Goal: Task Accomplishment & Management: Manage account settings

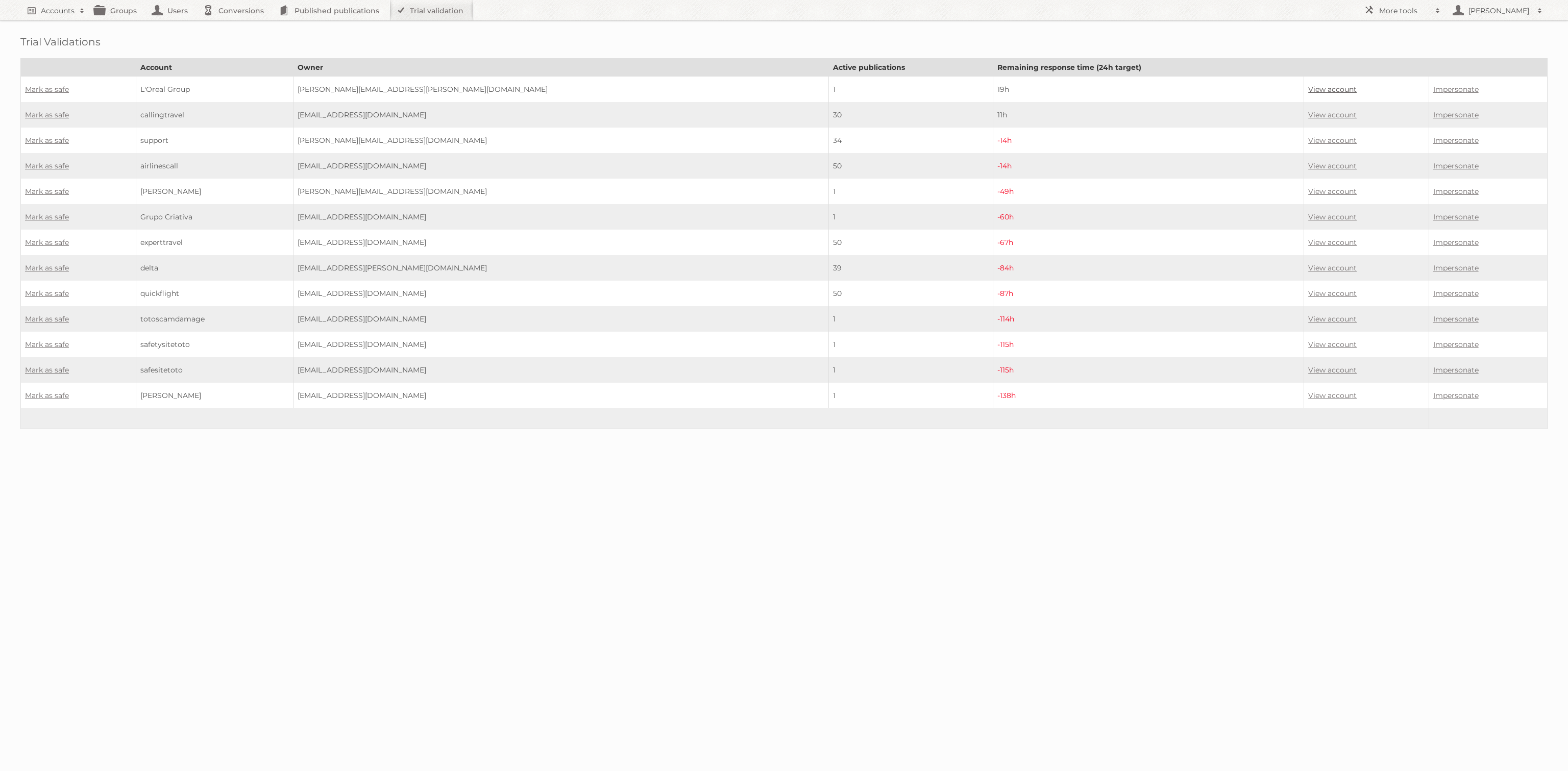
click at [1308, 88] on link "View account" at bounding box center [1332, 89] width 49 height 9
click at [1308, 111] on link "View account" at bounding box center [1332, 114] width 49 height 9
click at [1308, 136] on link "View account" at bounding box center [1332, 140] width 49 height 9
click at [1304, 167] on td "View account" at bounding box center [1366, 166] width 125 height 26
click at [1308, 165] on link "View account" at bounding box center [1332, 166] width 49 height 9
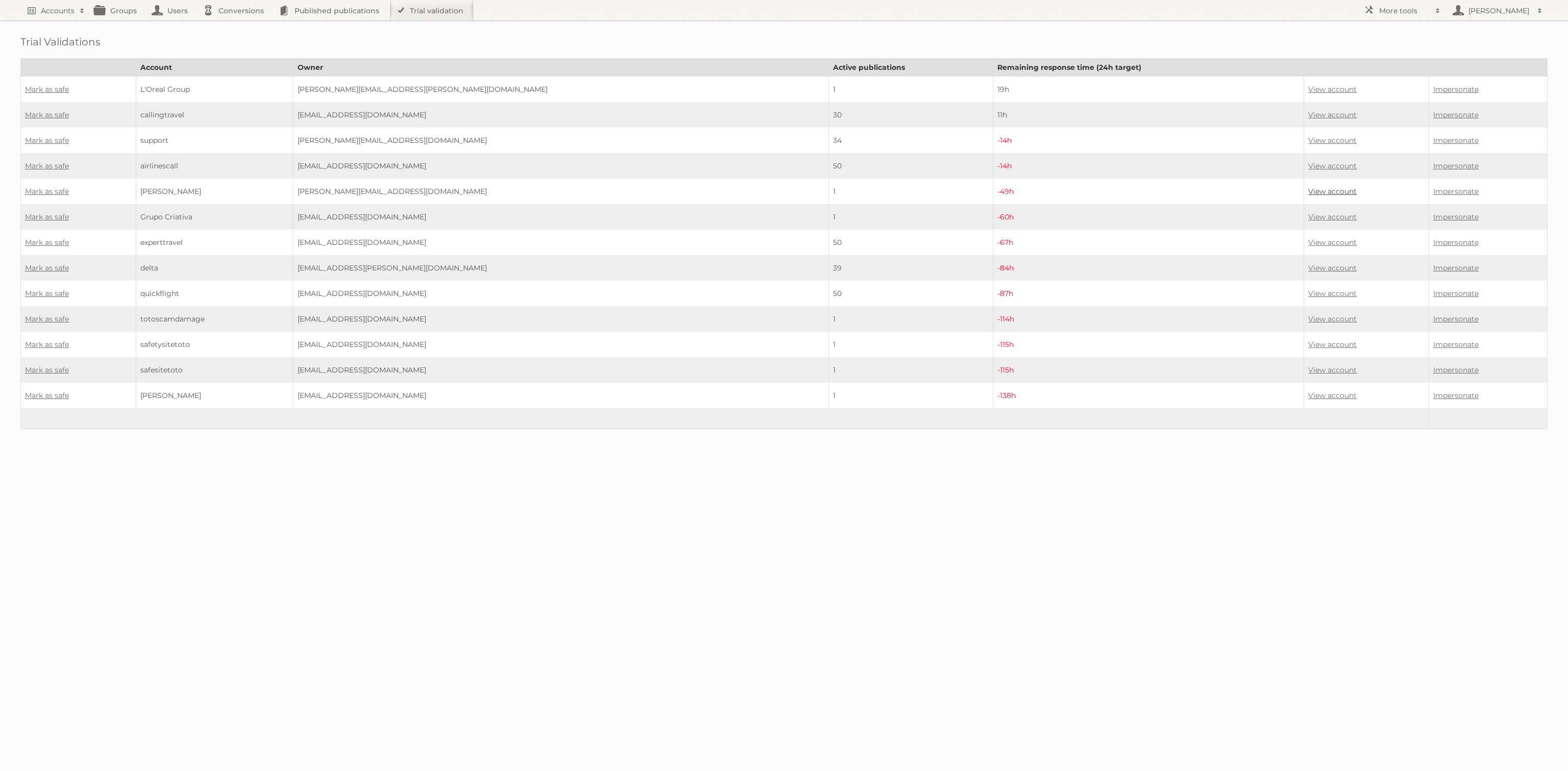
click at [1308, 187] on link "View account" at bounding box center [1332, 191] width 49 height 9
click at [44, 85] on link "Mark as safe" at bounding box center [47, 89] width 44 height 9
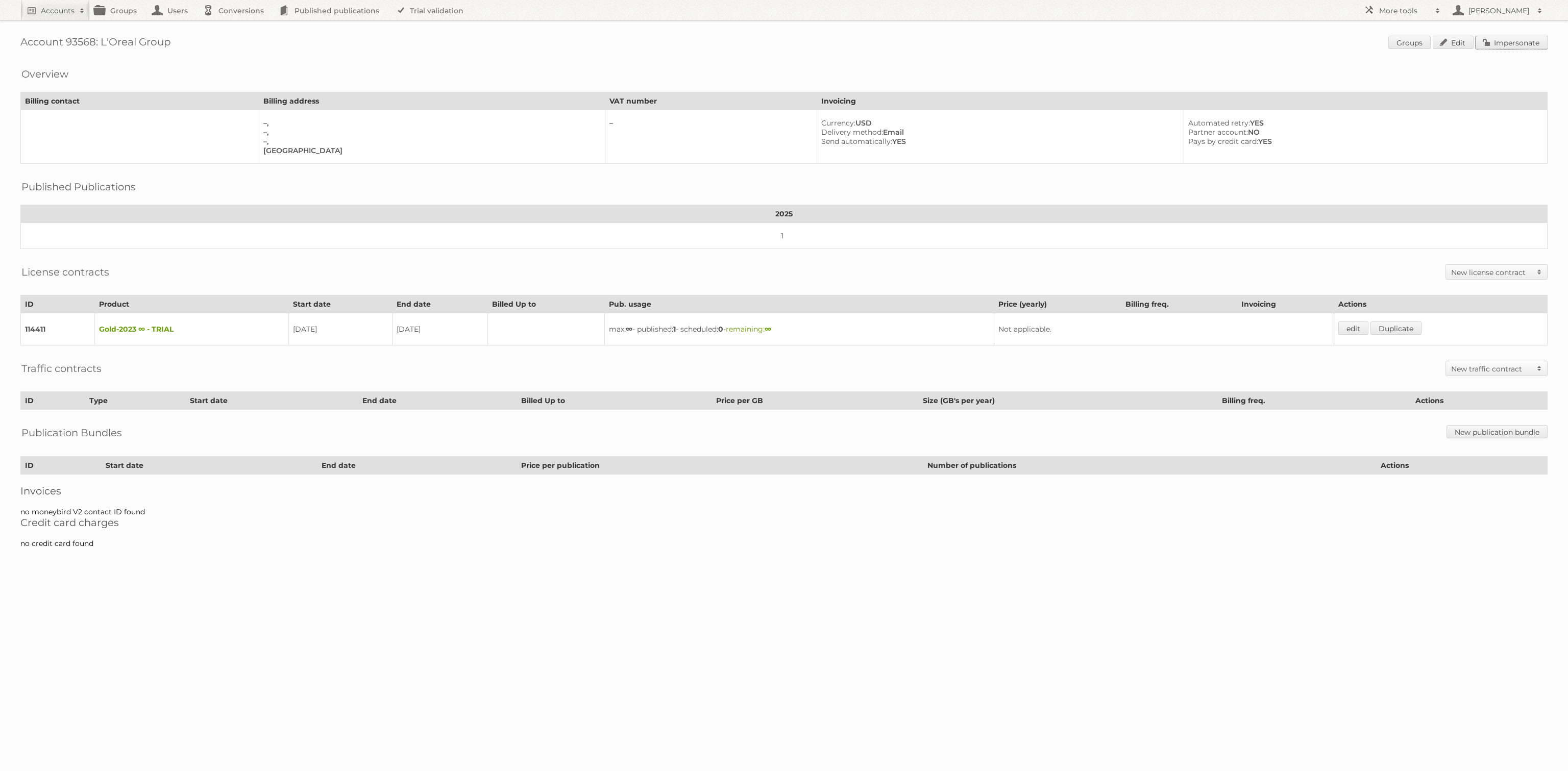
click at [1501, 46] on link "Impersonate" at bounding box center [1511, 43] width 72 height 13
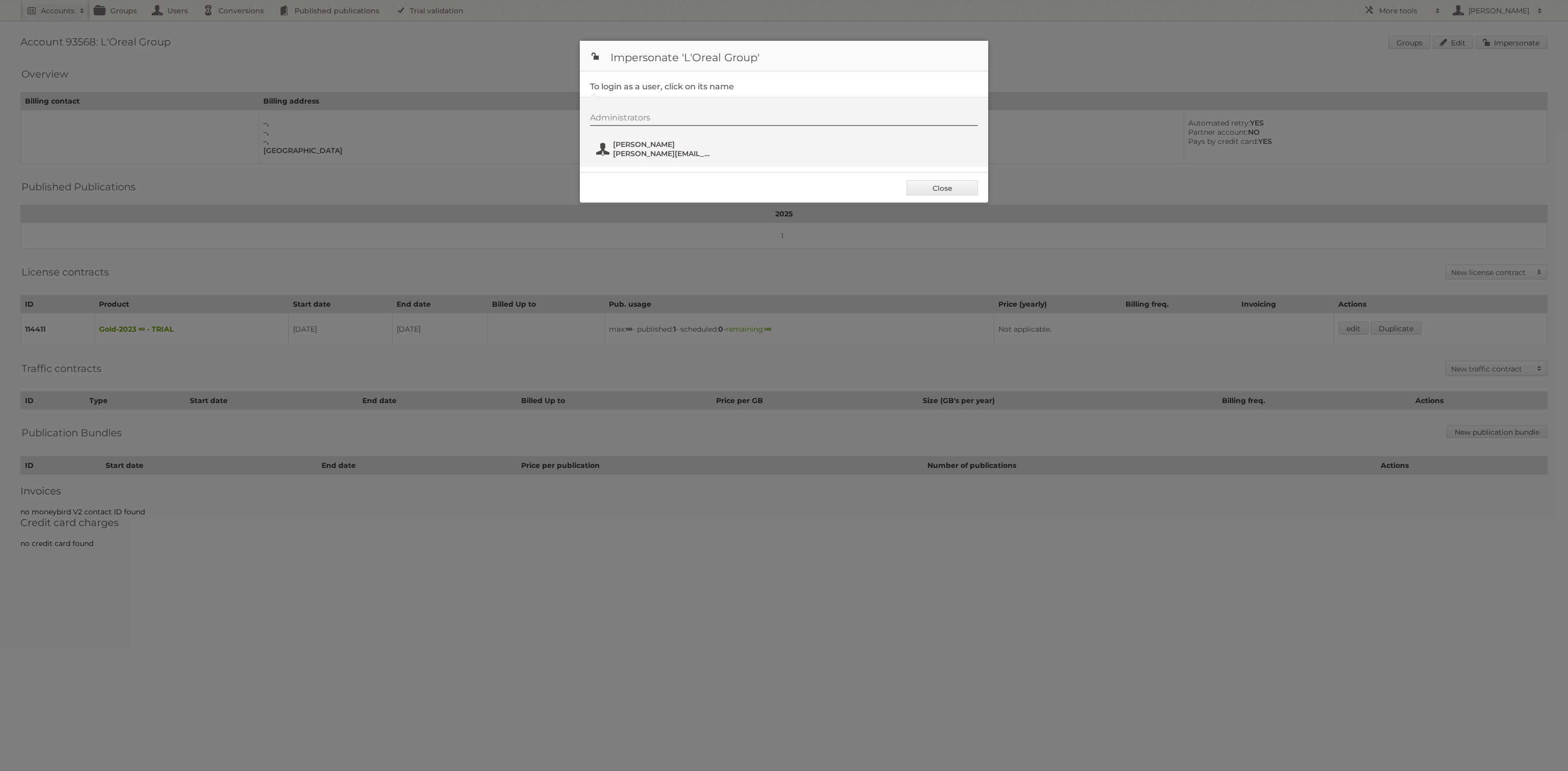
click at [657, 153] on span "jessie.cheuk@loreal.com" at bounding box center [662, 153] width 99 height 9
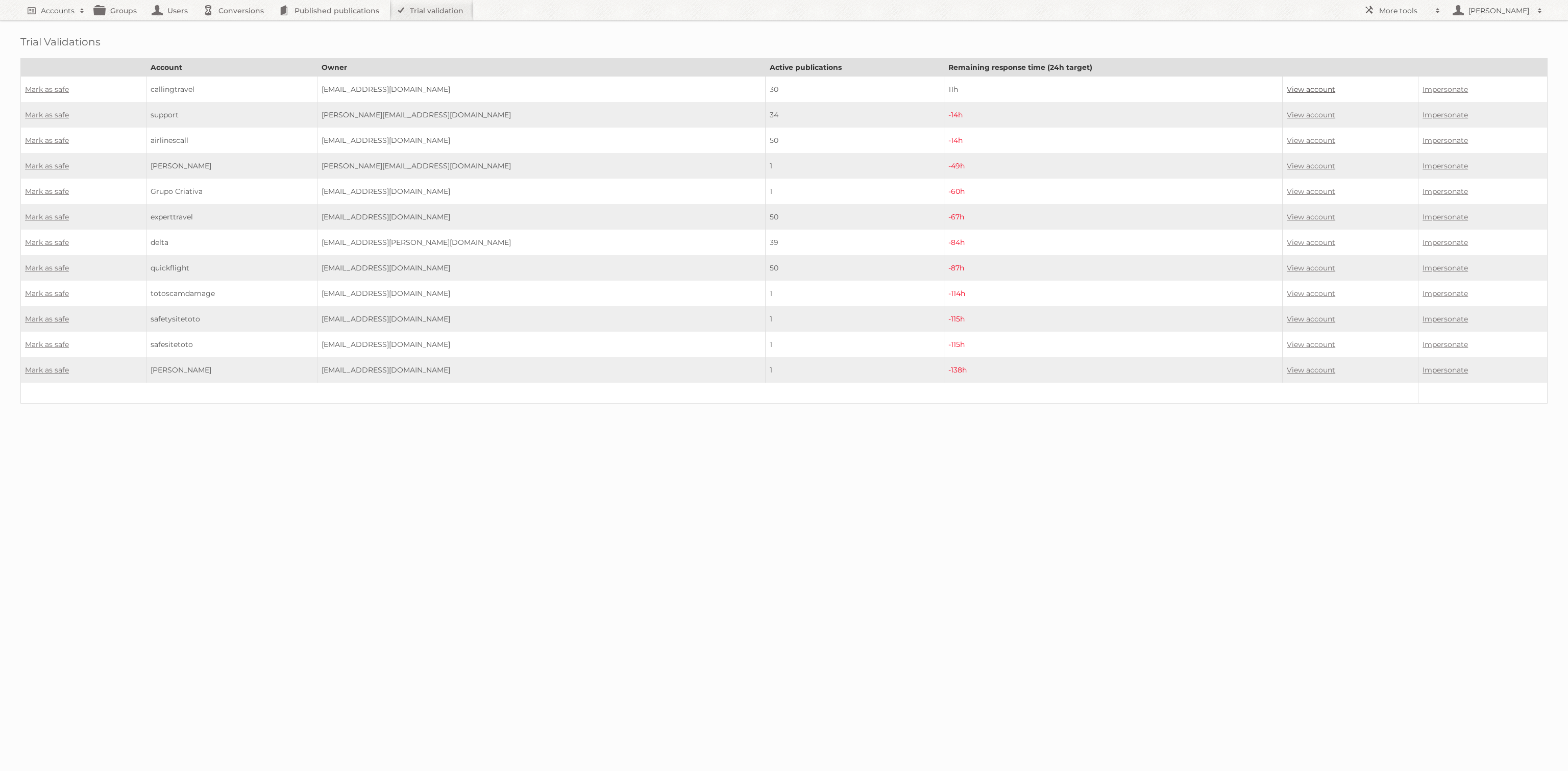
click at [1308, 90] on link "View account" at bounding box center [1311, 89] width 49 height 9
click at [1296, 86] on link "View account" at bounding box center [1311, 89] width 49 height 9
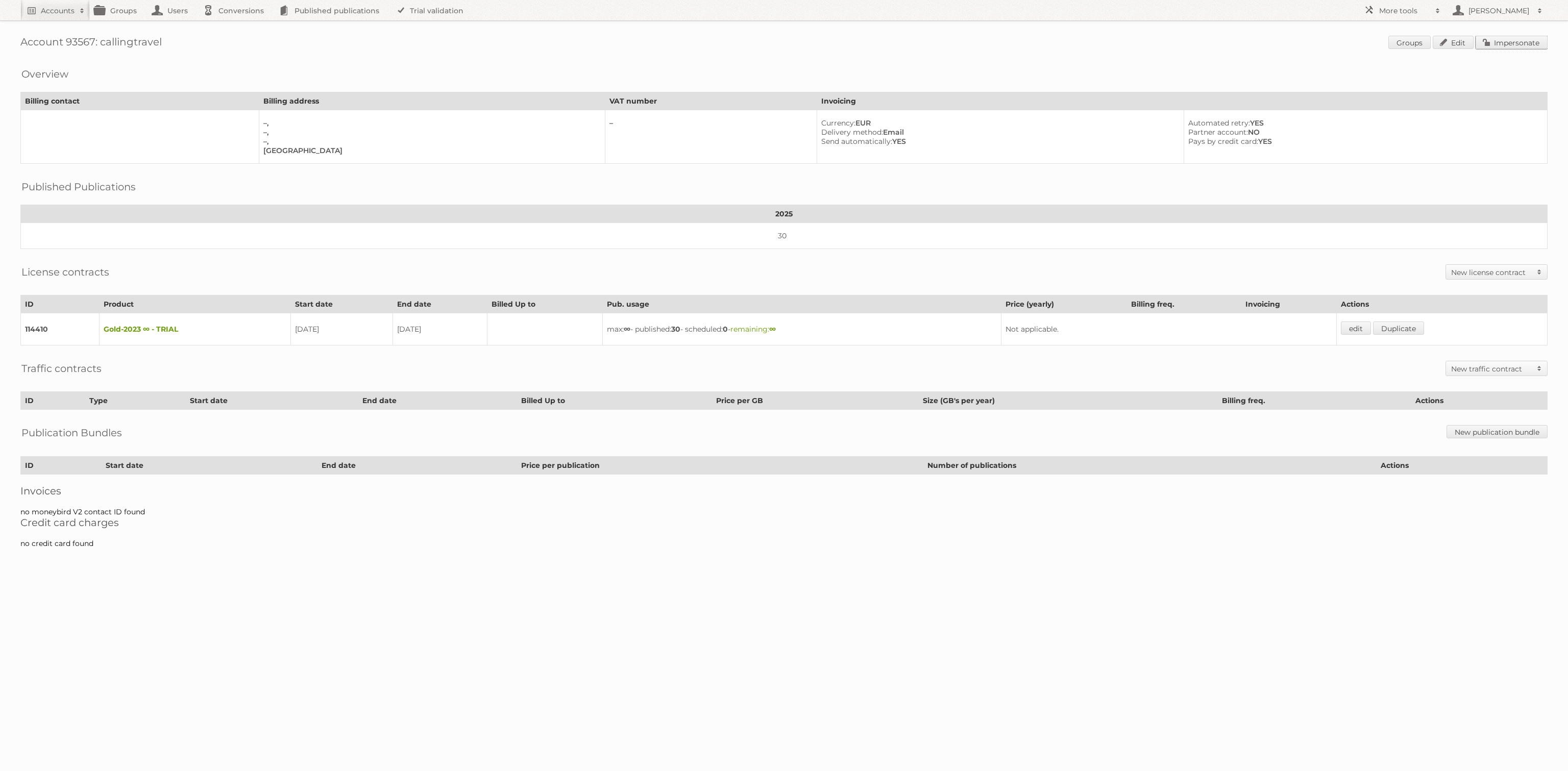
click at [1519, 42] on link "Impersonate" at bounding box center [1511, 43] width 72 height 13
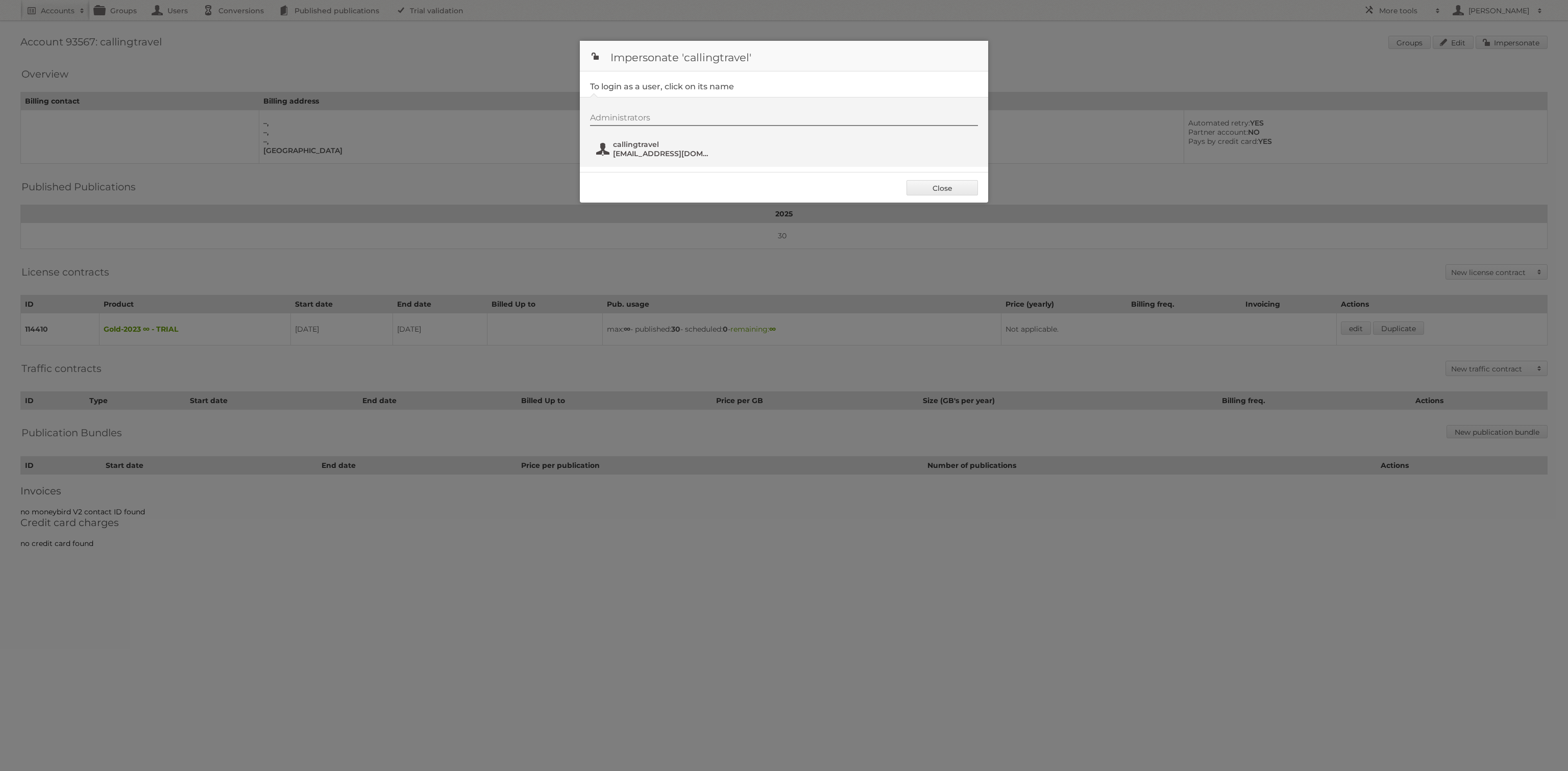
click at [615, 152] on span "callingtravel@gitpus.com" at bounding box center [662, 153] width 99 height 9
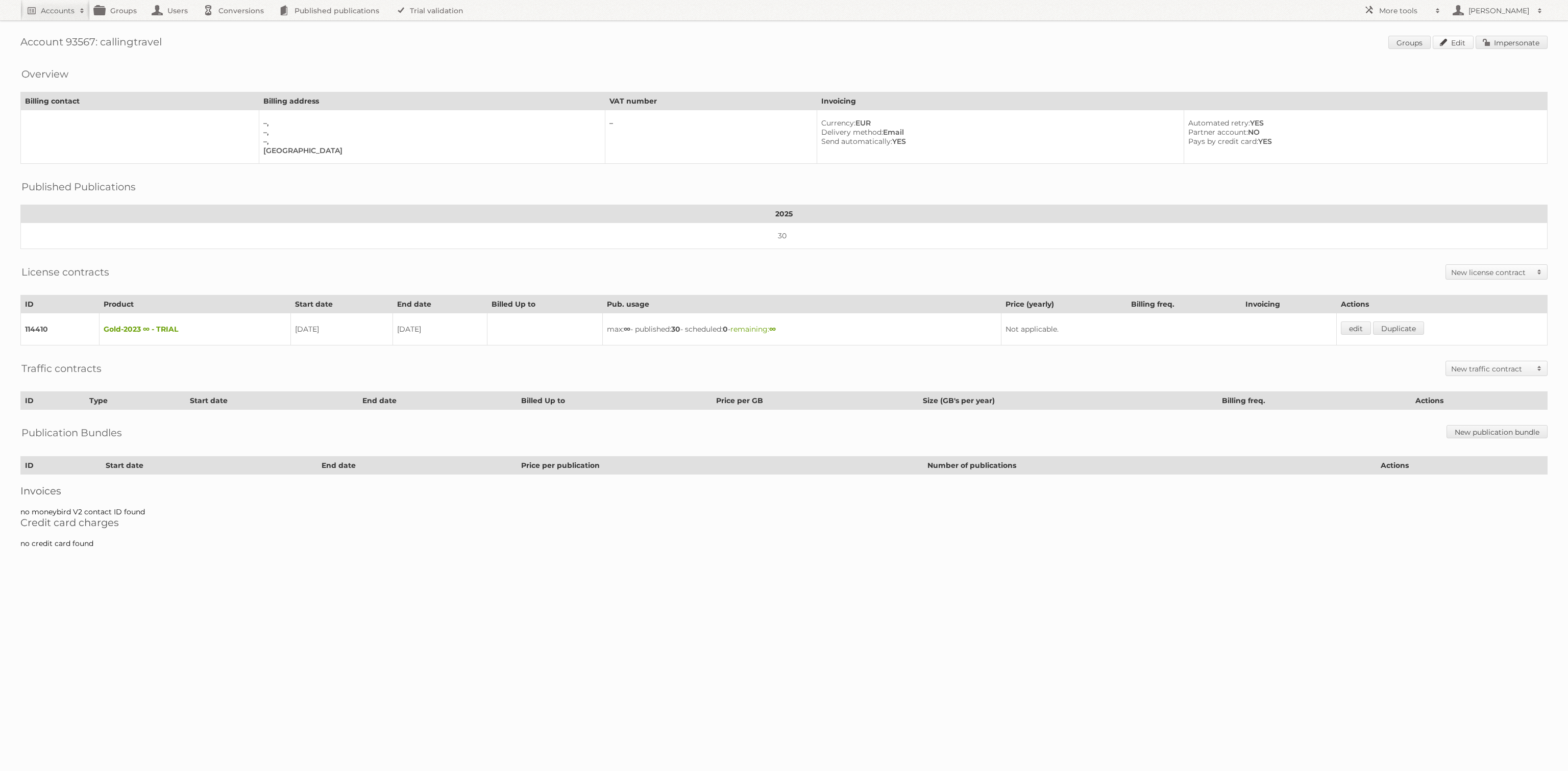
click at [1455, 40] on link "Edit" at bounding box center [1453, 43] width 41 height 13
click at [1511, 10] on h2 "[PERSON_NAME]" at bounding box center [1499, 10] width 66 height 10
click at [1369, 321] on link "edit" at bounding box center [1356, 328] width 30 height 13
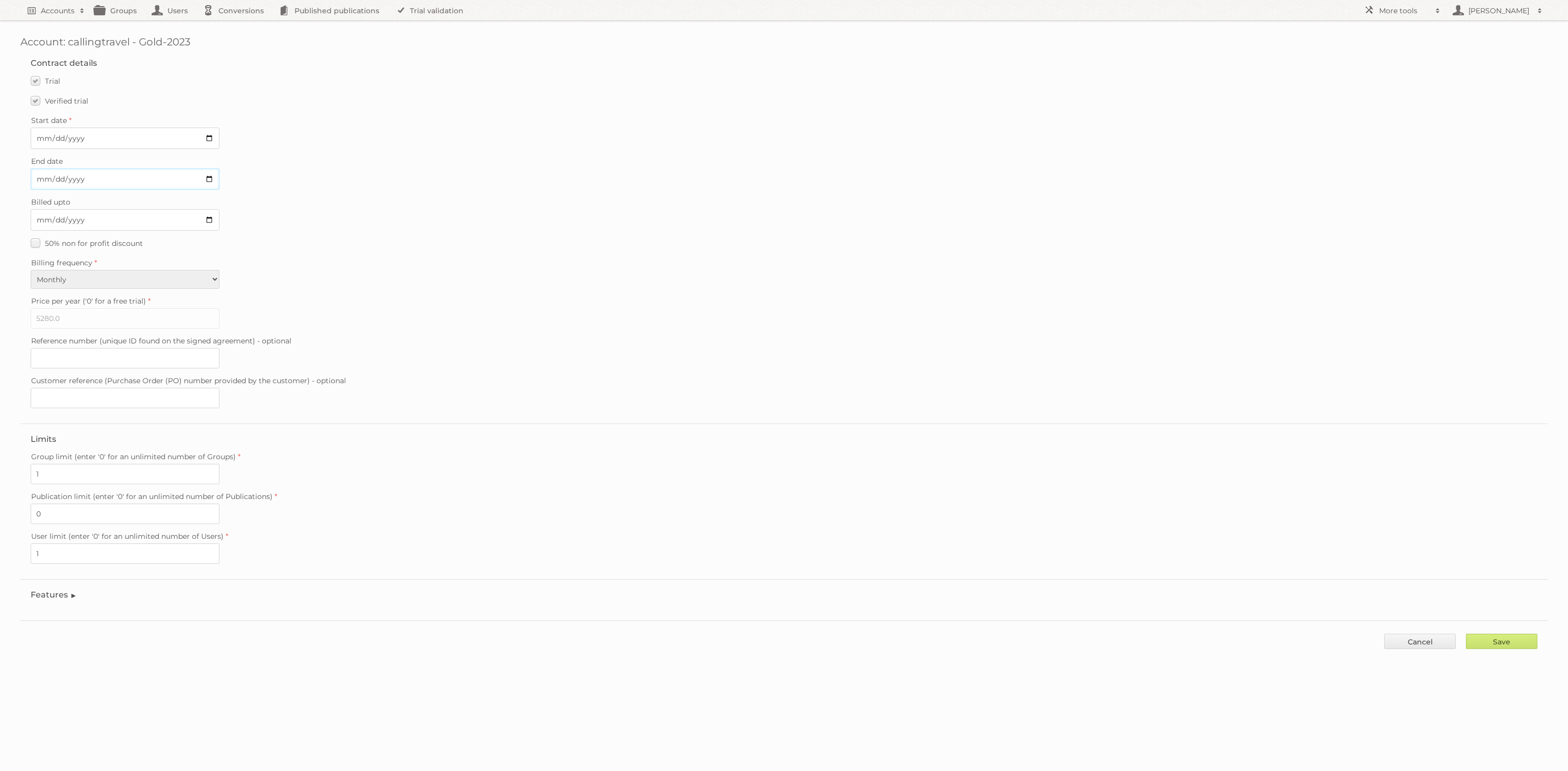
click at [155, 184] on input "2025-08-31" at bounding box center [125, 179] width 189 height 21
click at [195, 181] on input "2025-08-31" at bounding box center [125, 179] width 189 height 21
click at [210, 175] on input "2025-08-31" at bounding box center [125, 179] width 189 height 21
click at [200, 177] on input "2025-08-18" at bounding box center [125, 179] width 189 height 21
click at [214, 173] on input "2025-08-18" at bounding box center [125, 179] width 189 height 21
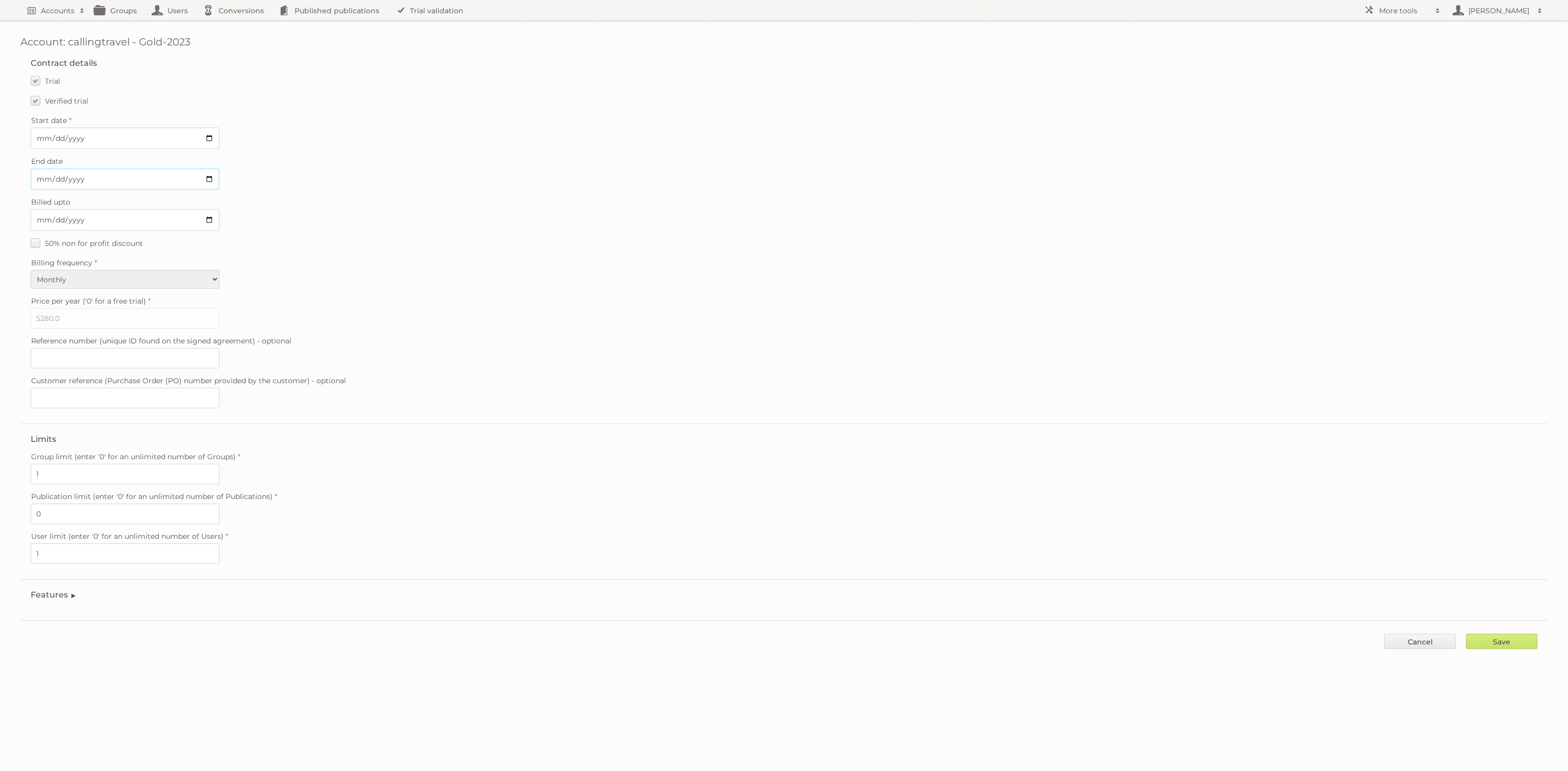
type input "2025-08-17"
click at [1483, 633] on input "Save" at bounding box center [1501, 641] width 71 height 15
type input "..."
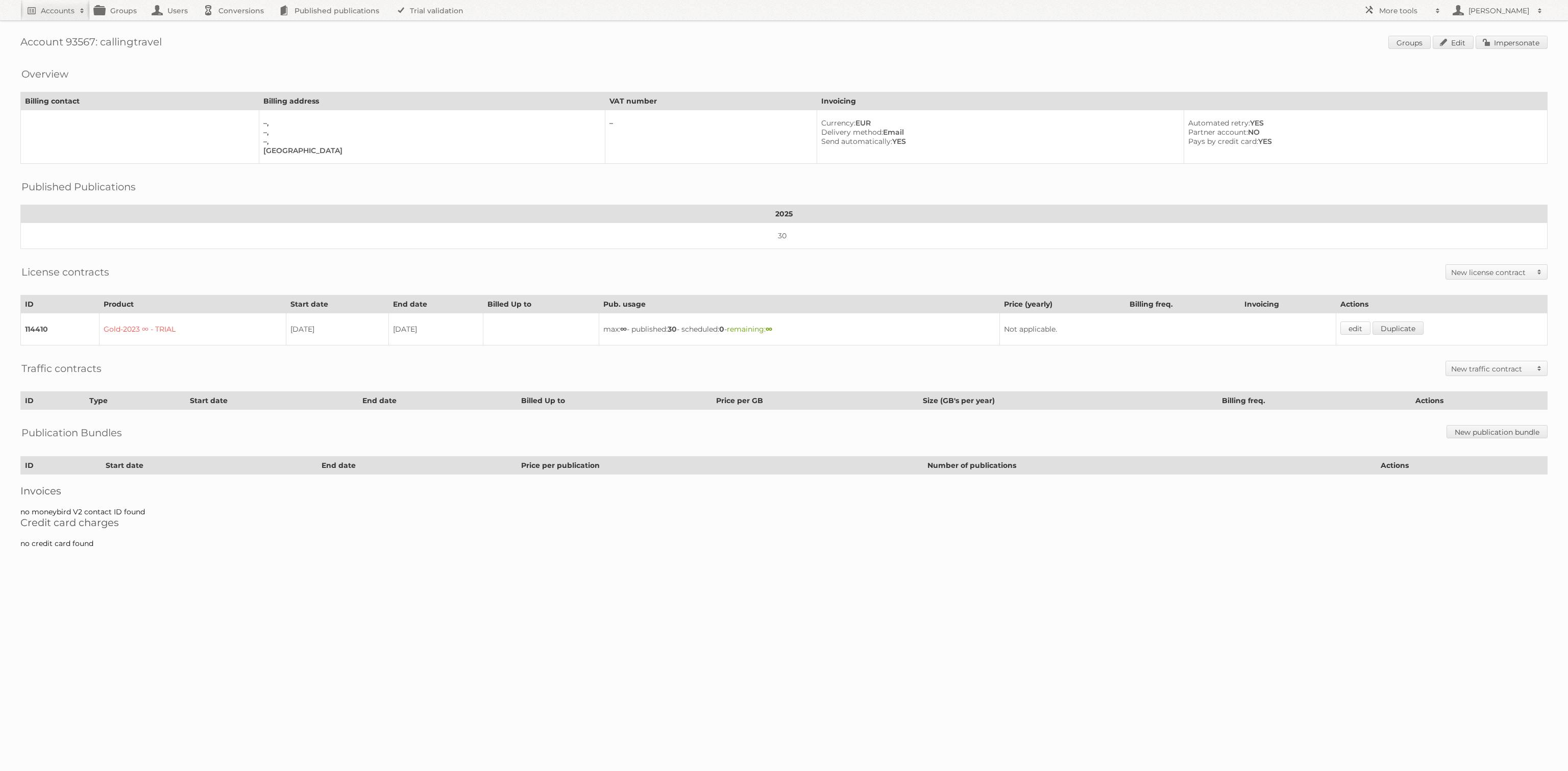
click at [1365, 321] on link "edit" at bounding box center [1355, 328] width 30 height 13
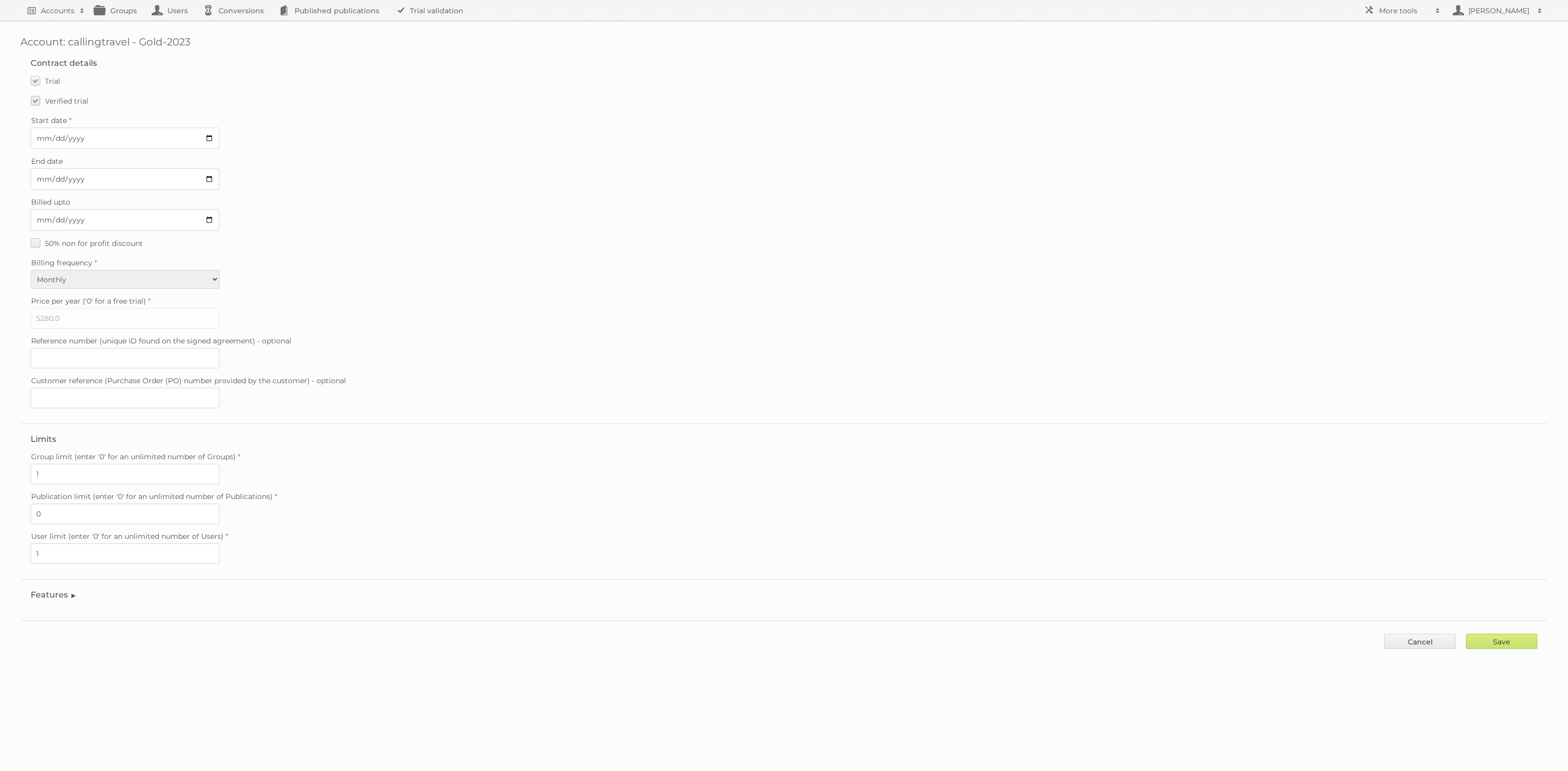
click at [58, 104] on span "Verified trial" at bounding box center [66, 100] width 43 height 9
click at [0, 0] on input "Verified trial" at bounding box center [0, 0] width 0 height 0
click at [1507, 633] on input "Save" at bounding box center [1501, 641] width 71 height 15
type input "..."
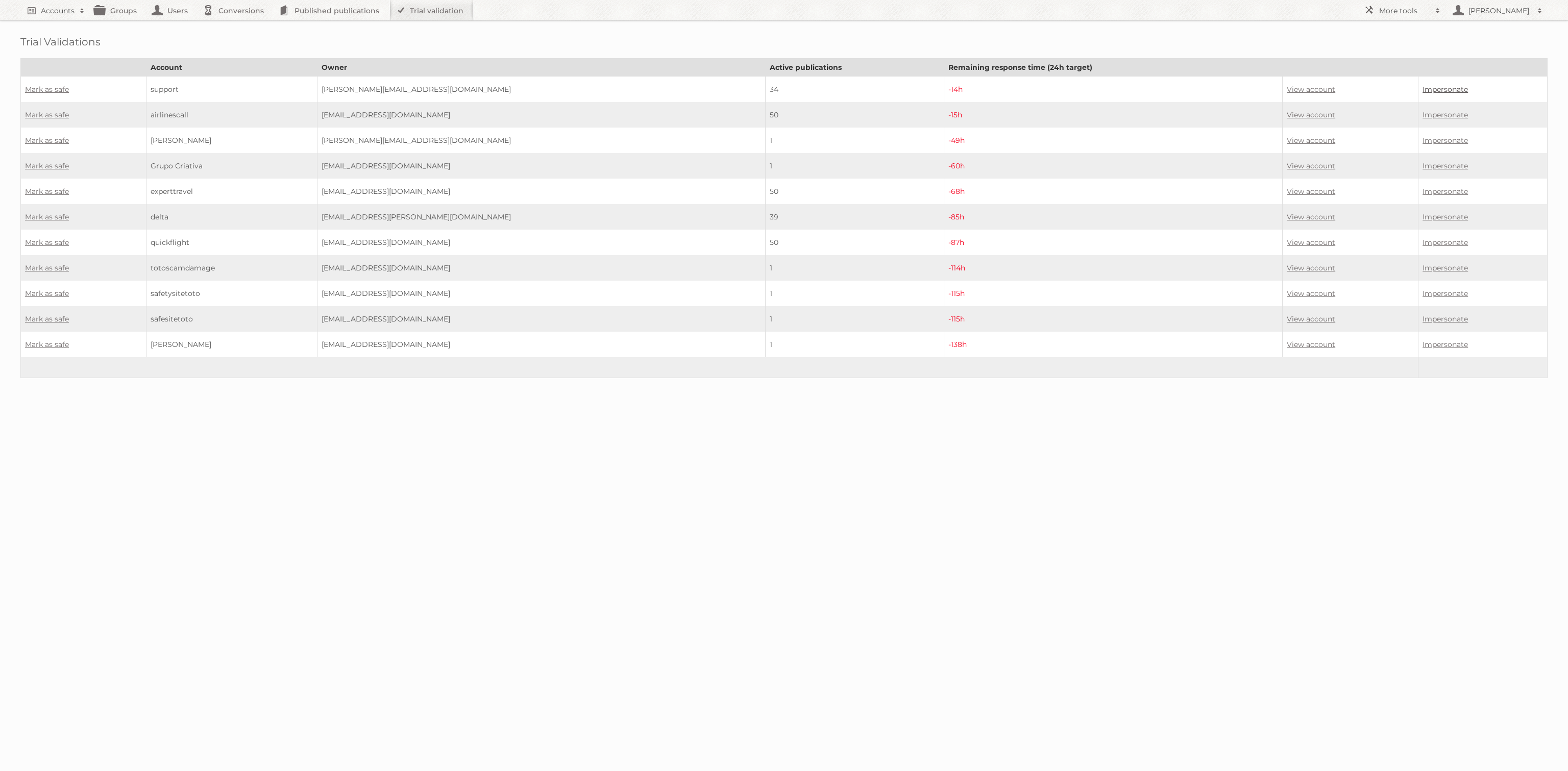
click at [1432, 86] on link "Impersonate" at bounding box center [1445, 89] width 46 height 9
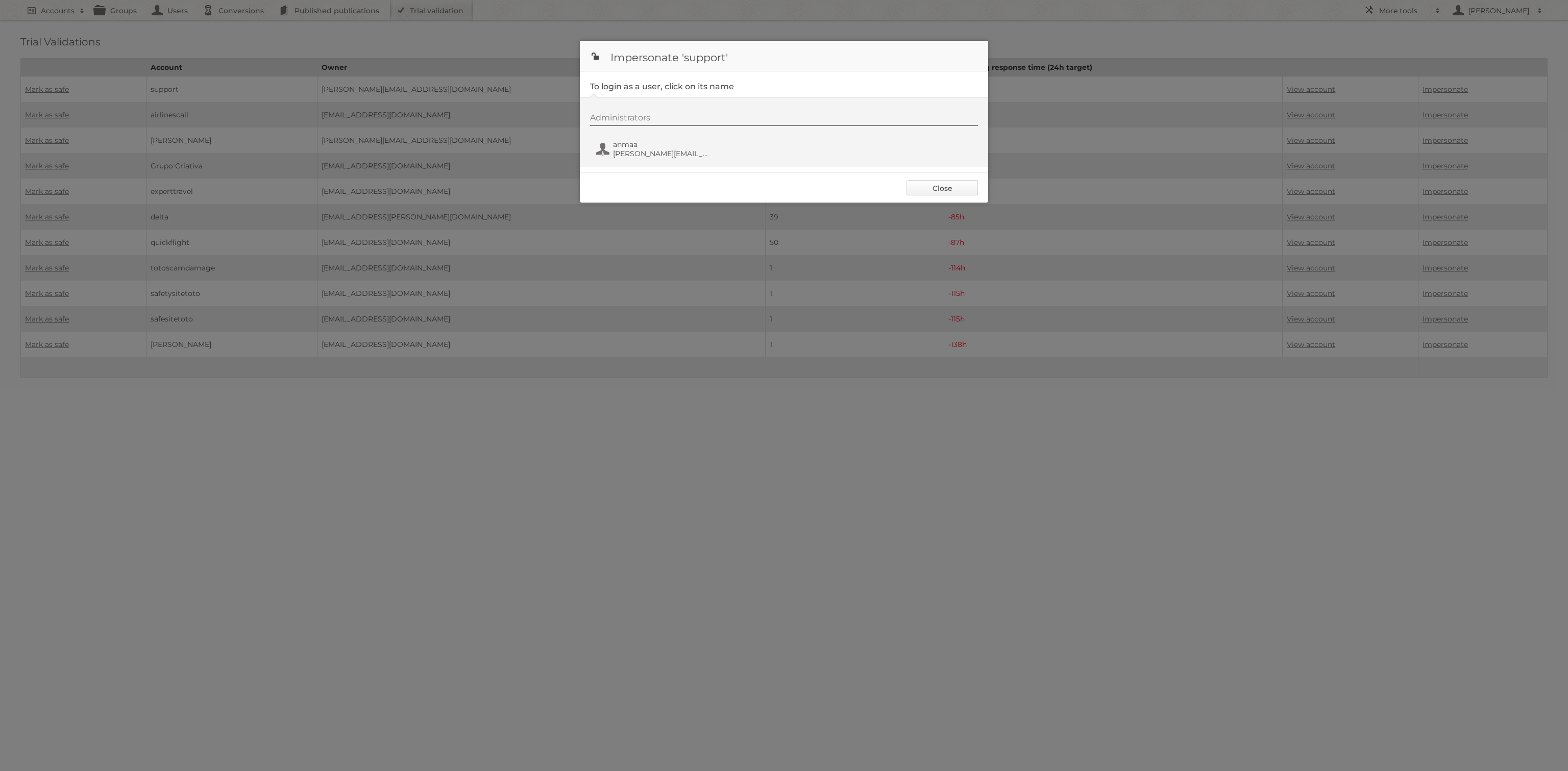
click at [931, 183] on link "Close" at bounding box center [942, 187] width 71 height 15
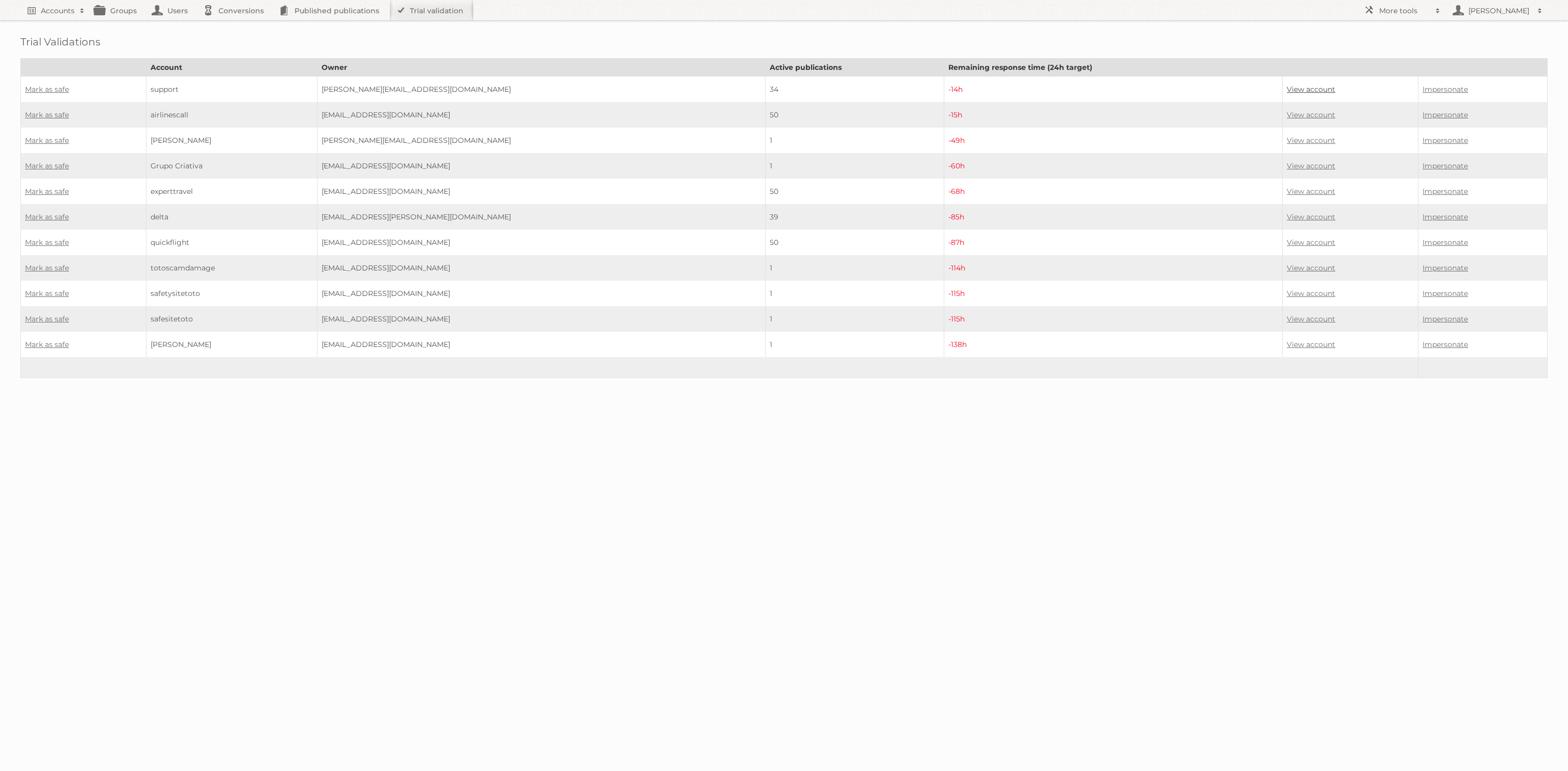
click at [1290, 87] on link "View account" at bounding box center [1311, 89] width 49 height 9
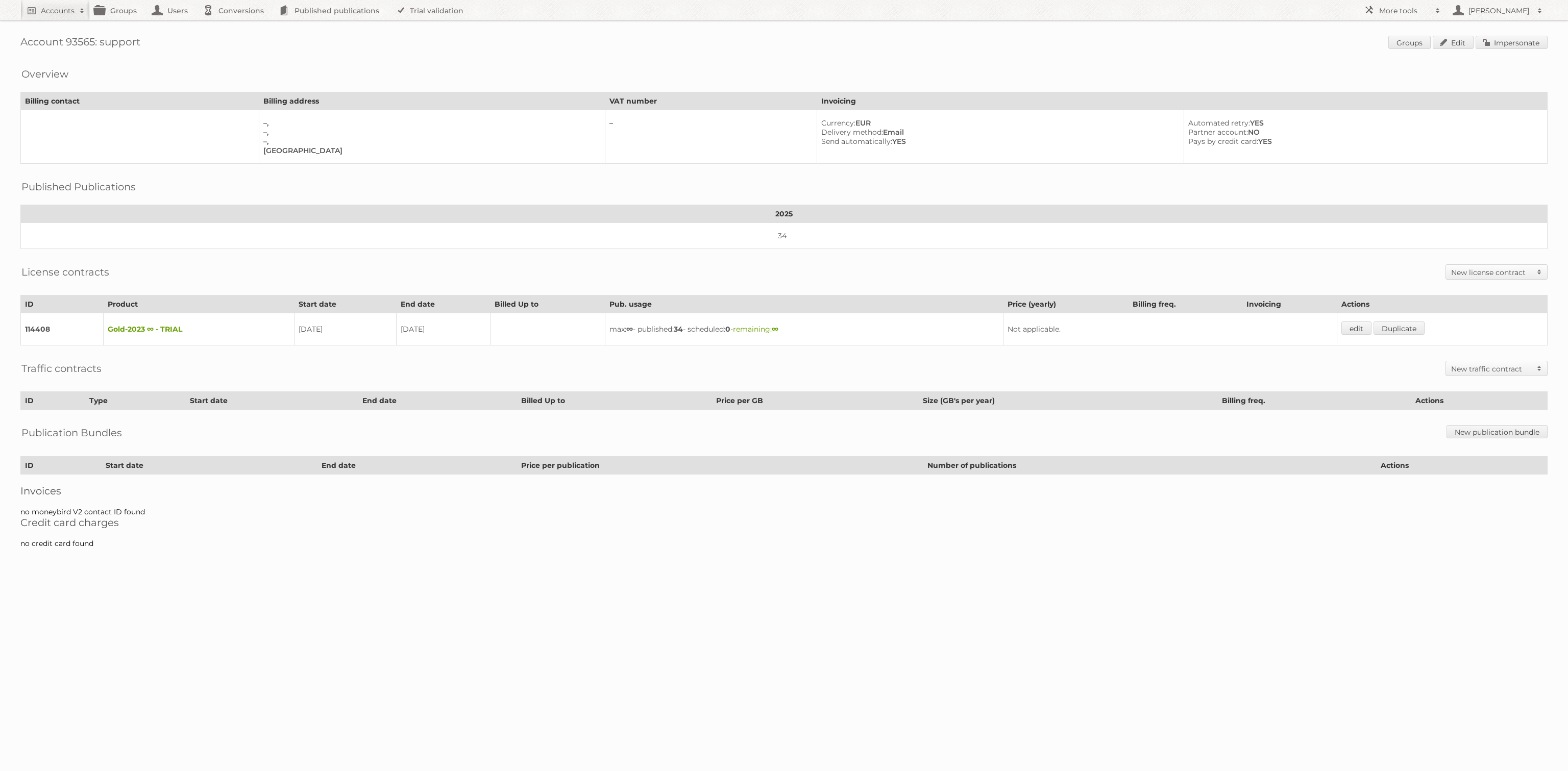
click at [1508, 35] on div "Account 93565: support Groups Edit Impersonate Overview Billing contact Billing…" at bounding box center [784, 279] width 1568 height 558
click at [1508, 43] on link "Impersonate" at bounding box center [1511, 43] width 72 height 13
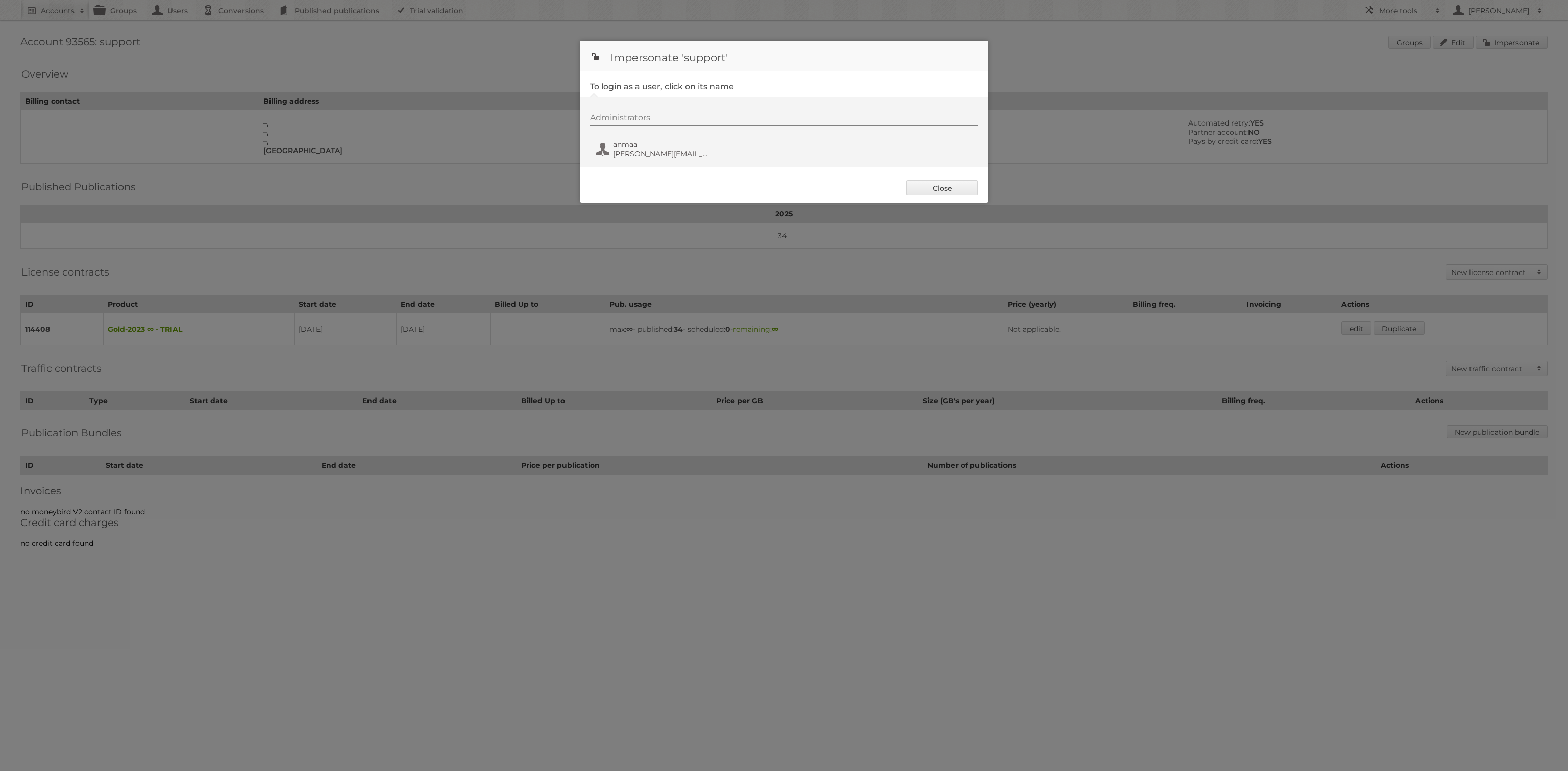
click at [656, 166] on div "Administrators anmaa robyn.jazon@freedrops.org" at bounding box center [784, 131] width 408 height 70
click at [648, 170] on fieldset "To login as a user, click on its name Administrators anmaa robyn.jazon@freedrop…" at bounding box center [784, 121] width 408 height 100
drag, startPoint x: 660, startPoint y: 148, endPoint x: 655, endPoint y: 143, distance: 7.1
click at [655, 143] on span "anmaa" at bounding box center [662, 144] width 99 height 9
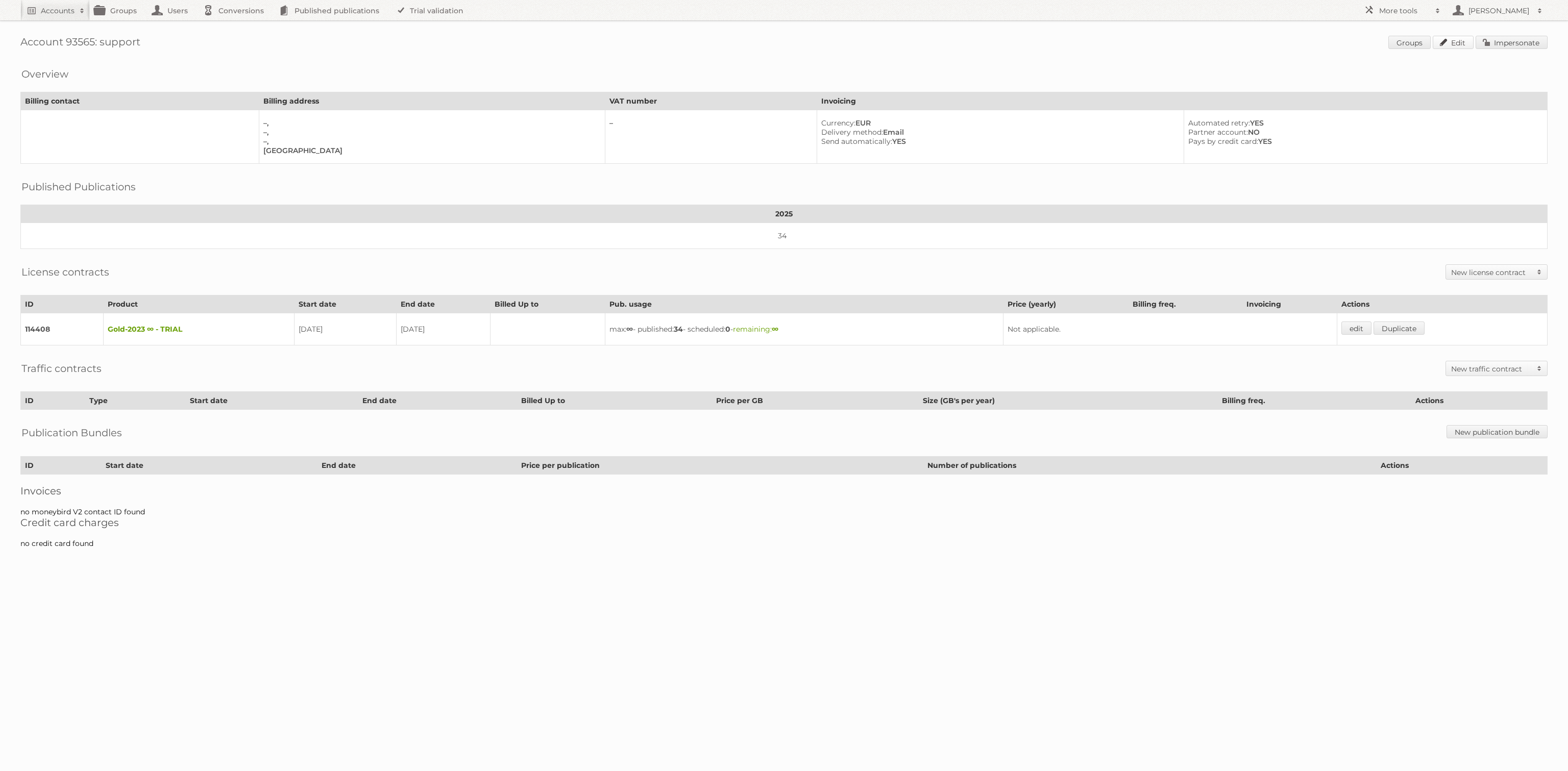
click at [1466, 45] on link "Edit" at bounding box center [1453, 43] width 41 height 13
click at [1371, 321] on link "edit" at bounding box center [1356, 328] width 30 height 13
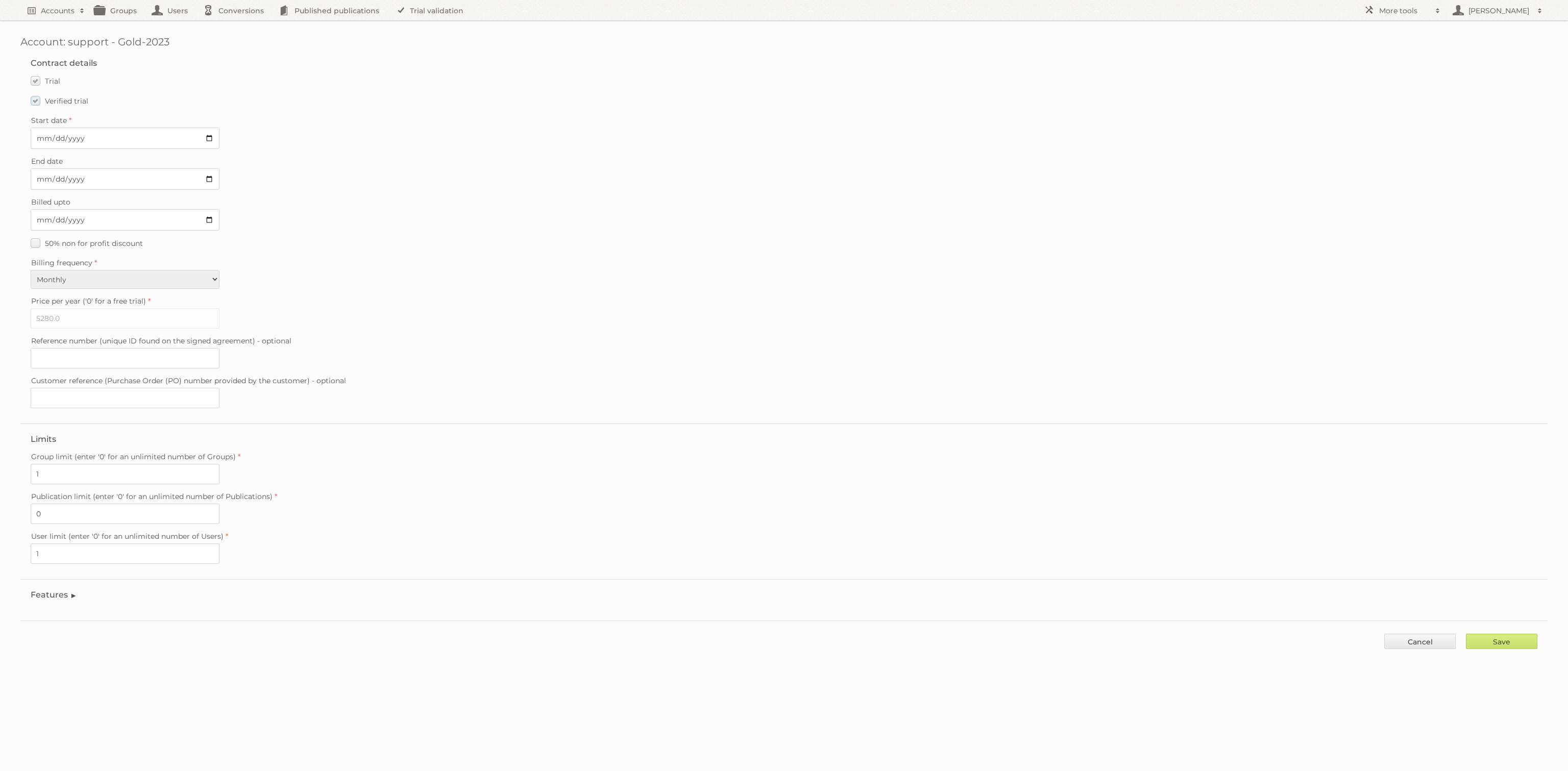
click at [55, 102] on span "Verified trial" at bounding box center [66, 100] width 43 height 9
click at [0, 0] on input "Verified trial" at bounding box center [0, 0] width 0 height 0
click at [89, 176] on input "[DATE]" at bounding box center [125, 179] width 189 height 21
click at [101, 177] on input "[DATE]" at bounding box center [125, 179] width 189 height 21
click at [210, 172] on input "[DATE]" at bounding box center [125, 179] width 189 height 21
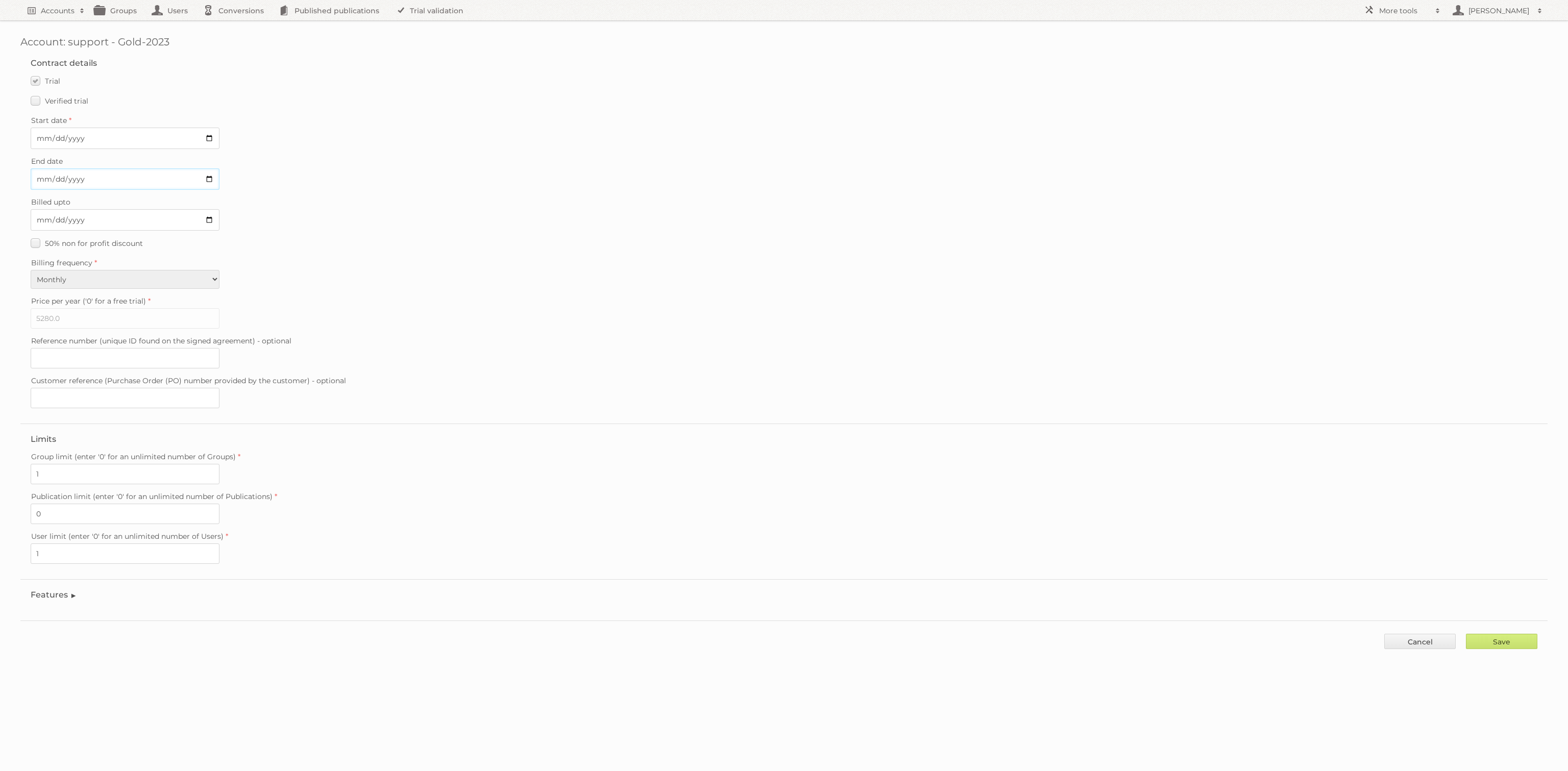
type input "[DATE]"
click at [1507, 633] on input "Save" at bounding box center [1501, 641] width 71 height 15
type input "..."
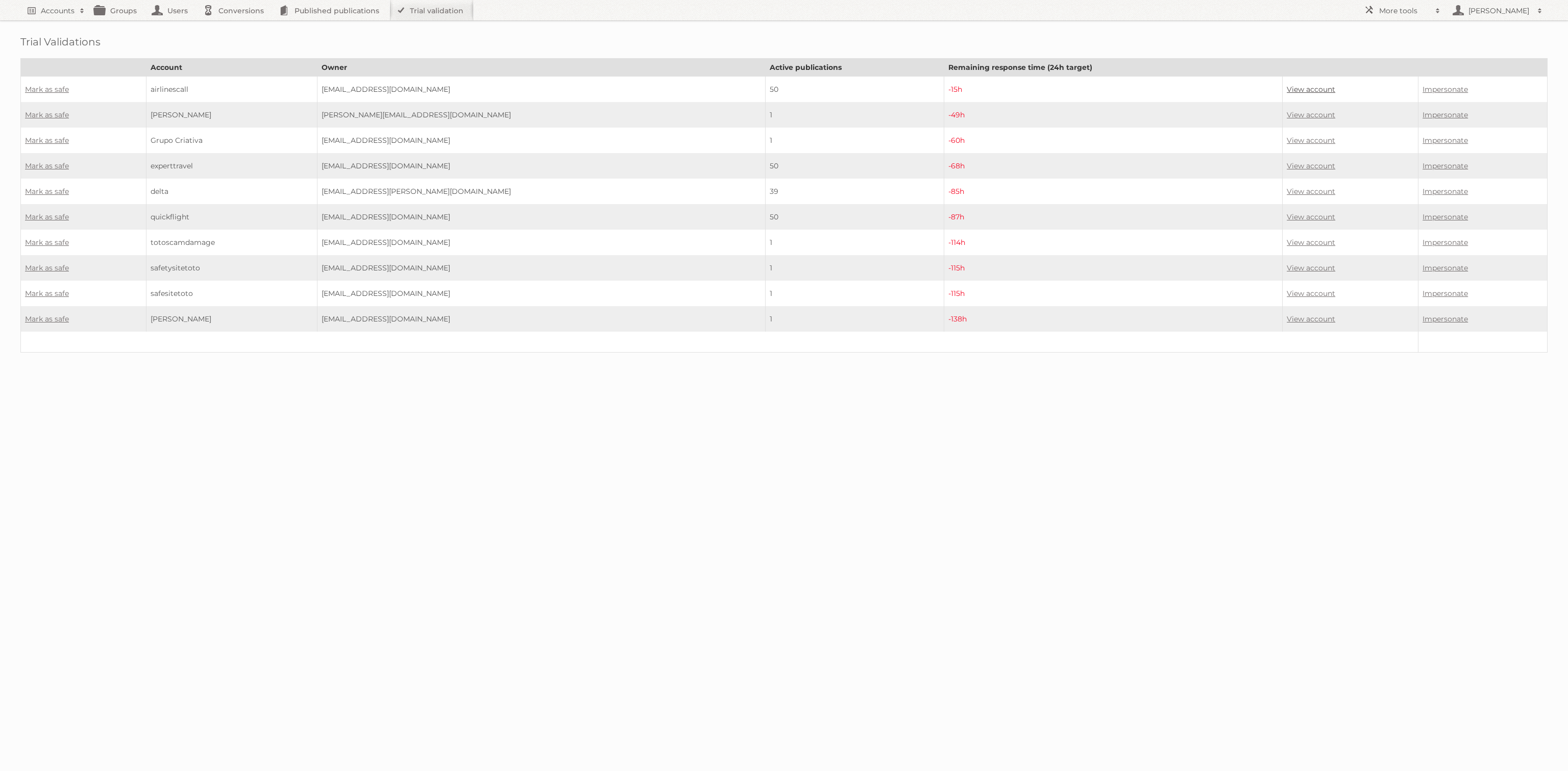
click at [1292, 90] on link "View account" at bounding box center [1311, 89] width 49 height 9
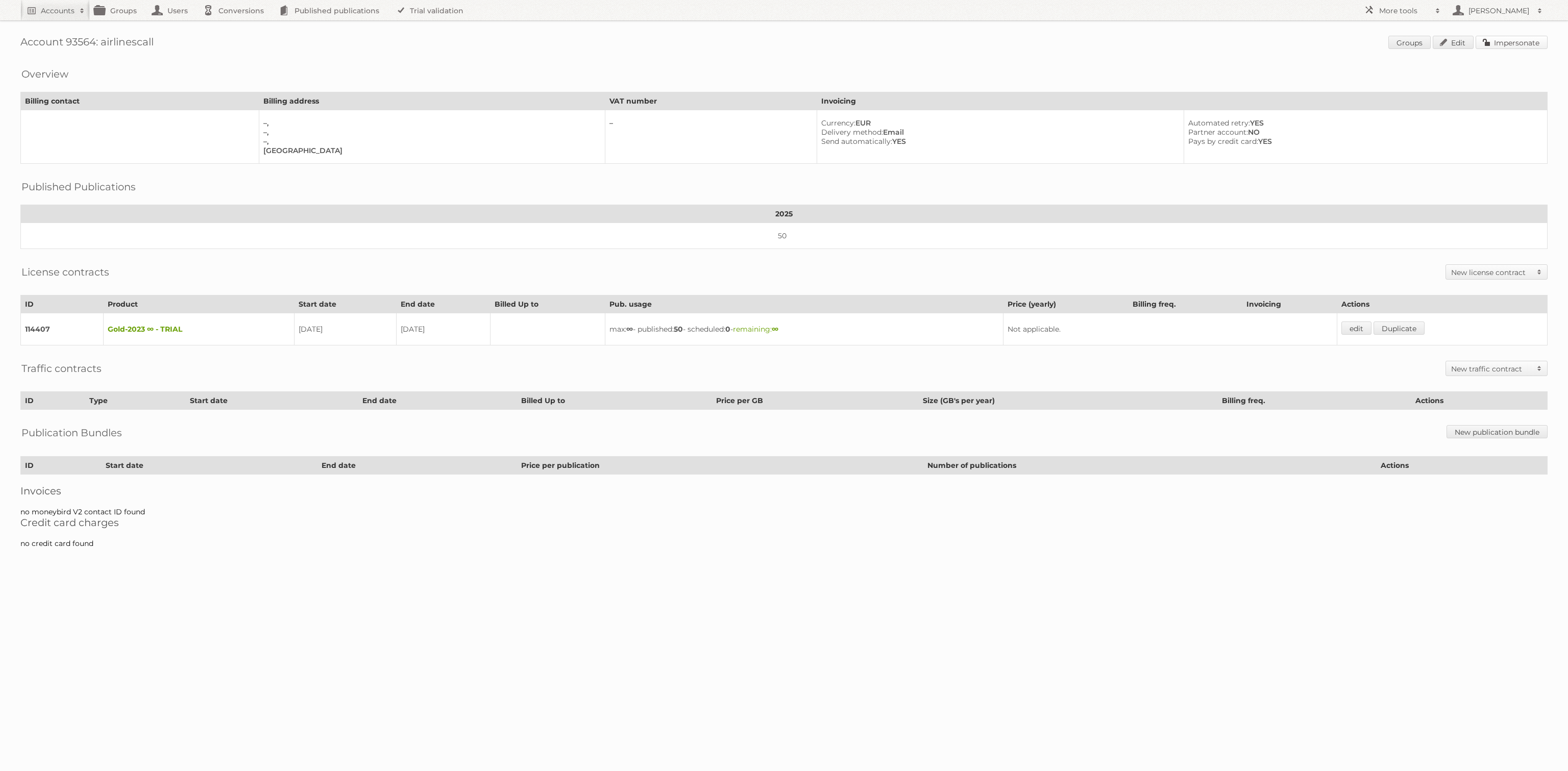
click at [1503, 41] on link "Impersonate" at bounding box center [1511, 43] width 72 height 13
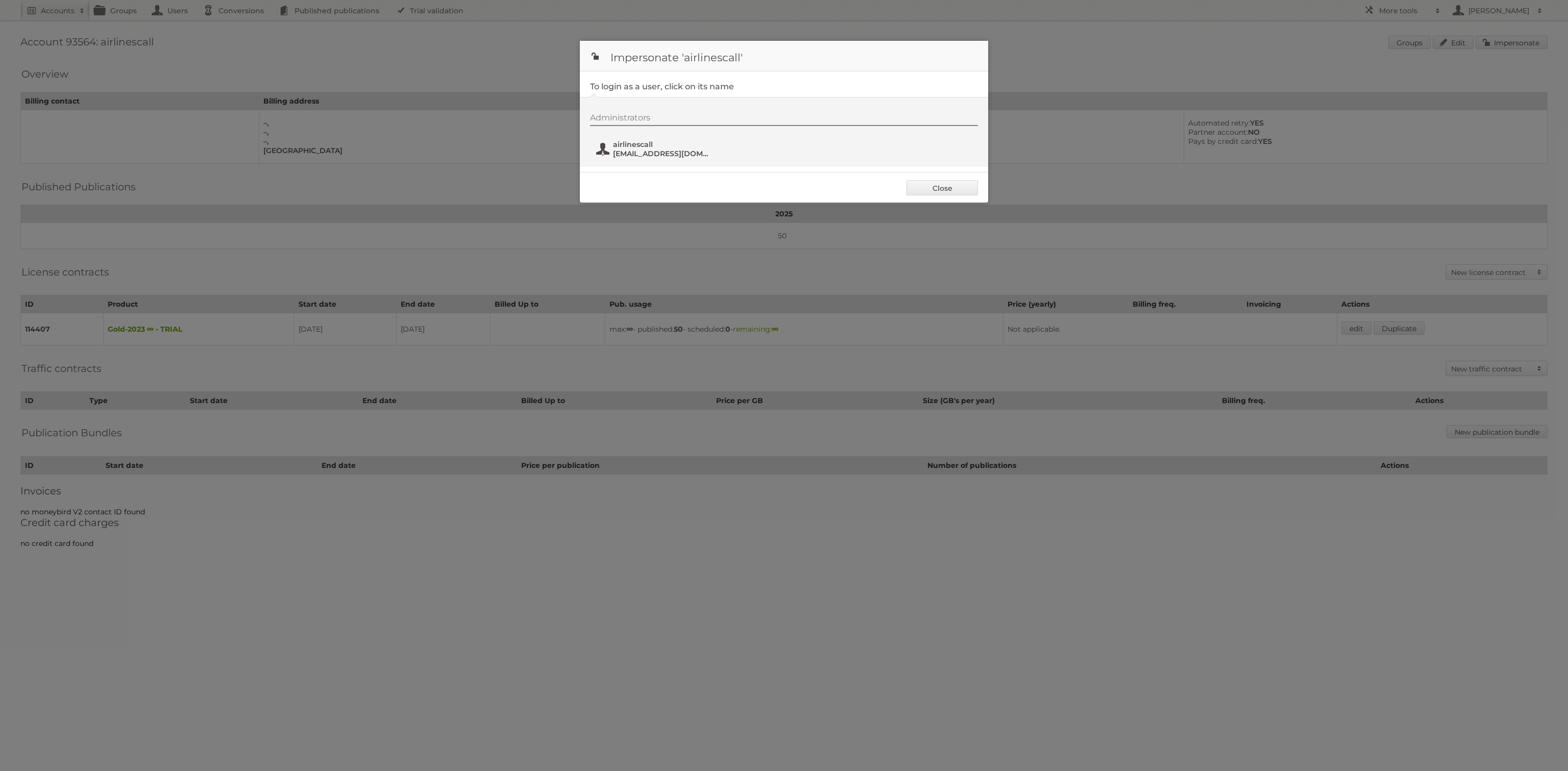
click at [667, 152] on span "airlinescall@gitfon.com" at bounding box center [662, 153] width 99 height 9
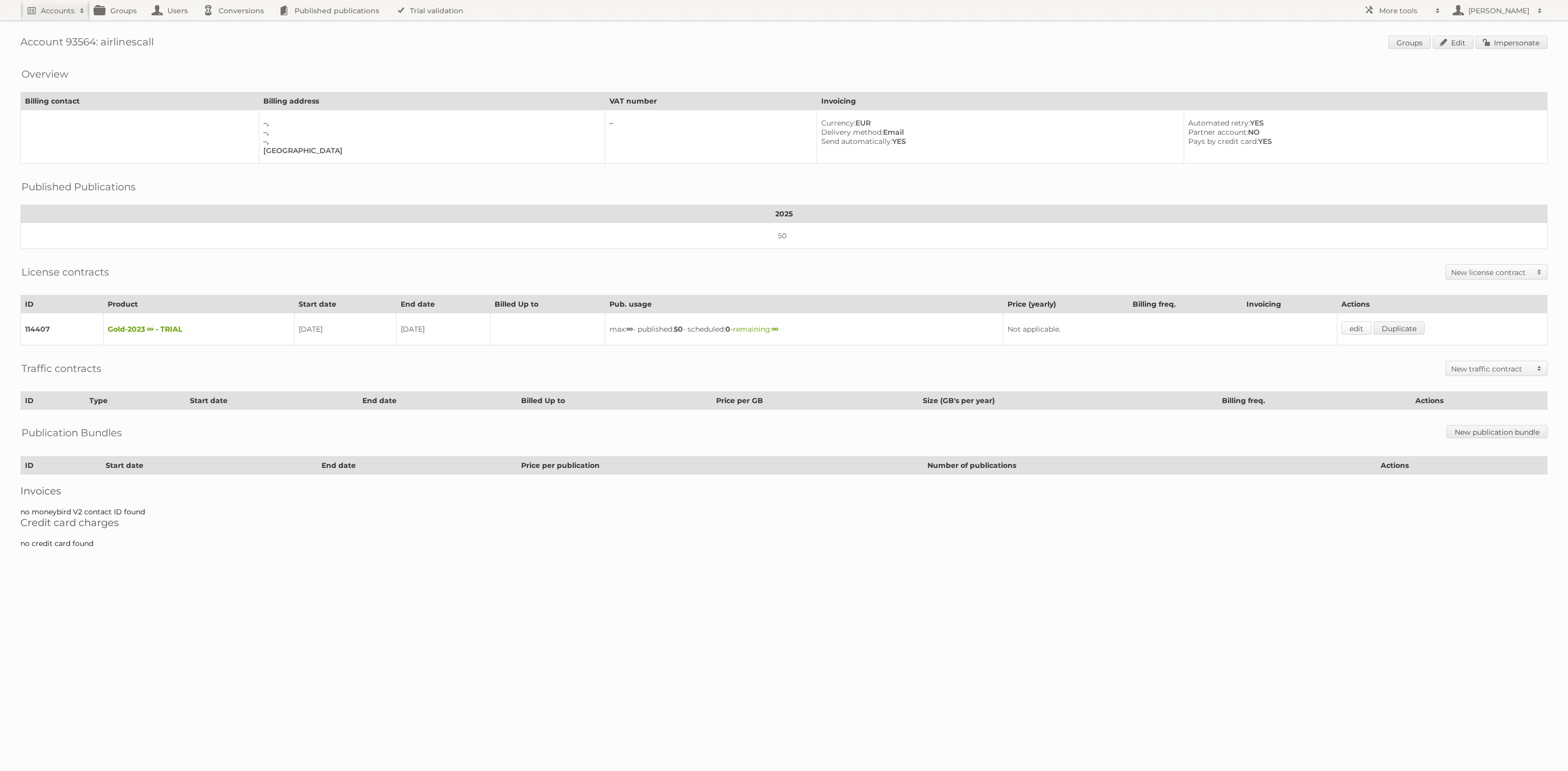
click at [1362, 321] on link "edit" at bounding box center [1356, 328] width 30 height 13
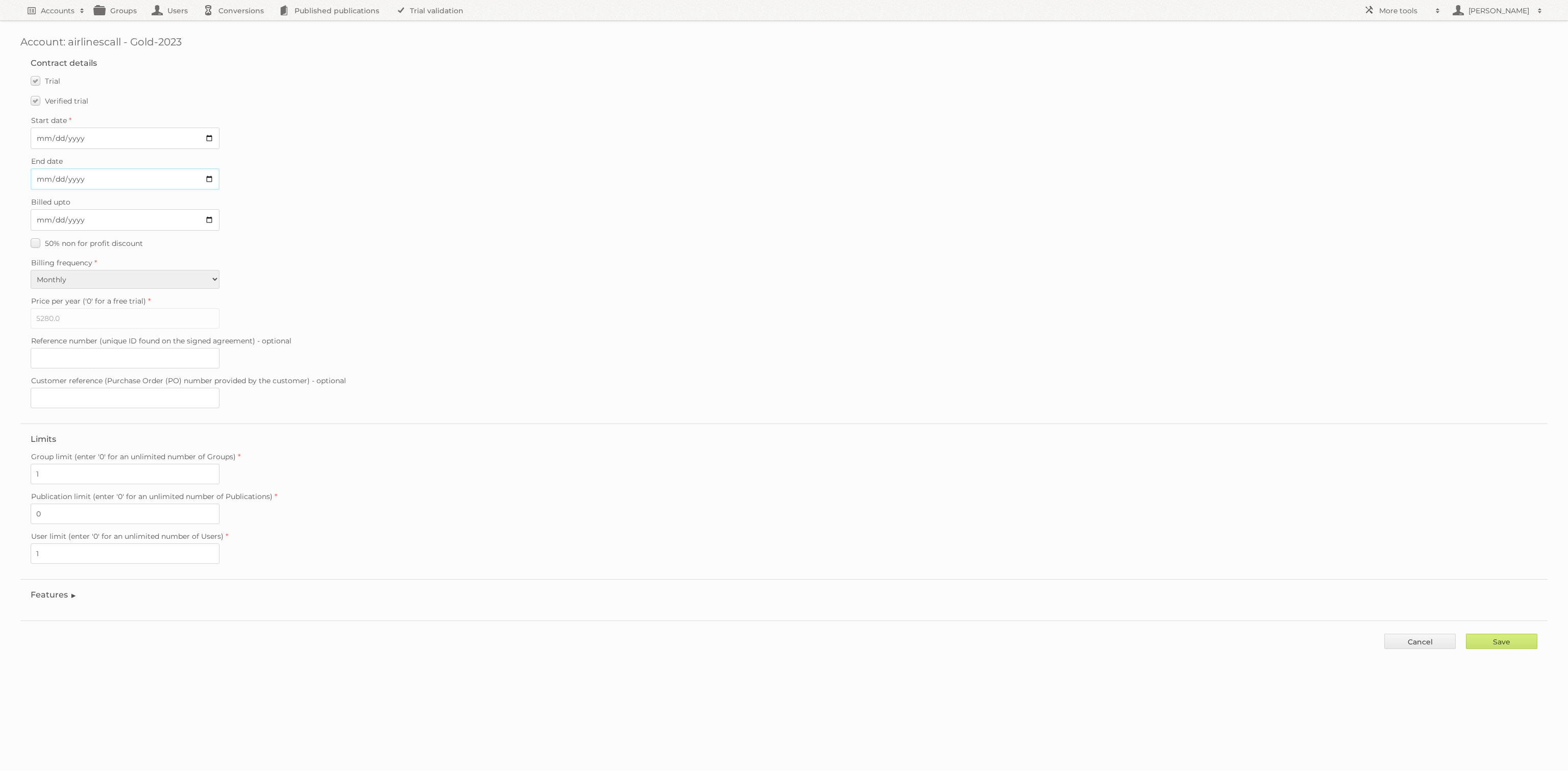
drag, startPoint x: 212, startPoint y: 186, endPoint x: 209, endPoint y: 180, distance: 6.7
click at [213, 183] on input "[DATE]" at bounding box center [125, 179] width 189 height 21
click at [208, 178] on input "2025-08-30" at bounding box center [125, 179] width 189 height 21
type input "2025-08-17"
click at [63, 101] on span "Verified trial" at bounding box center [66, 100] width 43 height 9
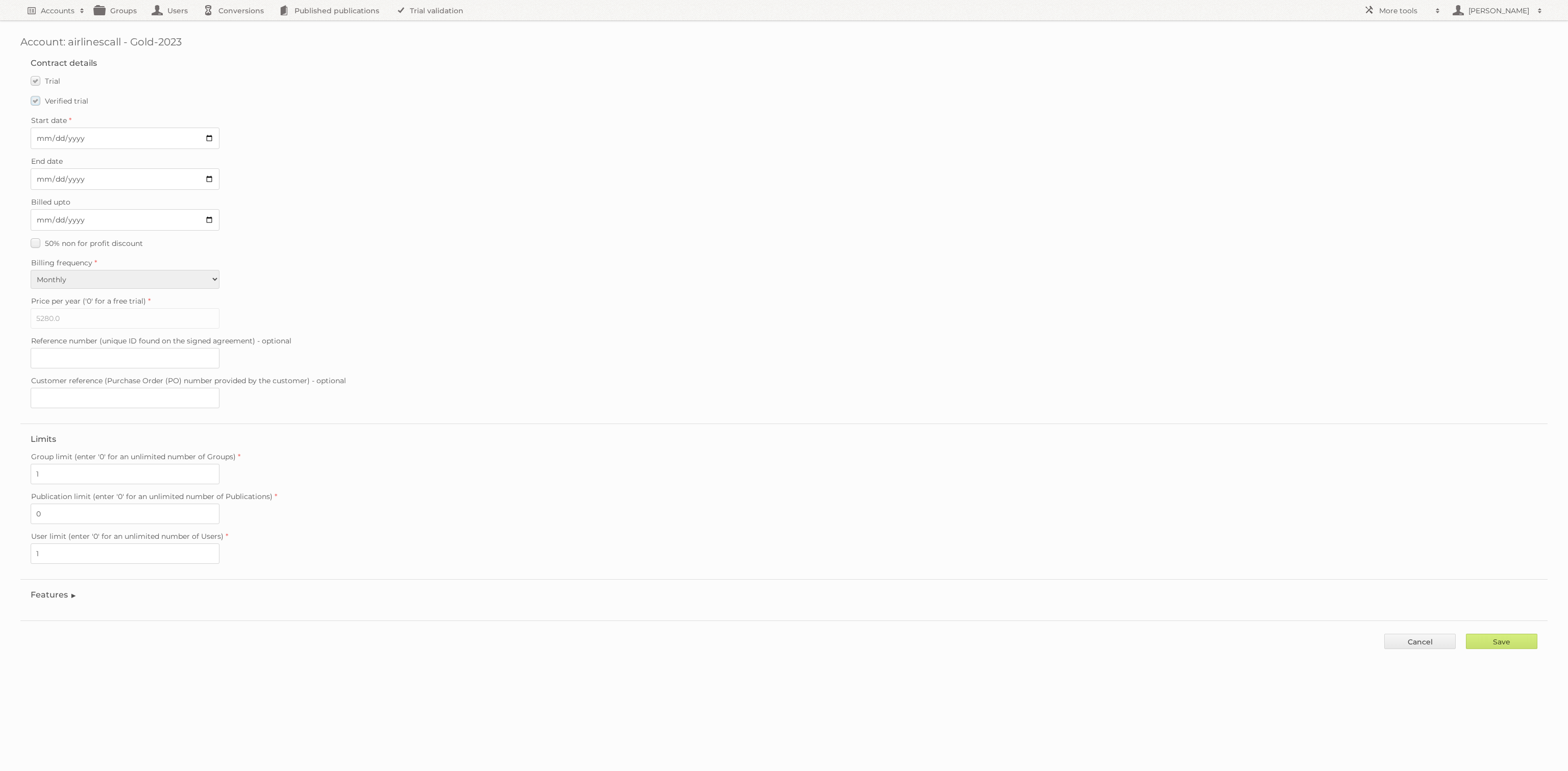
click at [0, 0] on input "Verified trial" at bounding box center [0, 0] width 0 height 0
click at [1503, 633] on input "Save" at bounding box center [1501, 641] width 71 height 15
type input "..."
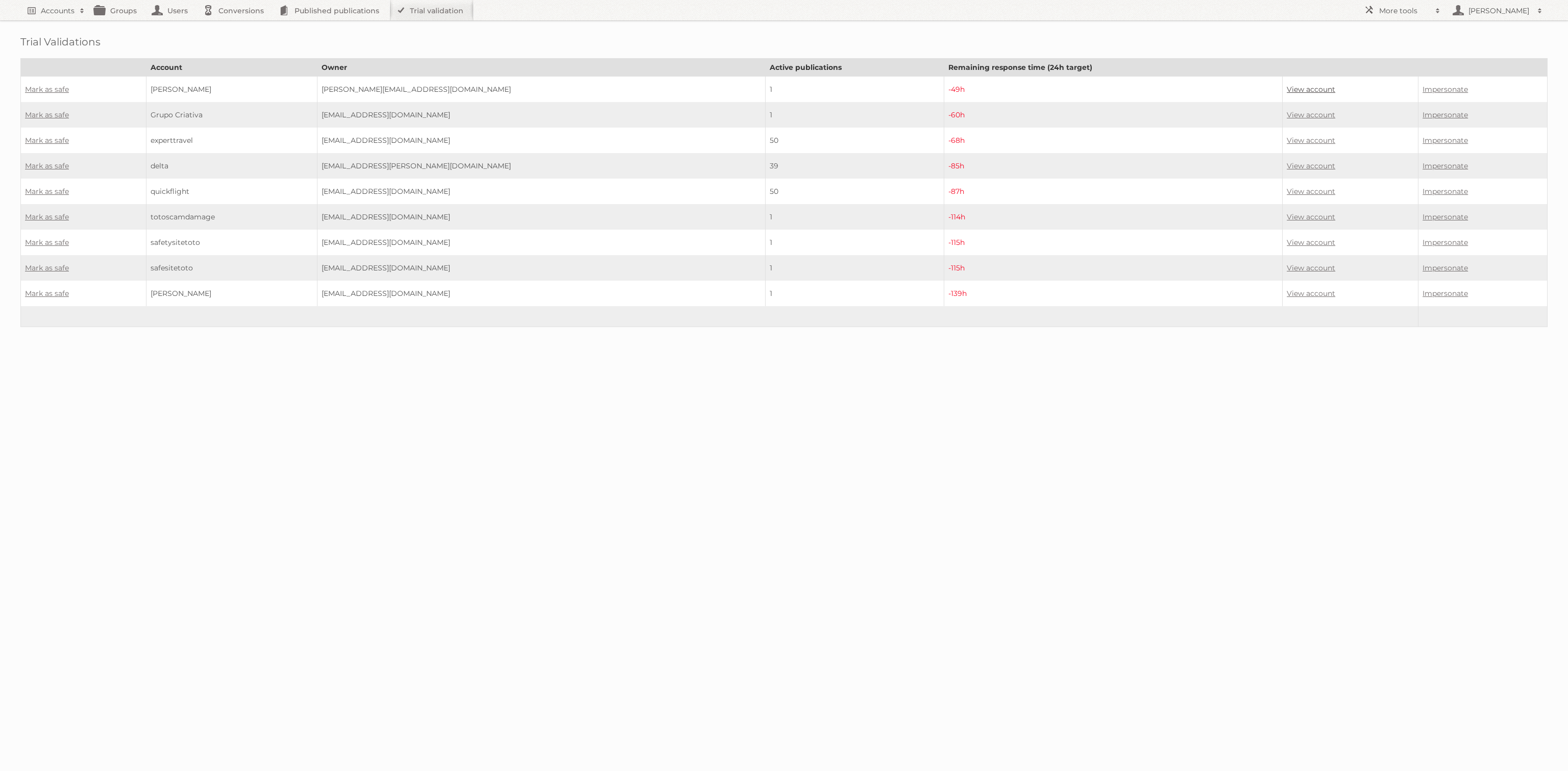
click at [1290, 88] on link "View account" at bounding box center [1311, 89] width 49 height 9
click at [41, 90] on link "Mark as safe" at bounding box center [47, 89] width 44 height 9
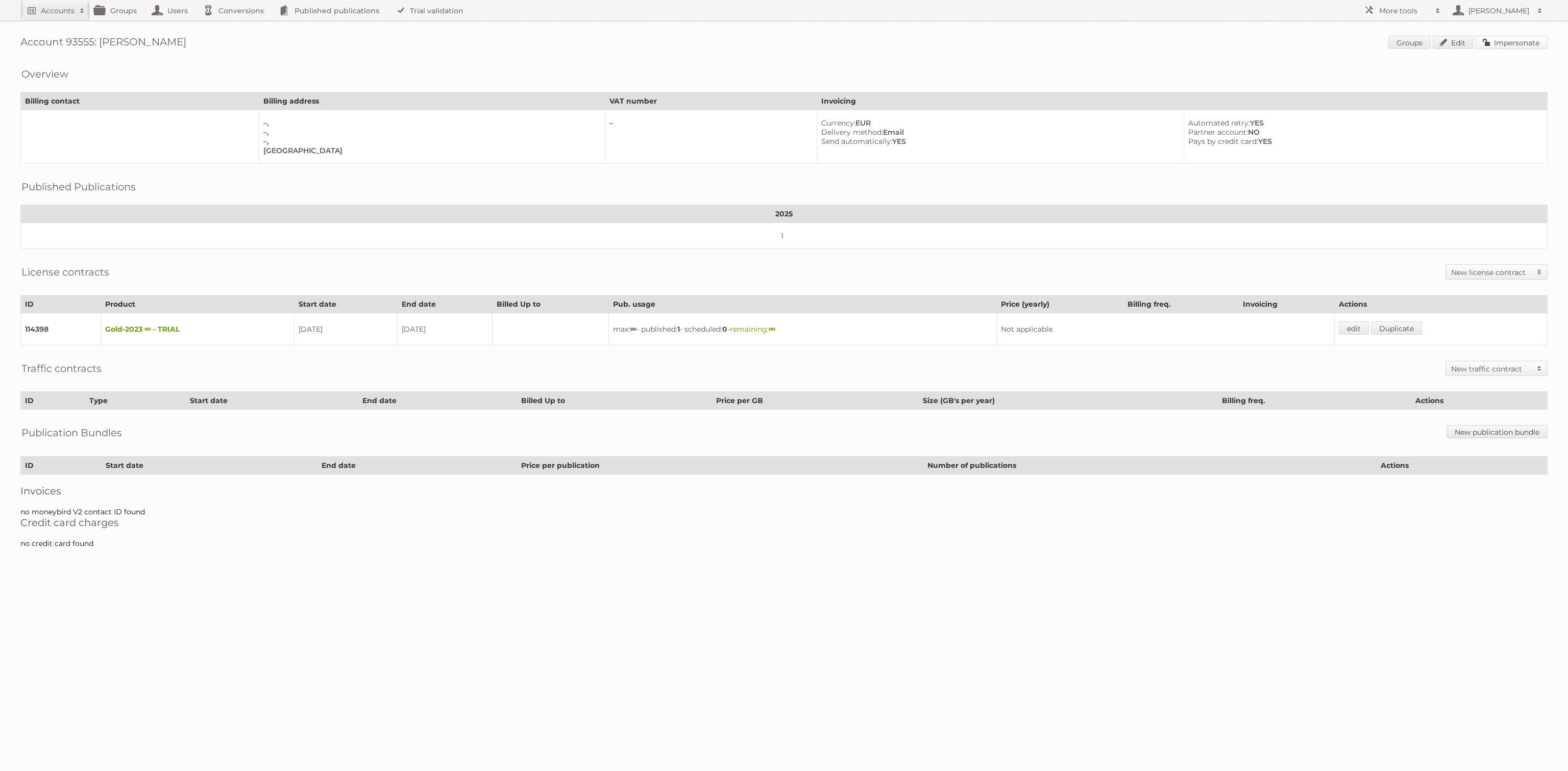
click at [1524, 46] on link "Impersonate" at bounding box center [1511, 43] width 72 height 13
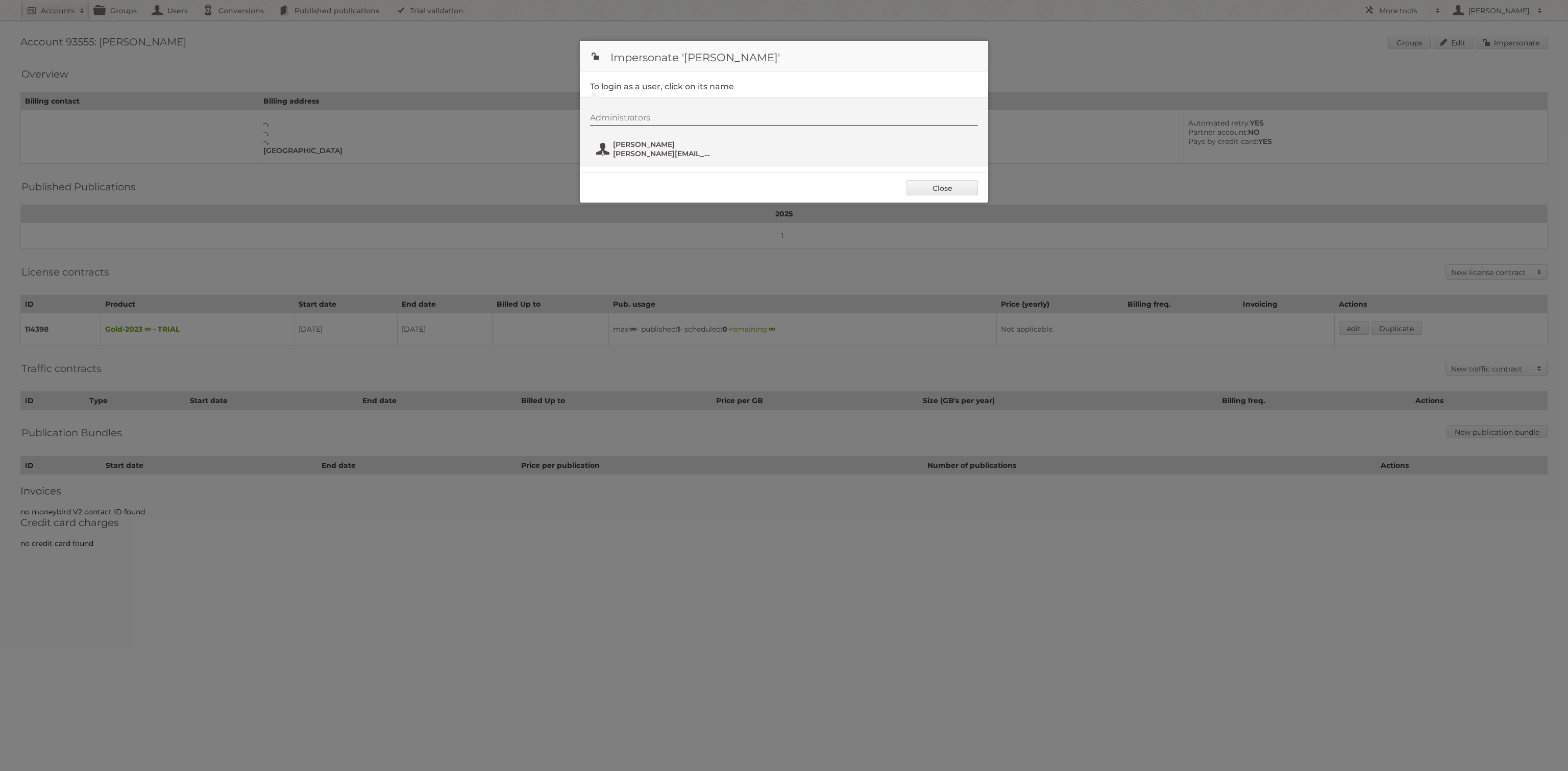
click at [668, 147] on span "Andrea Shipkovensky" at bounding box center [662, 144] width 99 height 9
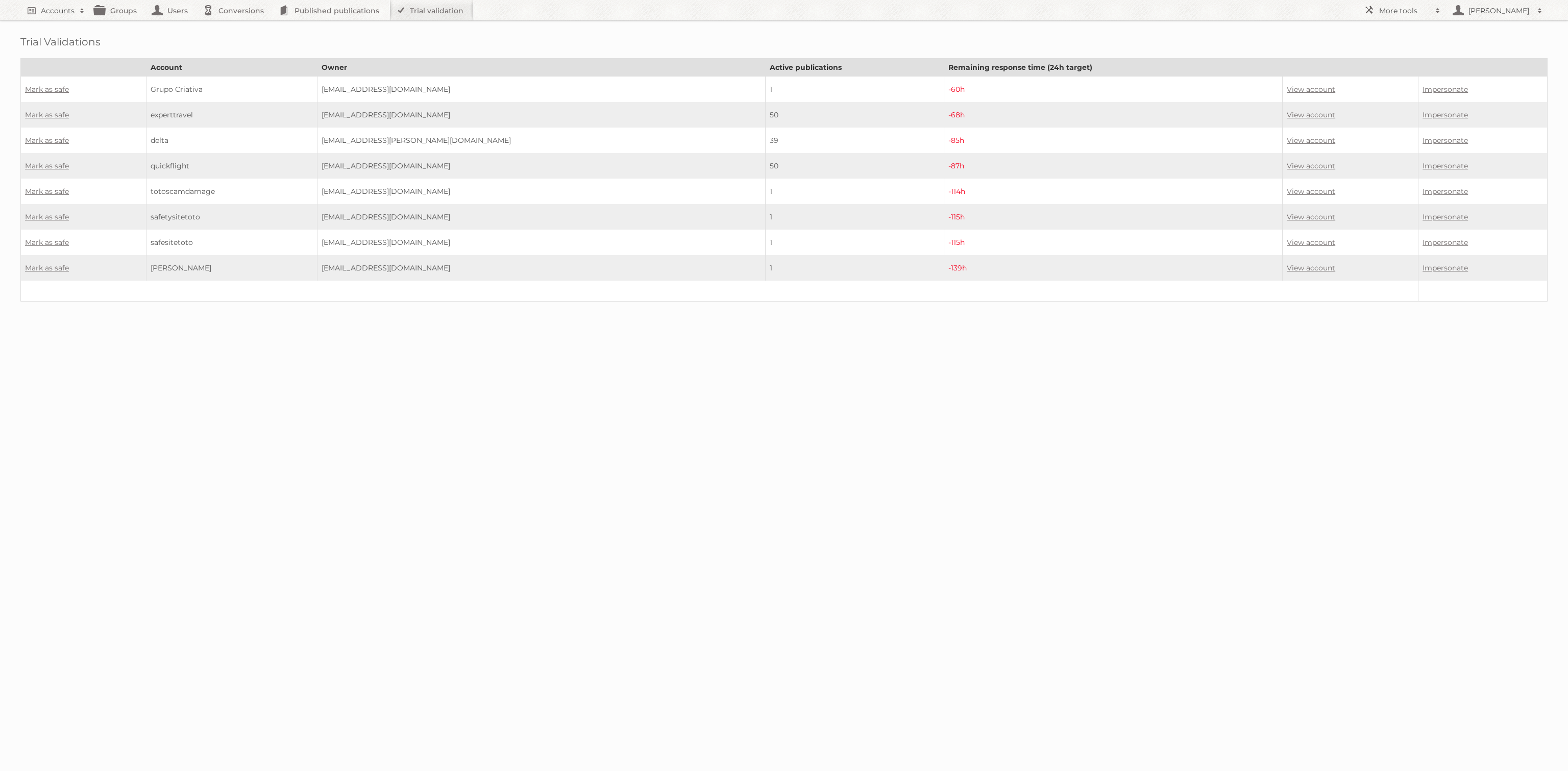
click at [1283, 83] on td "View account" at bounding box center [1350, 89] width 136 height 26
click at [1287, 88] on link "View account" at bounding box center [1311, 89] width 49 height 9
click at [46, 88] on link "Mark as safe" at bounding box center [47, 89] width 44 height 9
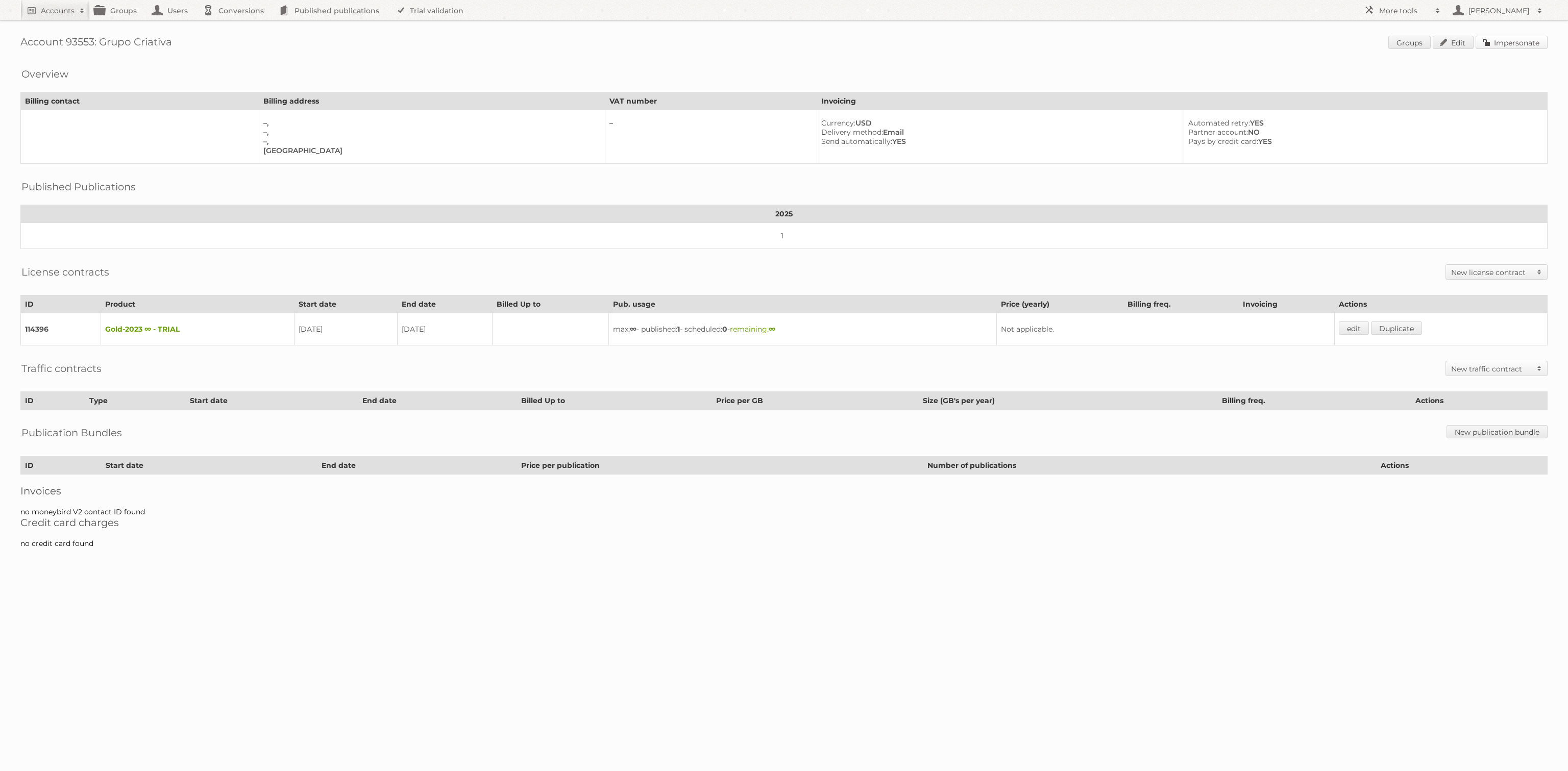
click at [1514, 41] on link "Impersonate" at bounding box center [1511, 43] width 72 height 13
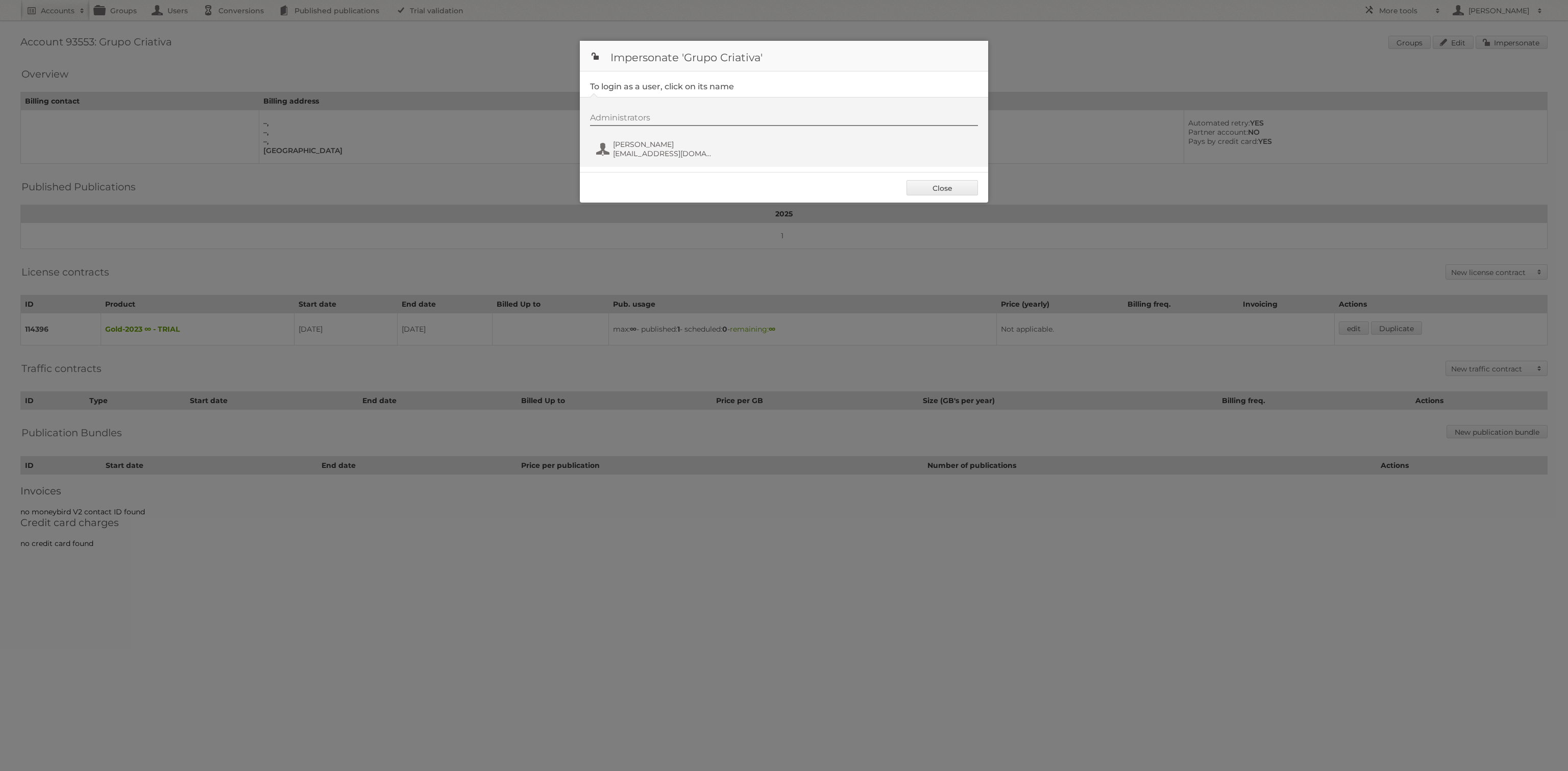
click at [663, 163] on div "Administrators Isabelle Hwang belle@grupocriativaaviamentos.com" at bounding box center [784, 131] width 408 height 70
click at [666, 147] on span "Isabelle Hwang" at bounding box center [662, 144] width 99 height 9
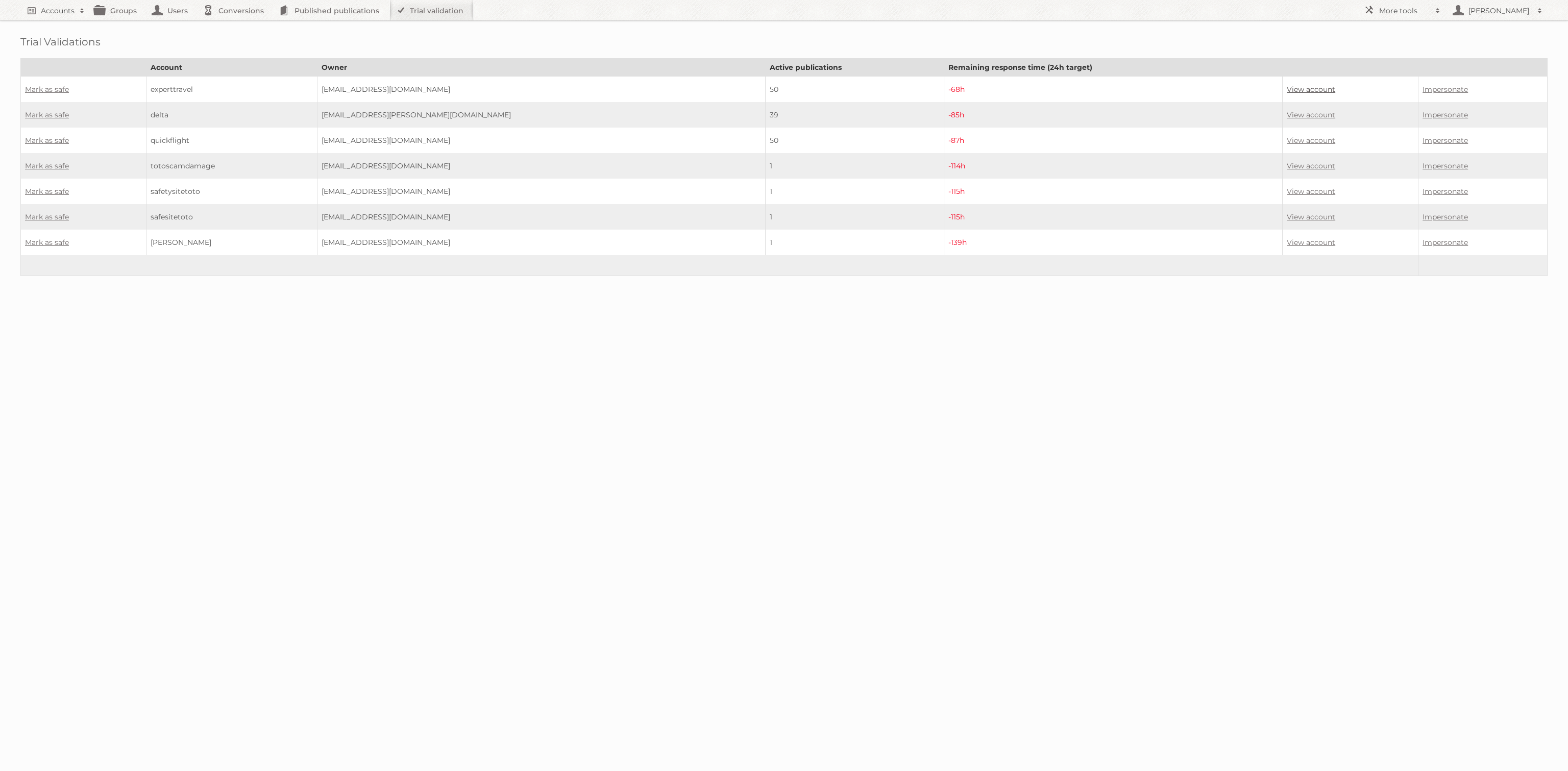
click at [1287, 87] on link "View account" at bounding box center [1311, 89] width 49 height 9
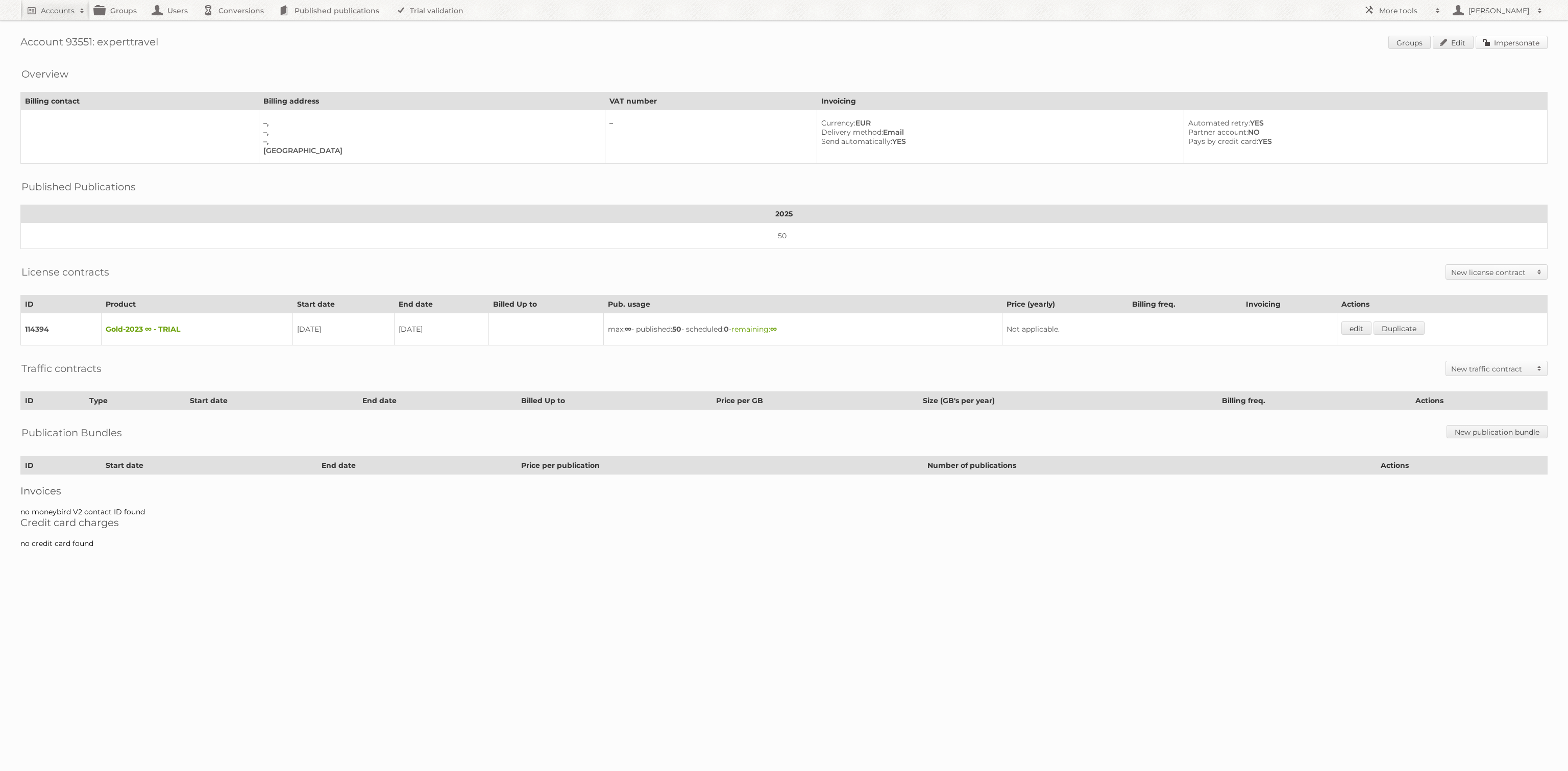
click at [1508, 46] on link "Impersonate" at bounding box center [1511, 43] width 72 height 13
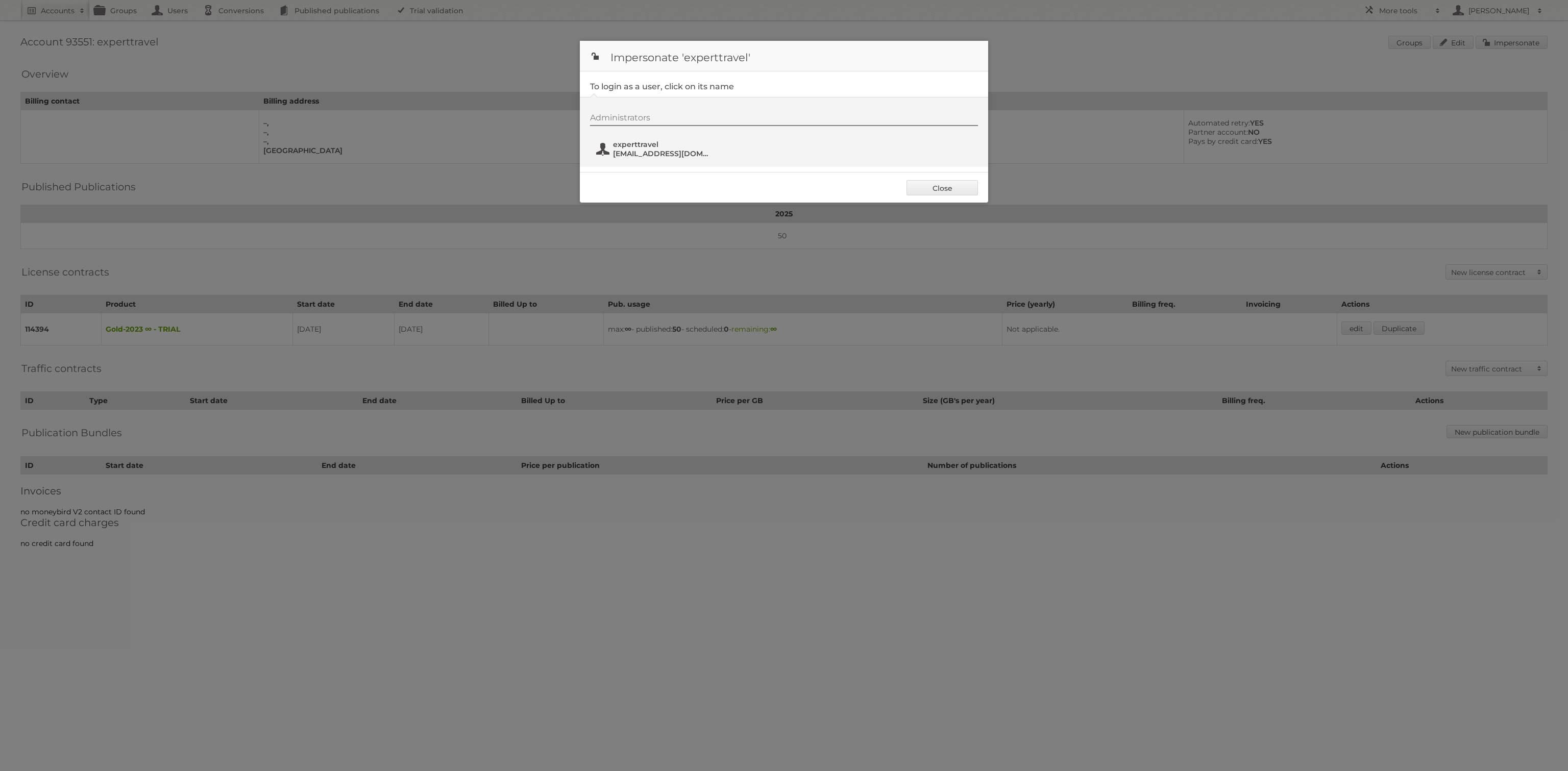
click at [668, 144] on span "experttravel" at bounding box center [662, 144] width 99 height 9
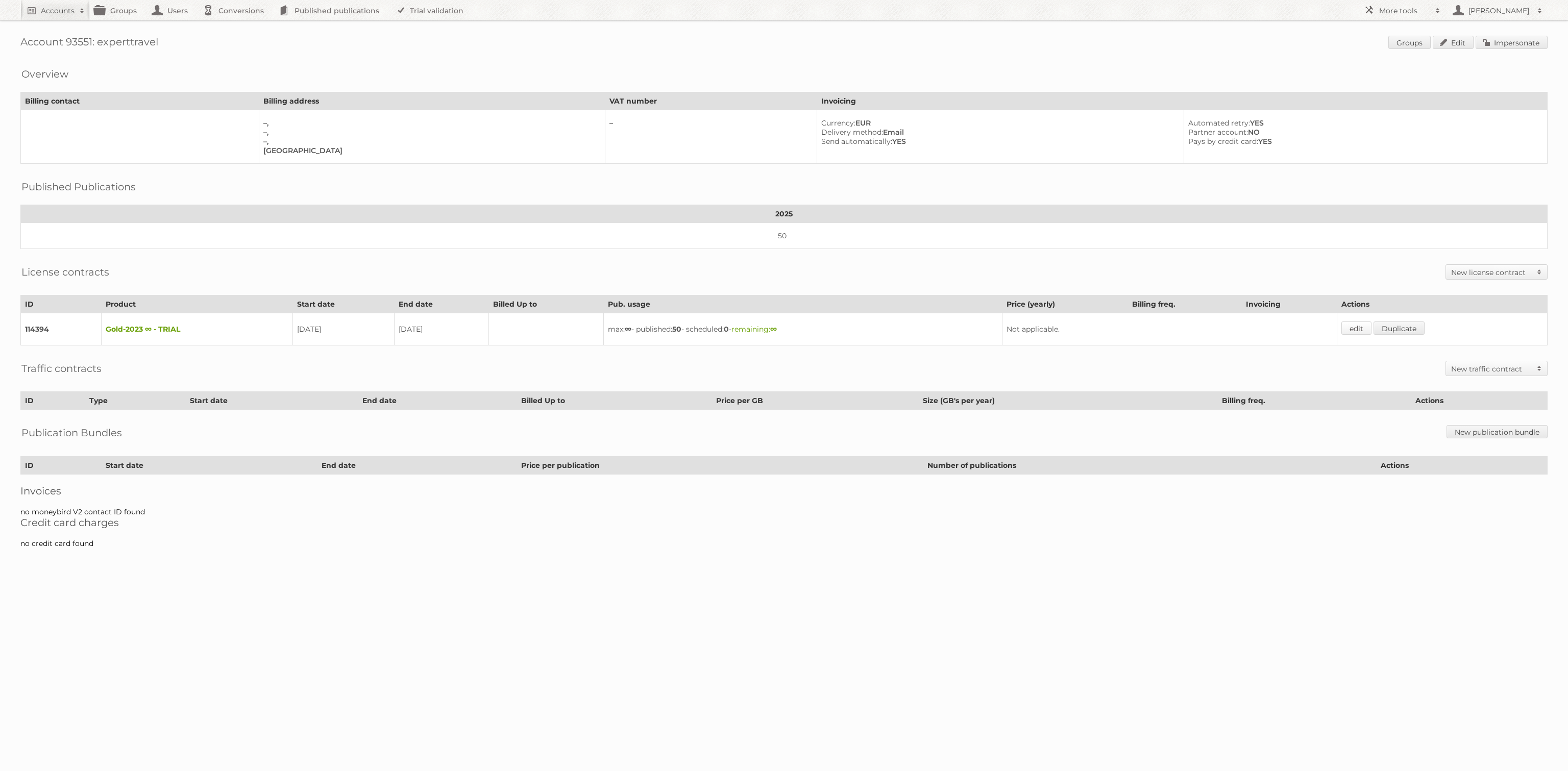
click at [1359, 321] on link "edit" at bounding box center [1356, 328] width 30 height 13
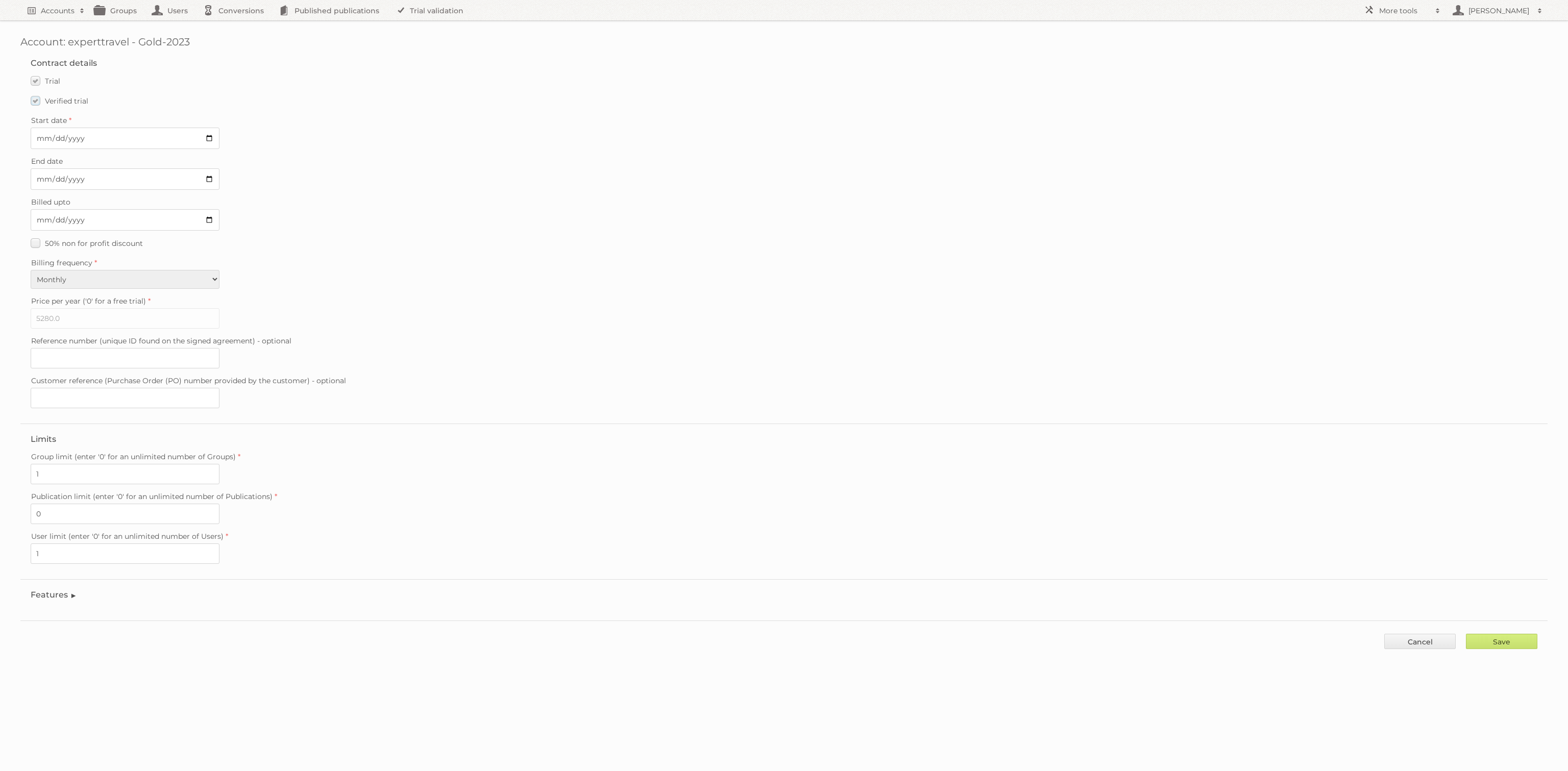
click at [63, 106] on label "Verified trial" at bounding box center [59, 100] width 58 height 15
click at [0, 0] on input "Verified trial" at bounding box center [0, 0] width 0 height 0
click at [106, 183] on input "2025-08-28" at bounding box center [125, 179] width 189 height 21
drag, startPoint x: 204, startPoint y: 172, endPoint x: 211, endPoint y: 175, distance: 7.6
click at [211, 173] on input "2025-08-28" at bounding box center [125, 179] width 189 height 21
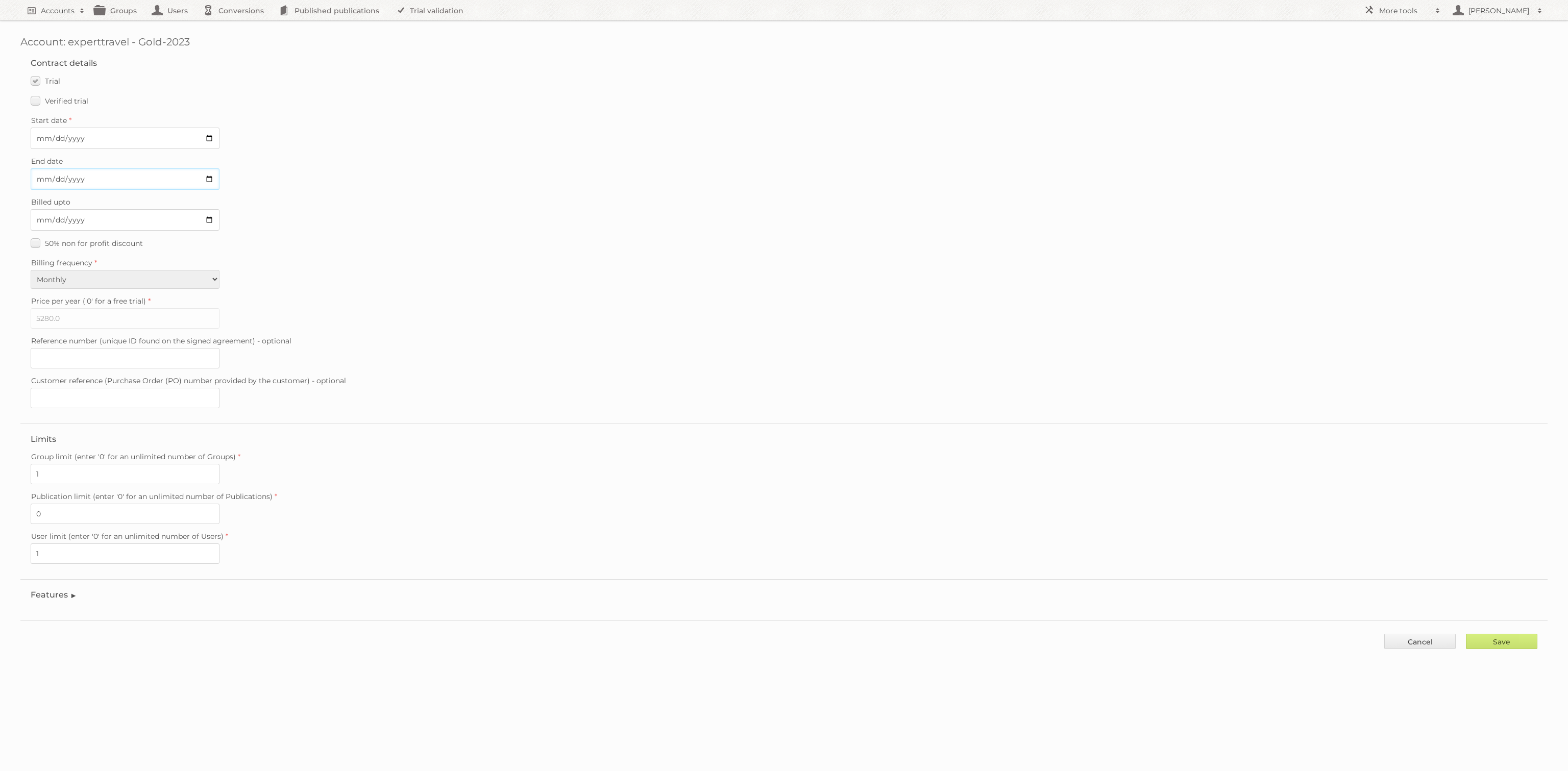
click at [211, 176] on input "2025-08-28" at bounding box center [125, 179] width 189 height 21
type input "2025-08-17"
click at [1522, 633] on input "Save" at bounding box center [1501, 641] width 71 height 15
type input "..."
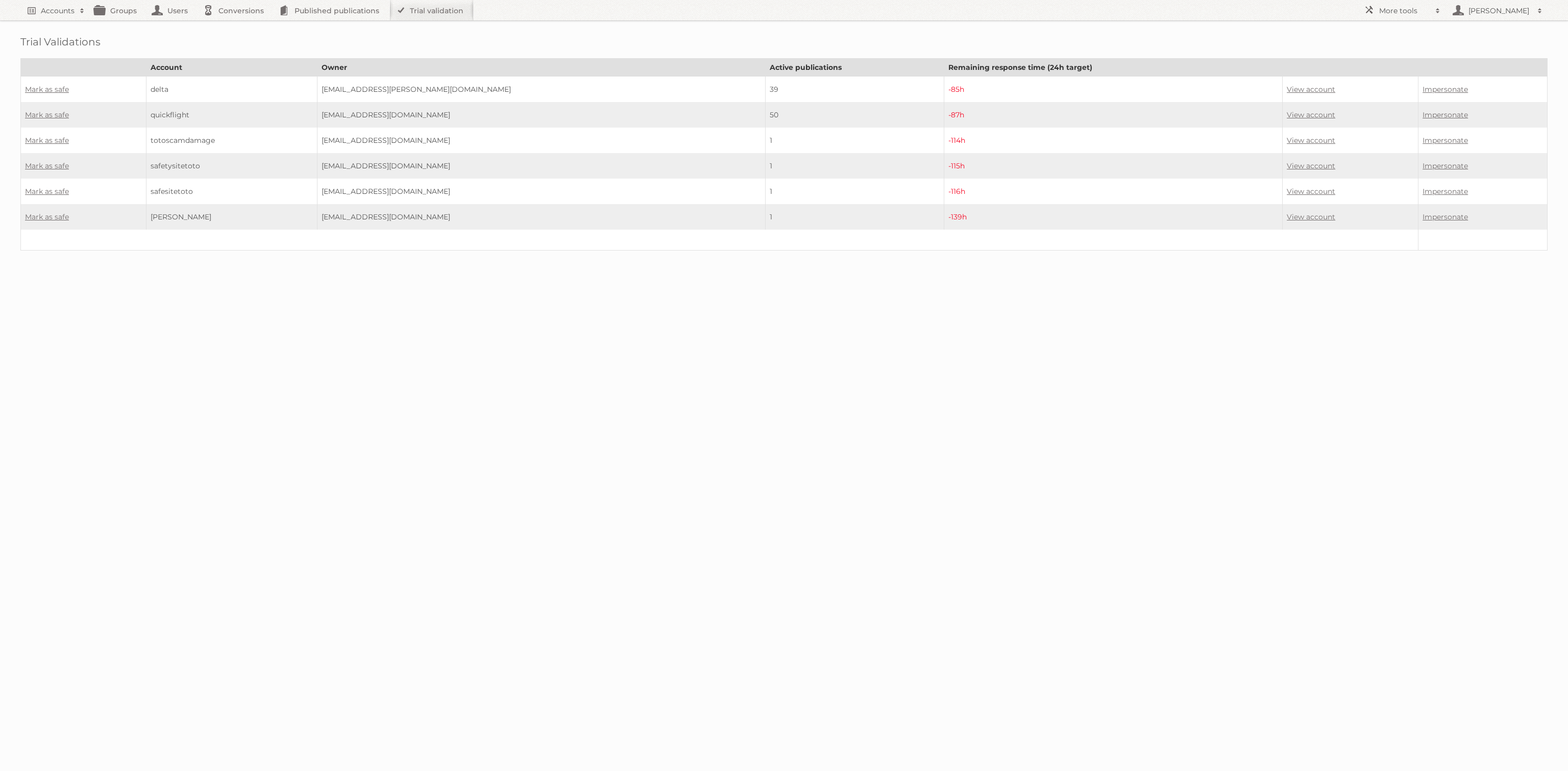
click at [1283, 80] on td "View account" at bounding box center [1350, 89] width 136 height 26
click at [1287, 89] on link "View account" at bounding box center [1311, 89] width 49 height 9
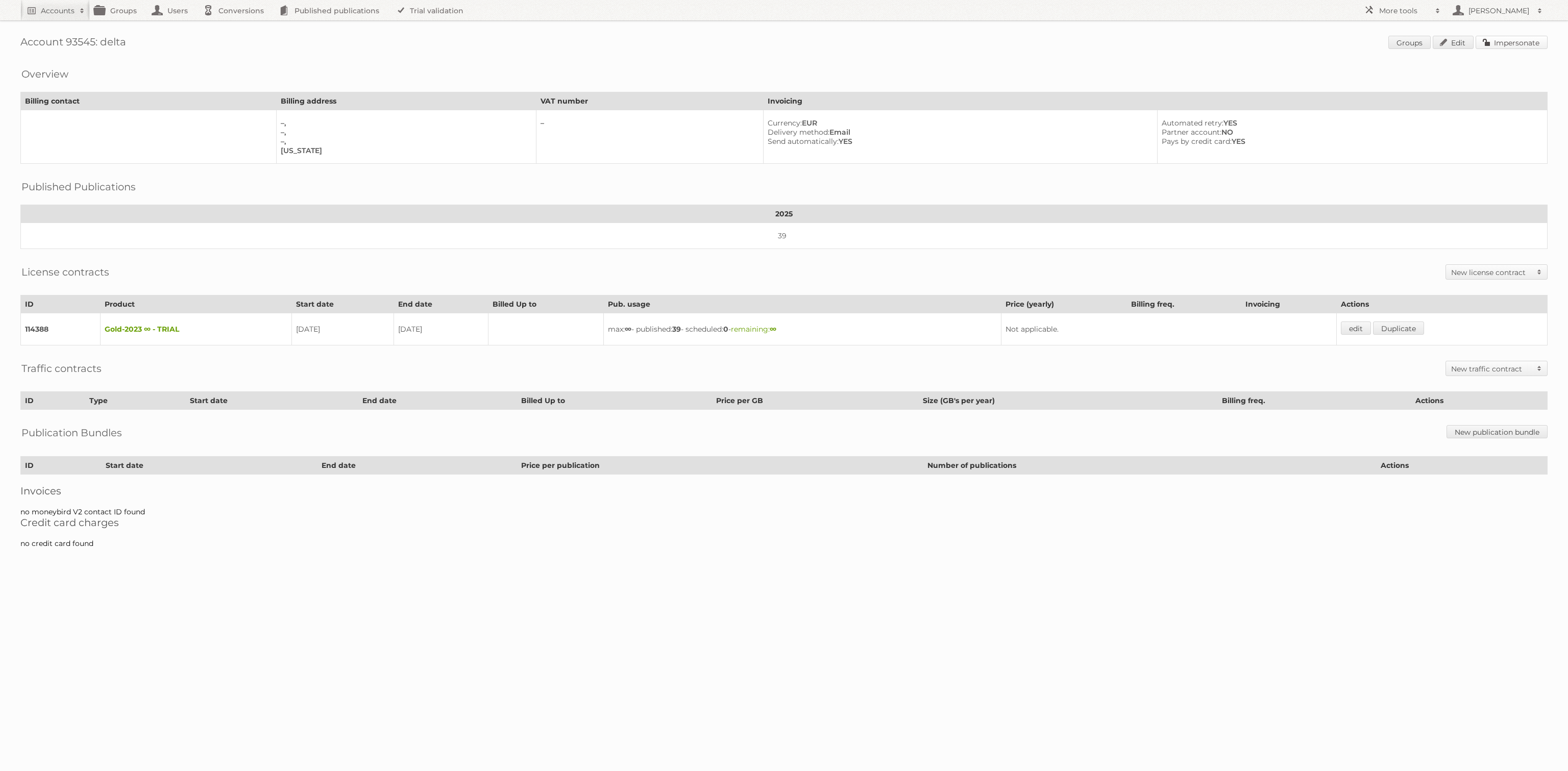
click at [1522, 47] on link "Impersonate" at bounding box center [1511, 43] width 72 height 13
click at [1358, 321] on link "edit" at bounding box center [1356, 328] width 30 height 13
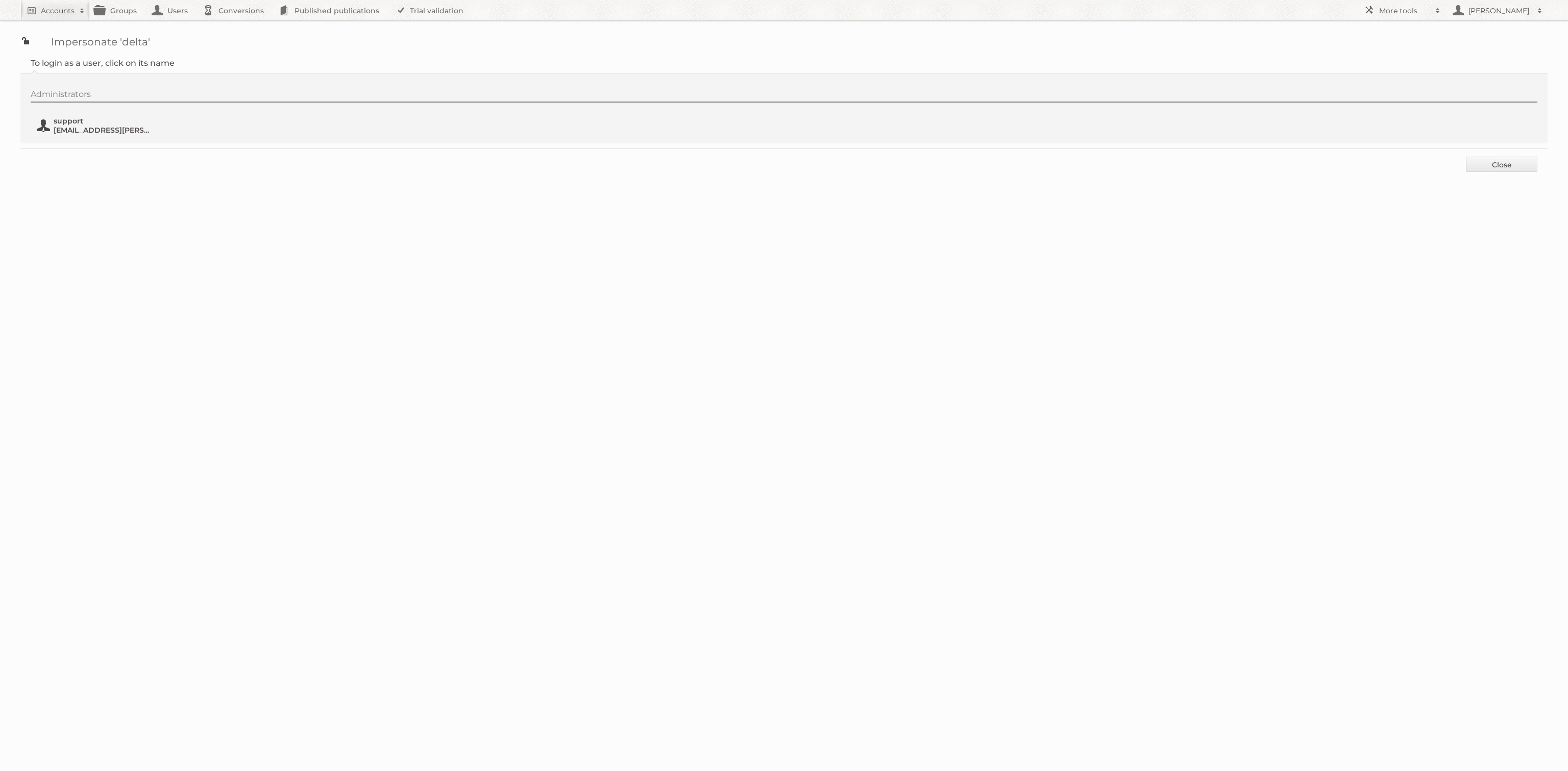
click at [113, 123] on span "support" at bounding box center [103, 120] width 99 height 9
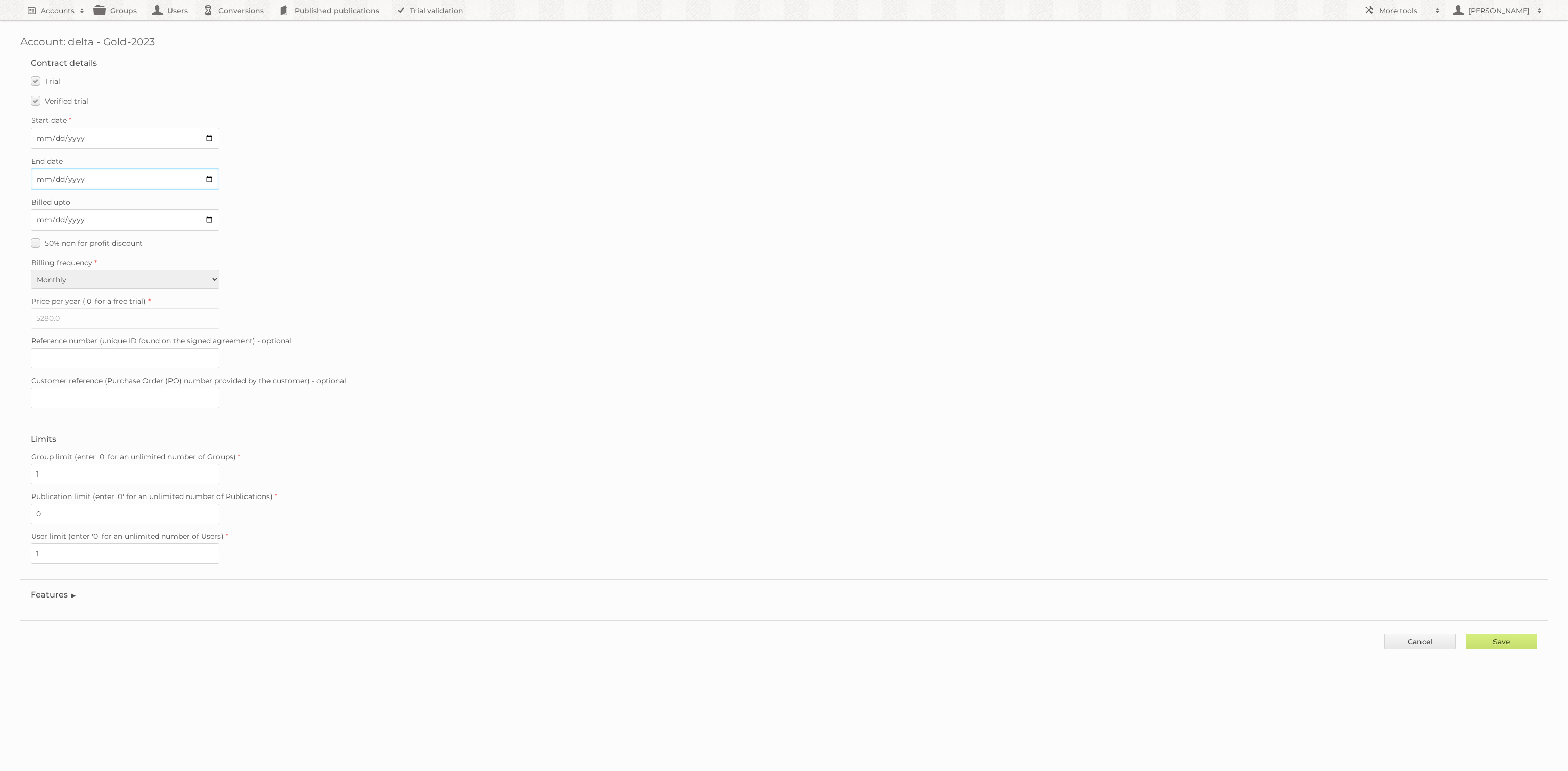
click at [208, 175] on input "2025-08-27" at bounding box center [125, 179] width 189 height 21
type input "2025-08-17"
click at [37, 102] on label "Verified trial" at bounding box center [59, 100] width 58 height 15
click at [0, 0] on input "Verified trial" at bounding box center [0, 0] width 0 height 0
click at [1516, 633] on input "Save" at bounding box center [1501, 641] width 71 height 15
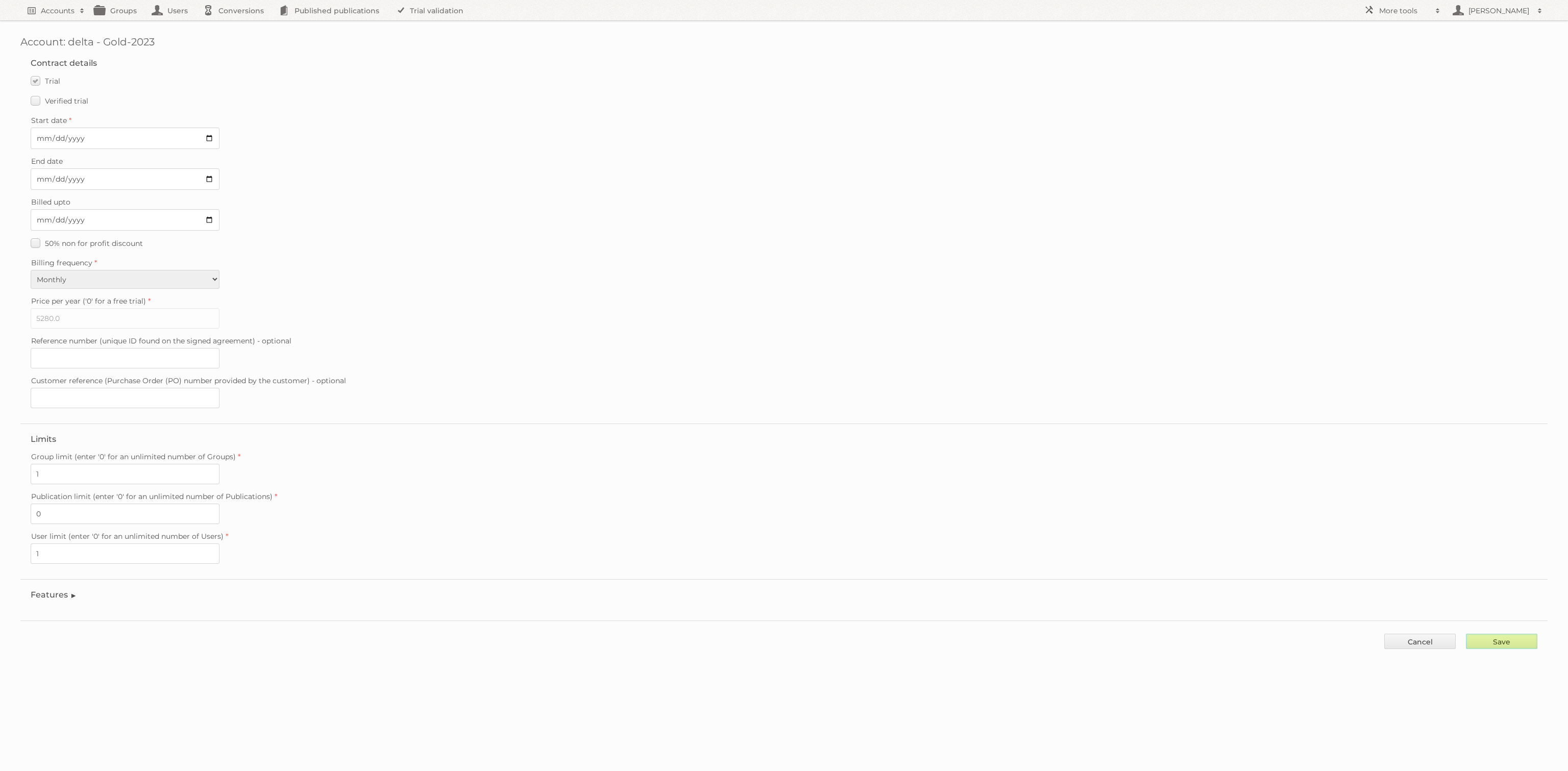
type input "..."
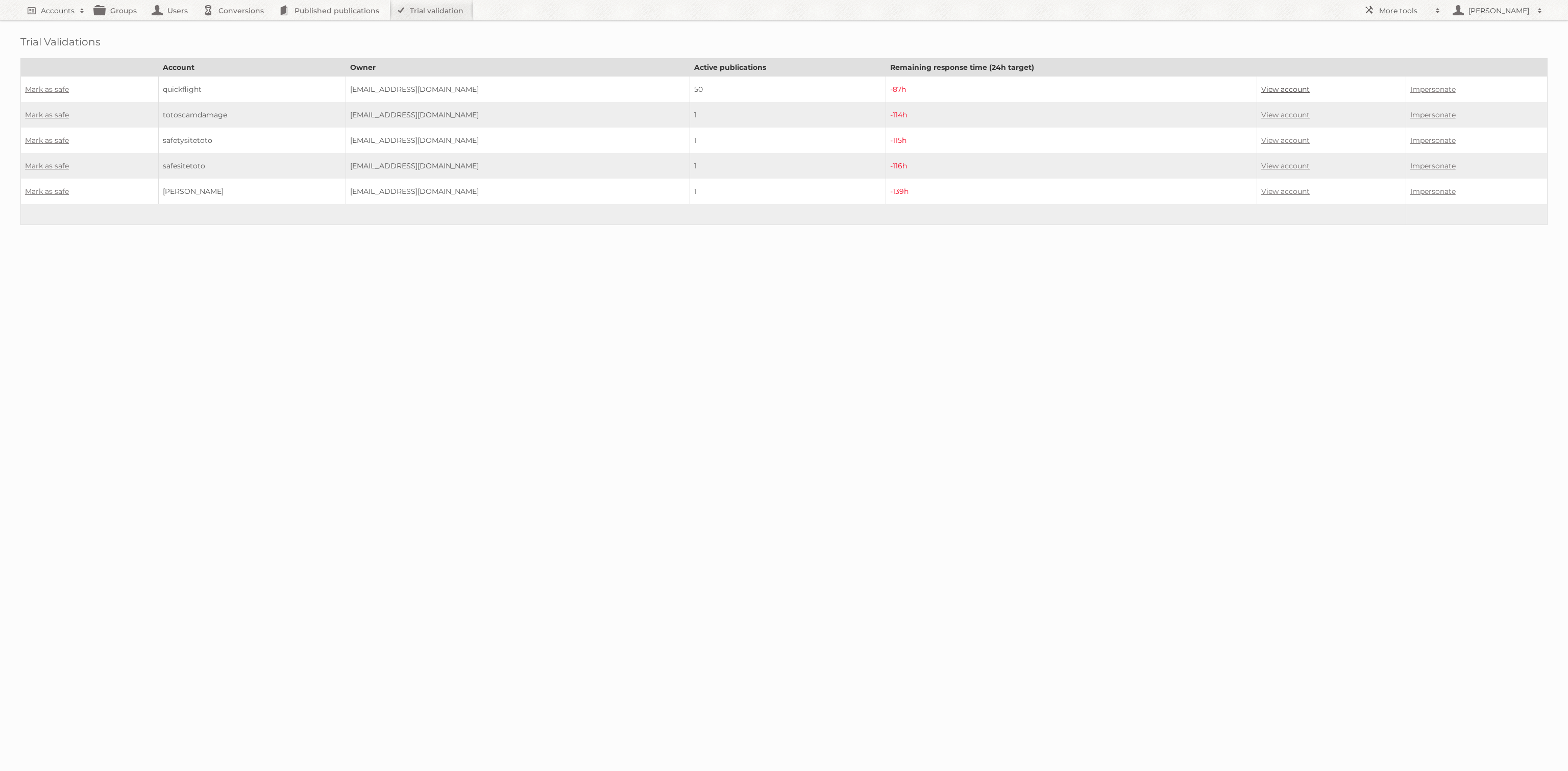
click at [1272, 90] on link "View account" at bounding box center [1286, 89] width 49 height 9
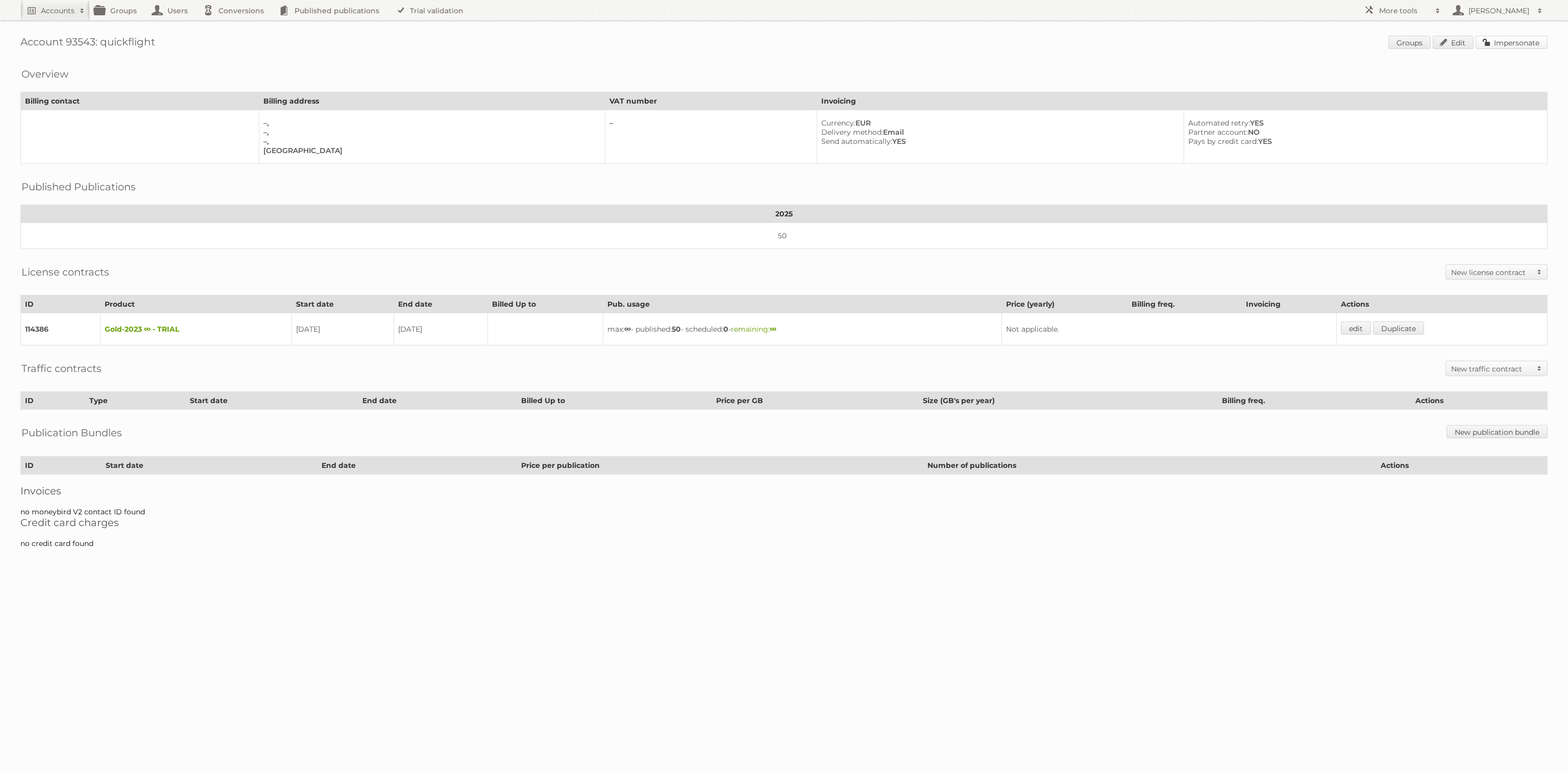
click at [1513, 43] on link "Impersonate" at bounding box center [1511, 43] width 72 height 13
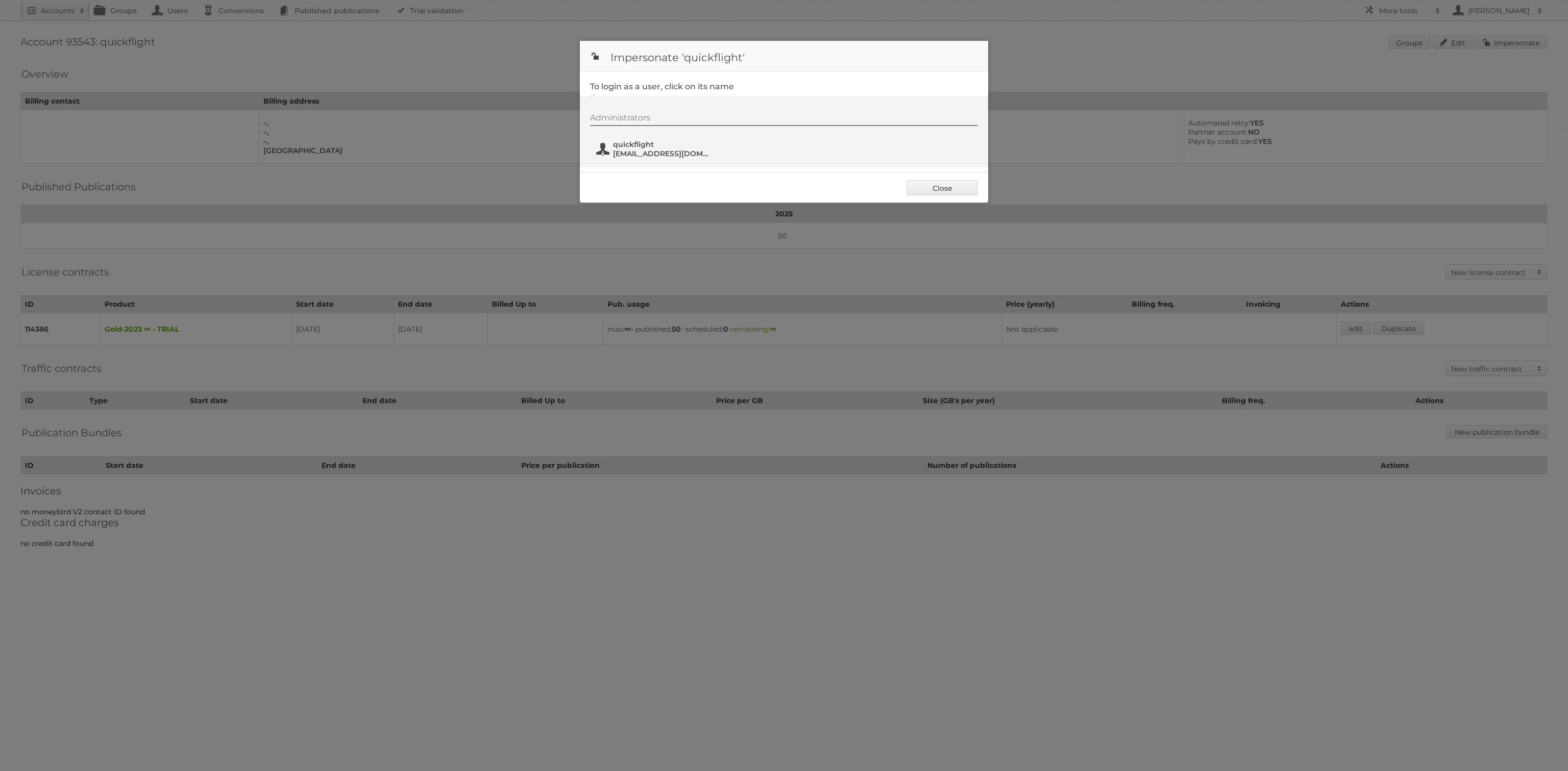
click at [667, 151] on span "[EMAIL_ADDRESS][DOMAIN_NAME]" at bounding box center [662, 153] width 99 height 9
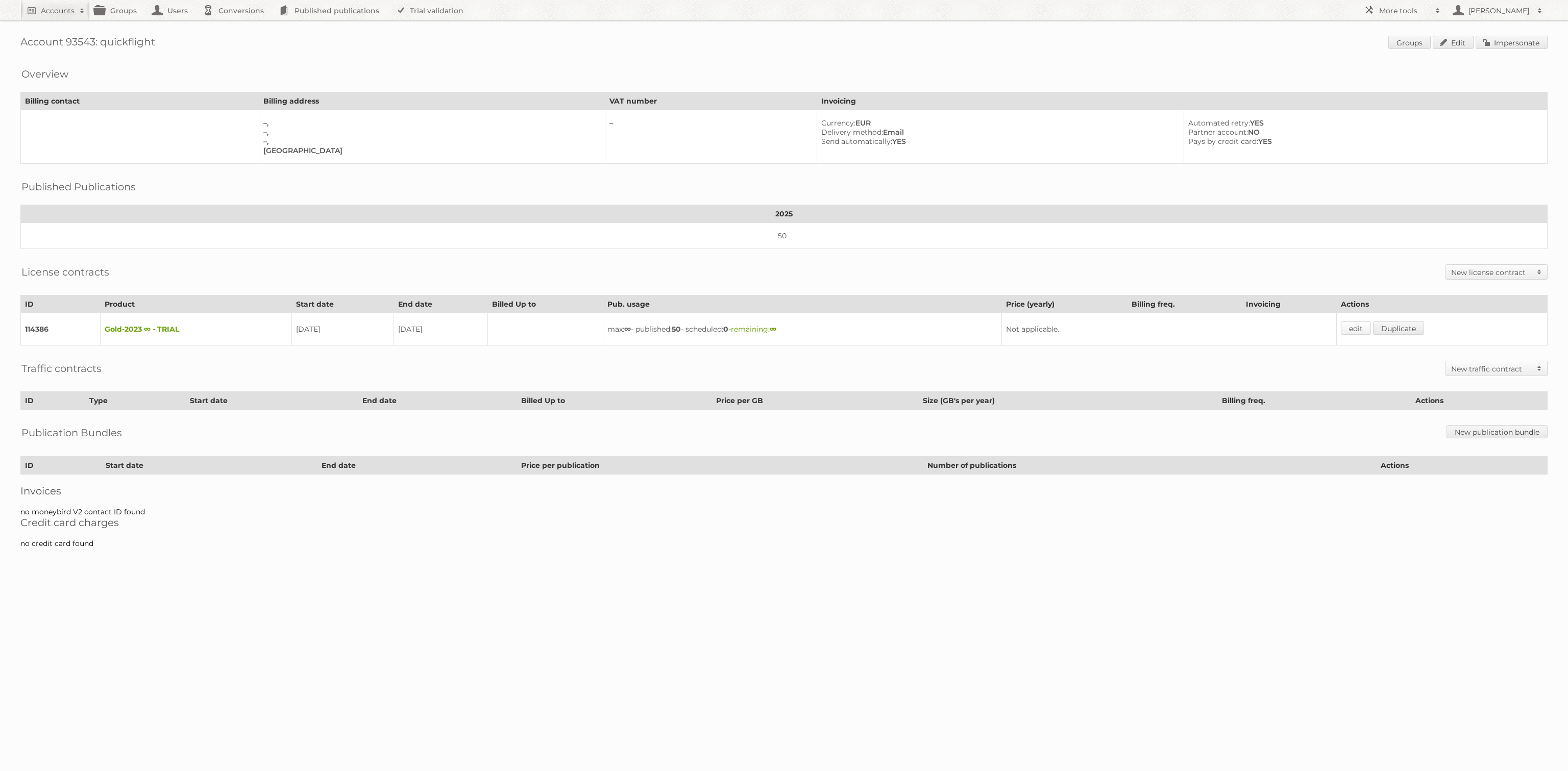
click at [1359, 321] on link "edit" at bounding box center [1356, 328] width 30 height 13
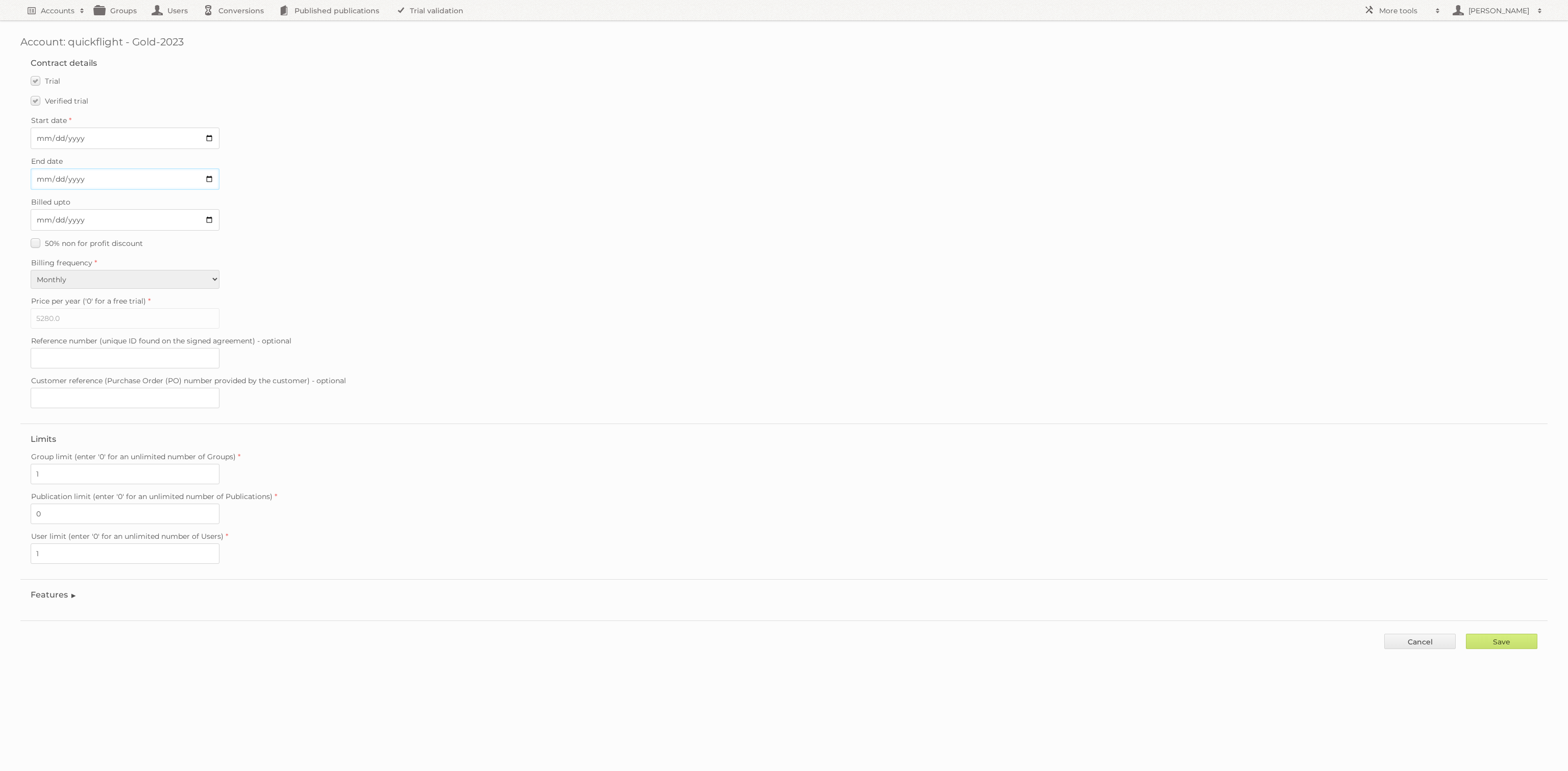
click at [203, 173] on input "2025-08-27" at bounding box center [125, 179] width 189 height 21
click at [220, 174] on div "End date 2025-08-27" at bounding box center [783, 172] width 1507 height 36
click at [211, 175] on input "2025-08-27" at bounding box center [125, 179] width 189 height 21
type input "2025-08-17"
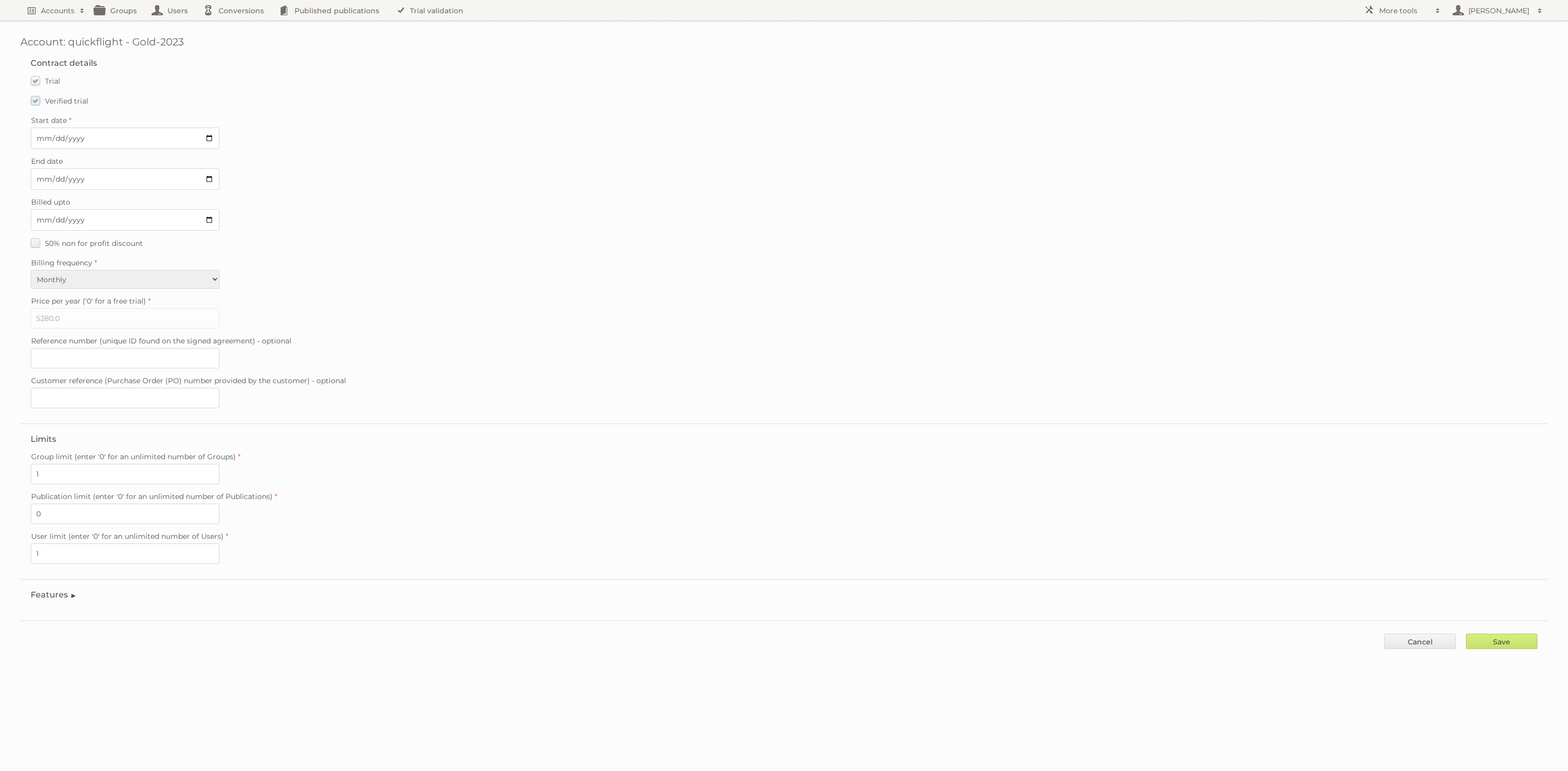
drag, startPoint x: 61, startPoint y: 92, endPoint x: 60, endPoint y: 97, distance: 5.1
click at [61, 94] on fieldset "Contract details Trial Verified trial Start date 2025-08-13 End date 2025-08-17…" at bounding box center [784, 235] width 1527 height 375
click at [61, 96] on span "Verified trial" at bounding box center [66, 100] width 43 height 9
click at [61, 99] on span "Verified trial" at bounding box center [66, 100] width 43 height 9
click at [60, 100] on span "Verified trial" at bounding box center [66, 100] width 43 height 9
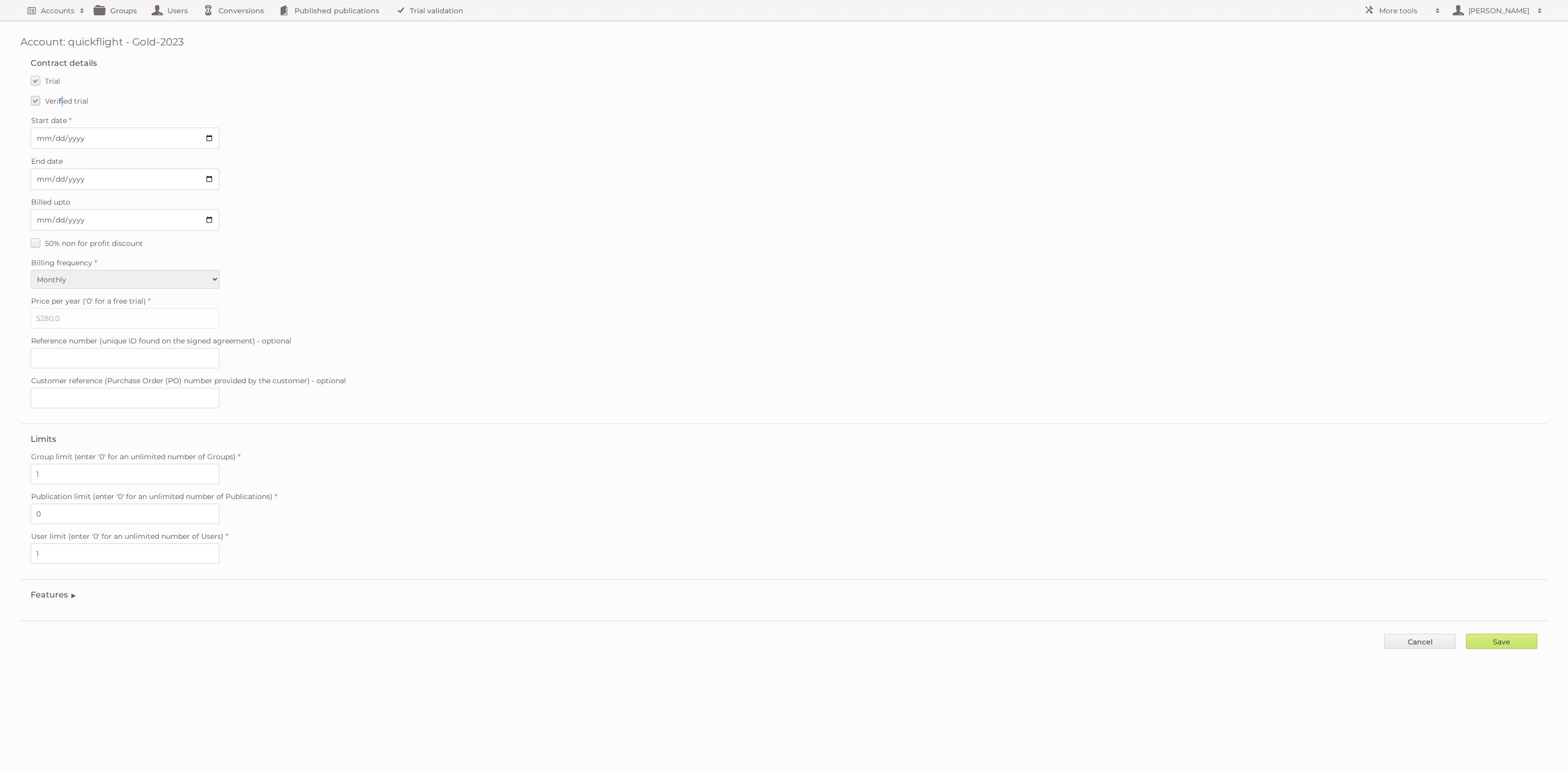
click at [0, 0] on input "Verified trial" at bounding box center [0, 0] width 0 height 0
click at [1511, 635] on input "Save" at bounding box center [1501, 641] width 71 height 15
type input "..."
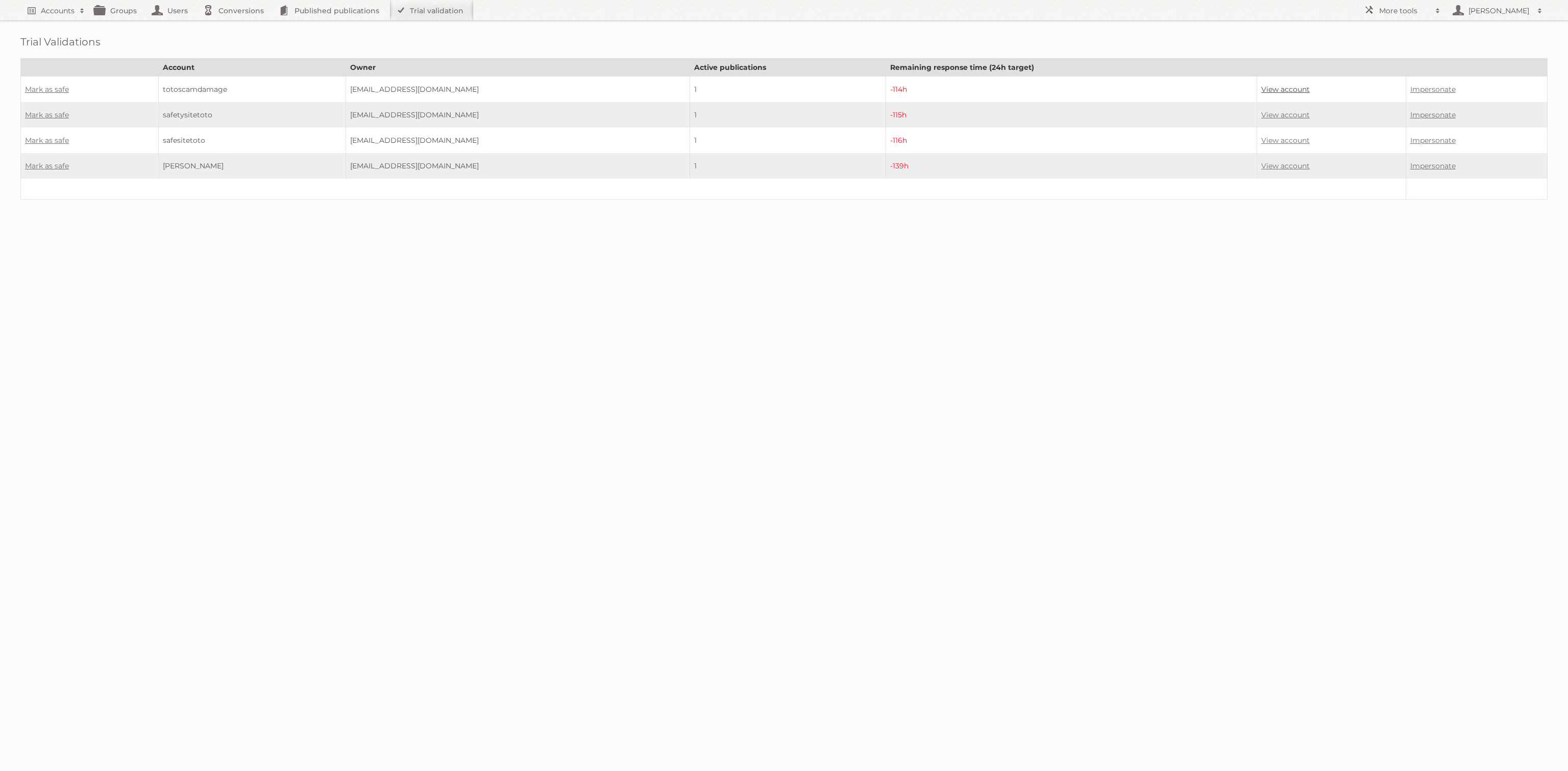
click at [1269, 90] on link "View account" at bounding box center [1286, 89] width 49 height 9
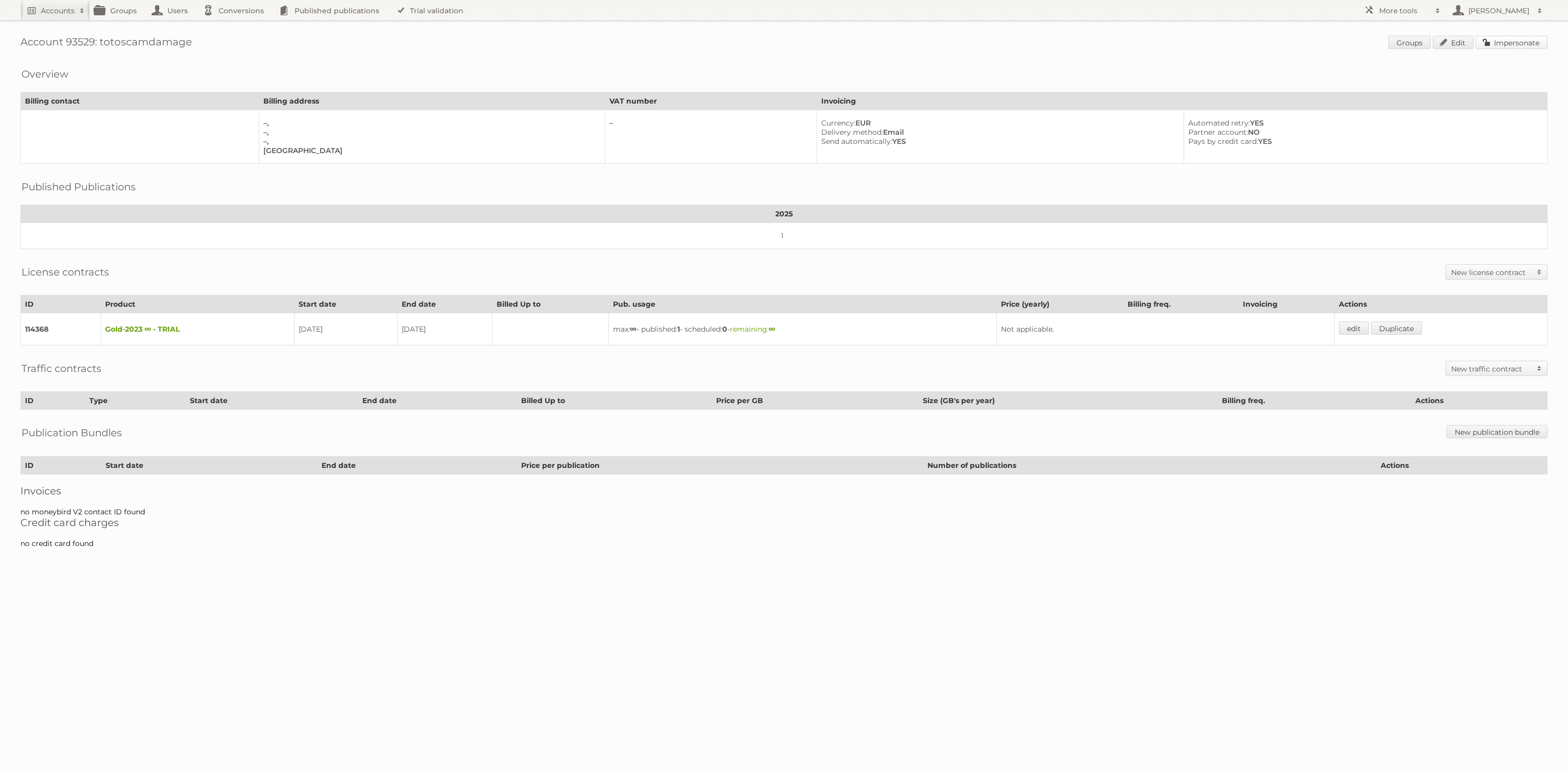
click at [1497, 48] on link "Impersonate" at bounding box center [1511, 43] width 72 height 13
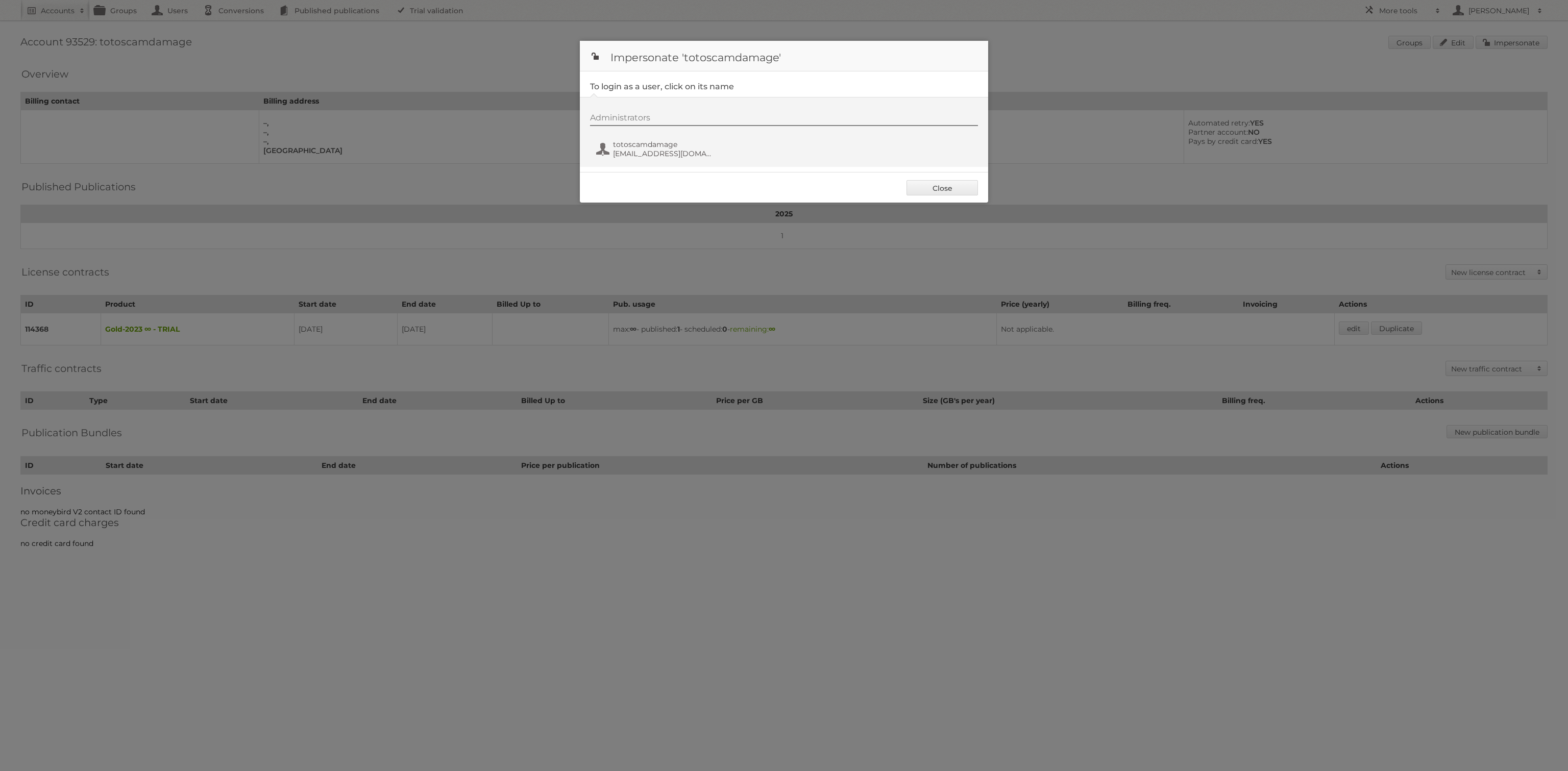
click at [654, 161] on div "Administrators totoscamdamage fagis14853@discrip.com" at bounding box center [789, 137] width 398 height 49
click at [657, 147] on span "totoscamdamage" at bounding box center [662, 144] width 99 height 9
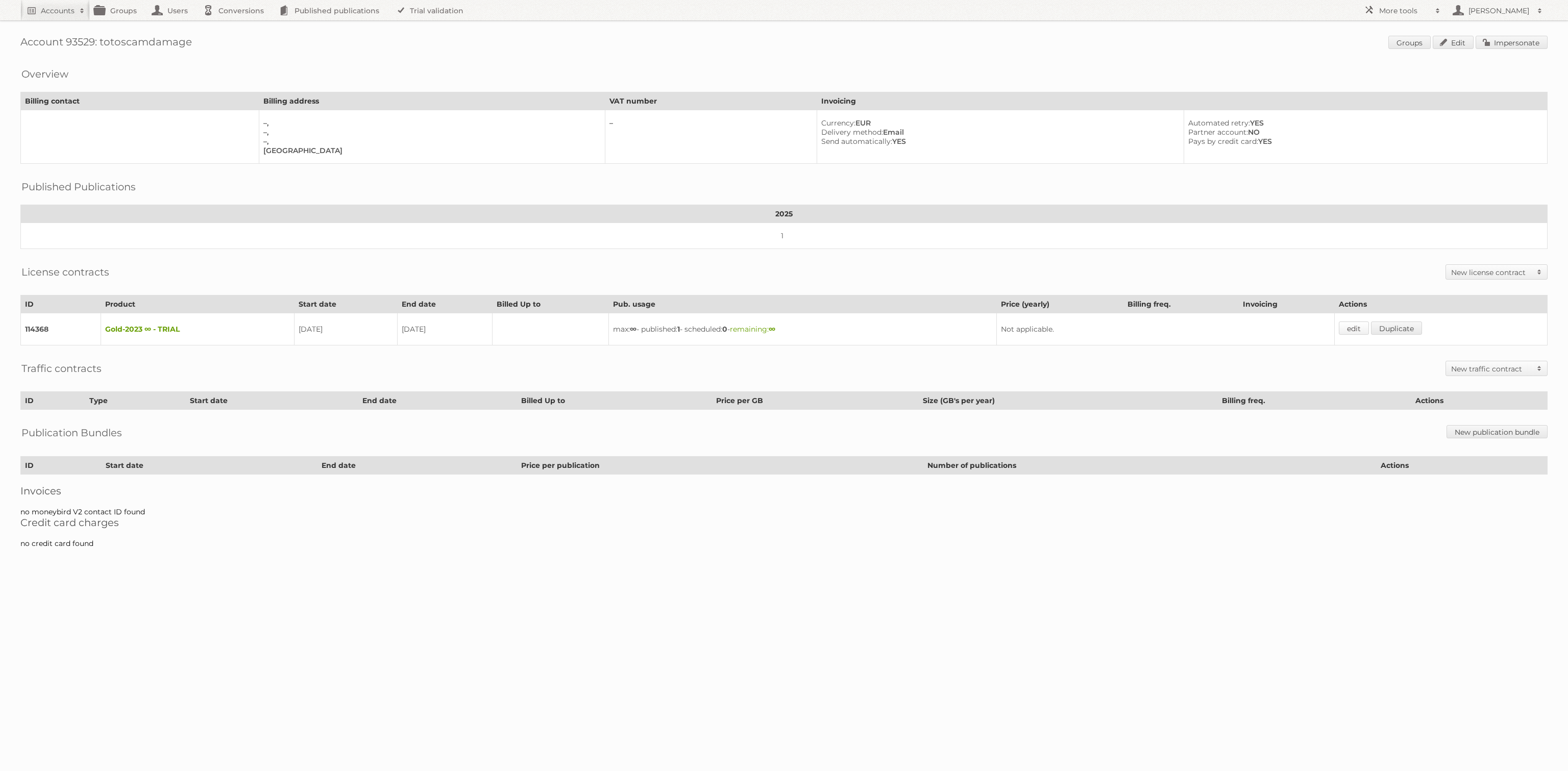
click at [1359, 321] on link "edit" at bounding box center [1353, 328] width 30 height 13
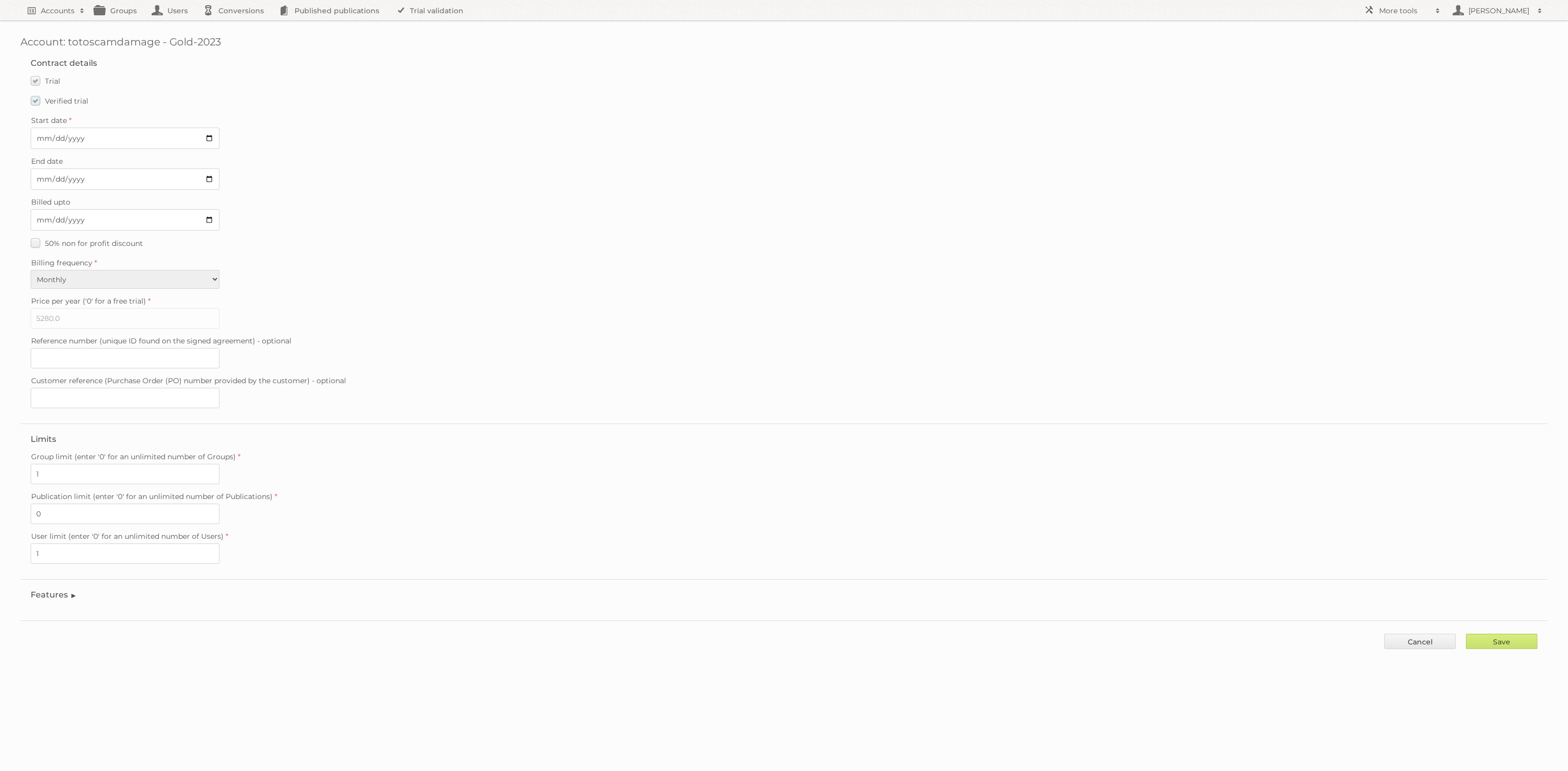
click at [64, 102] on span "Verified trial" at bounding box center [66, 100] width 43 height 9
click at [0, 0] on input "Verified trial" at bounding box center [0, 0] width 0 height 0
click at [120, 172] on input "2025-08-26" at bounding box center [125, 179] width 189 height 21
click at [211, 173] on input "2025-08-26" at bounding box center [125, 179] width 189 height 21
type input "2025-08-17"
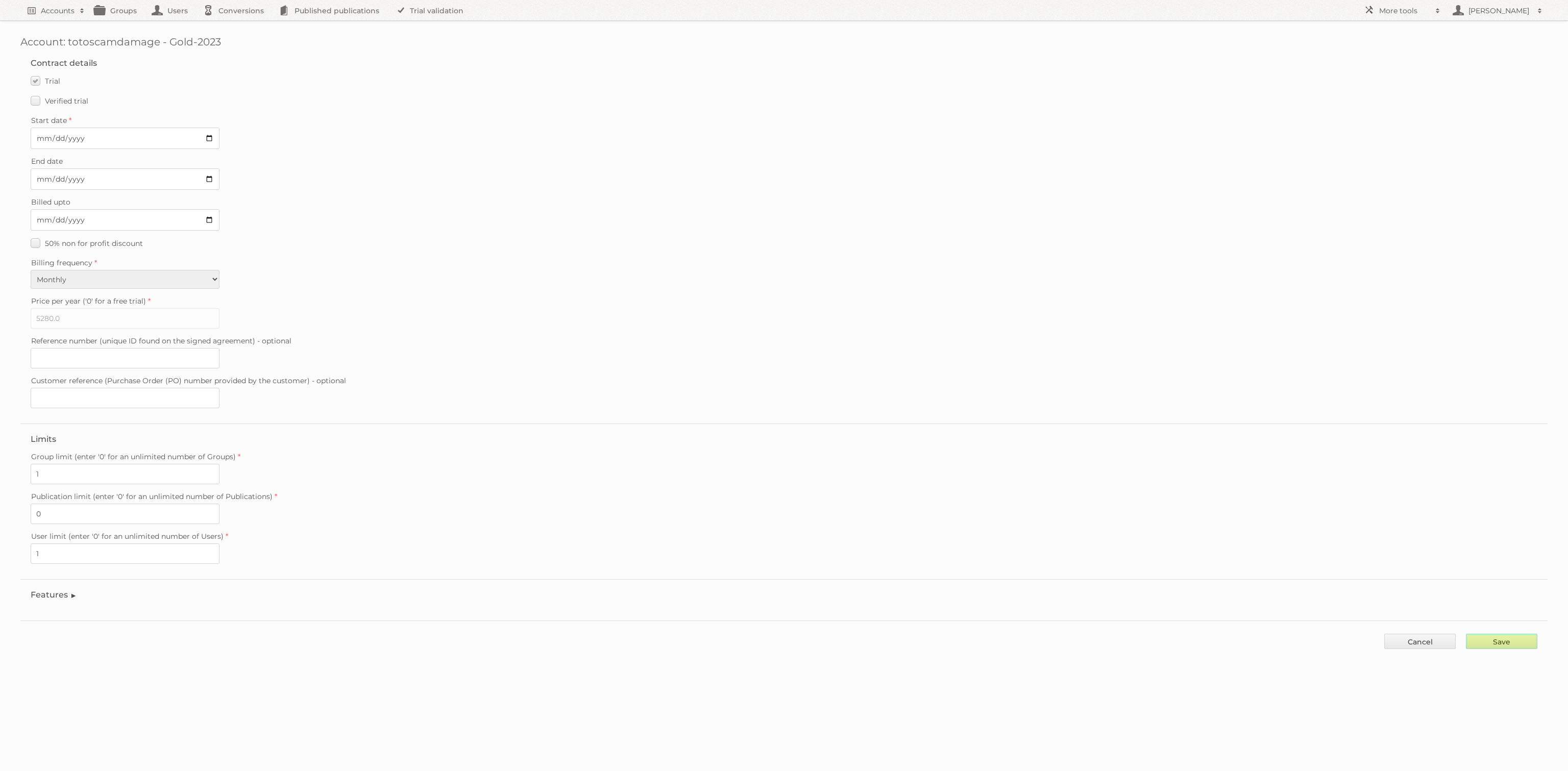
click at [1525, 633] on input "Save" at bounding box center [1501, 641] width 71 height 15
type input "..."
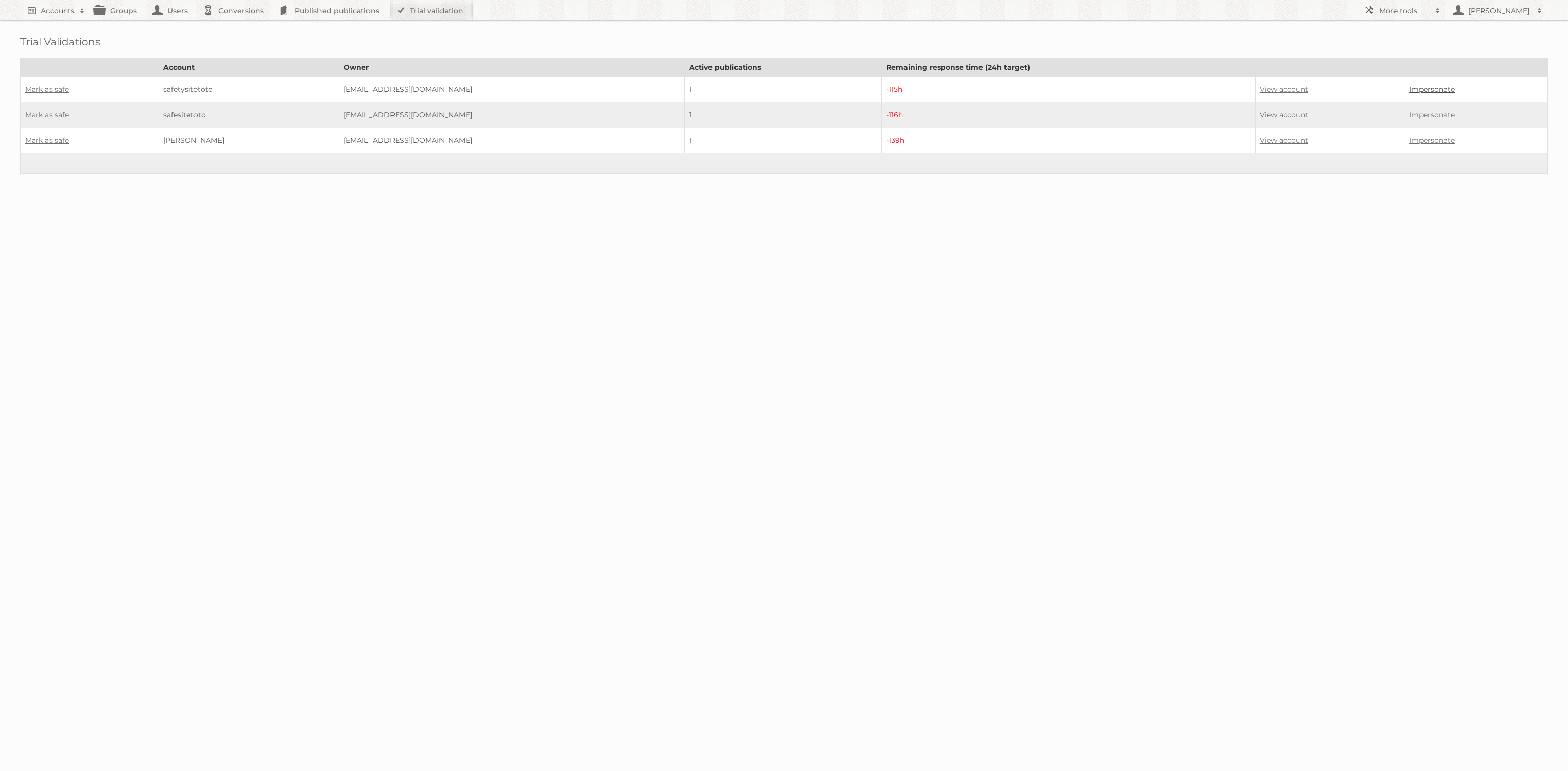
click at [1412, 88] on link "Impersonate" at bounding box center [1432, 89] width 46 height 9
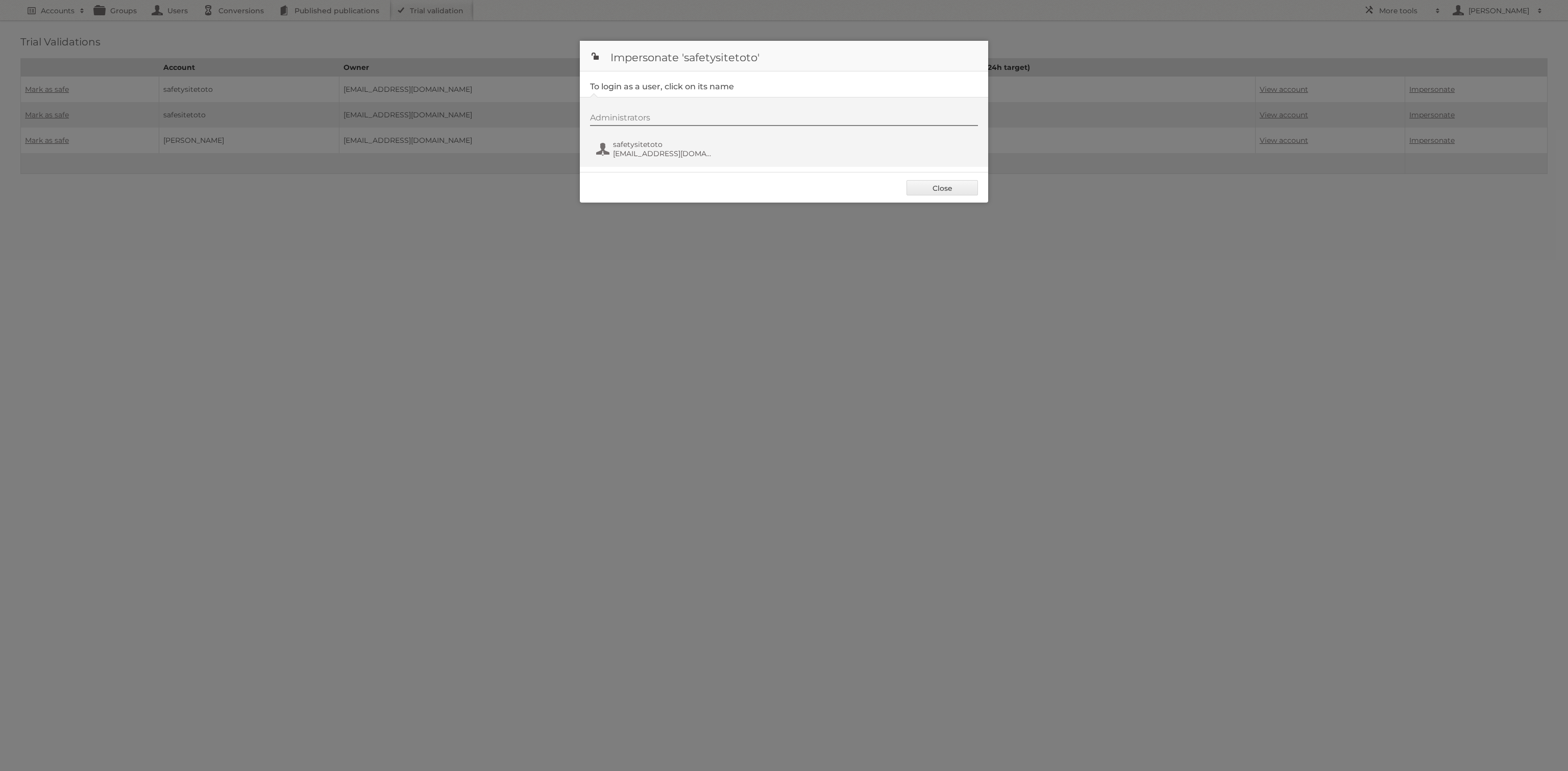
click at [954, 186] on link "Close" at bounding box center [942, 187] width 71 height 15
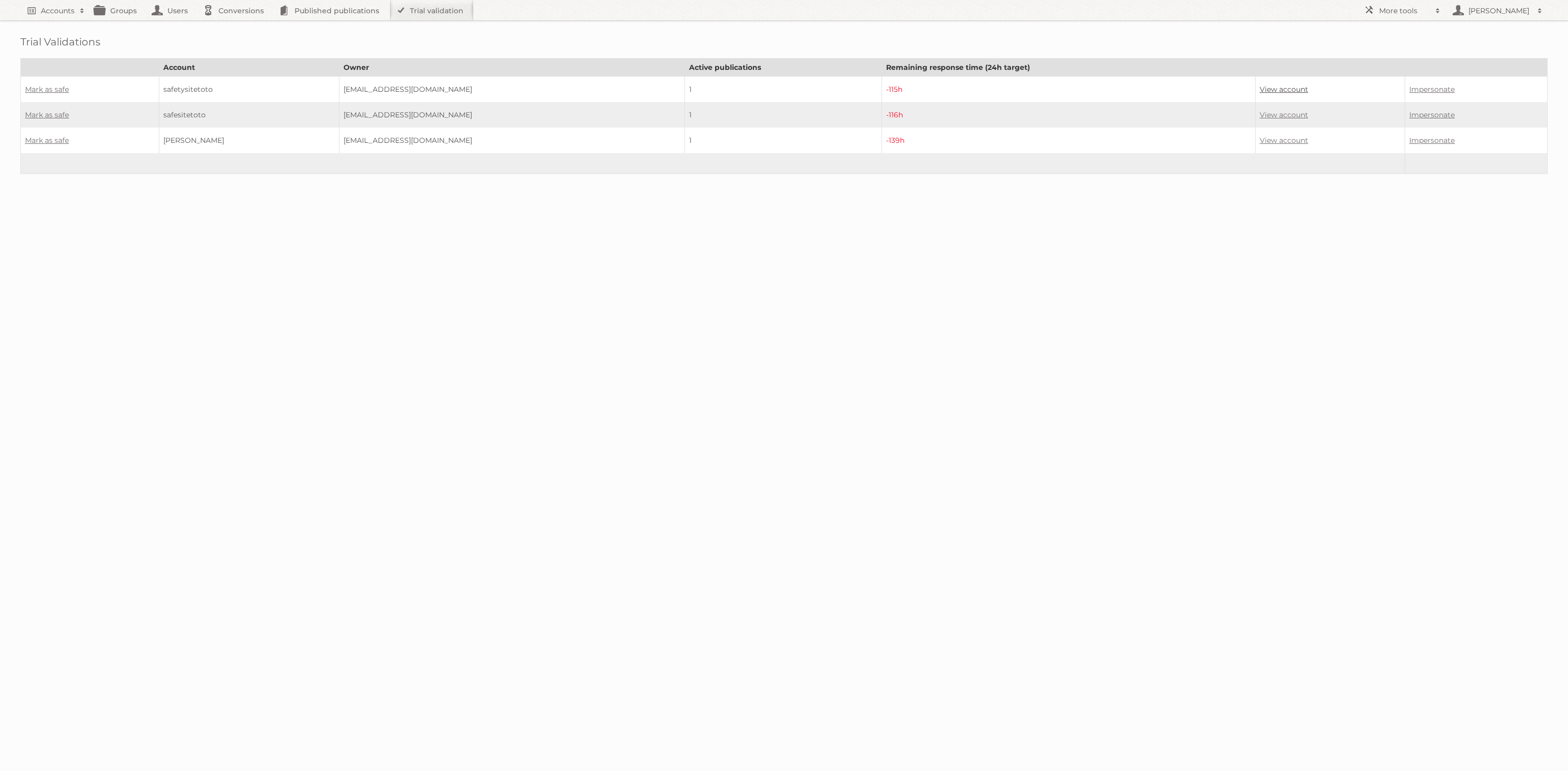
click at [1260, 89] on link "View account" at bounding box center [1284, 89] width 49 height 9
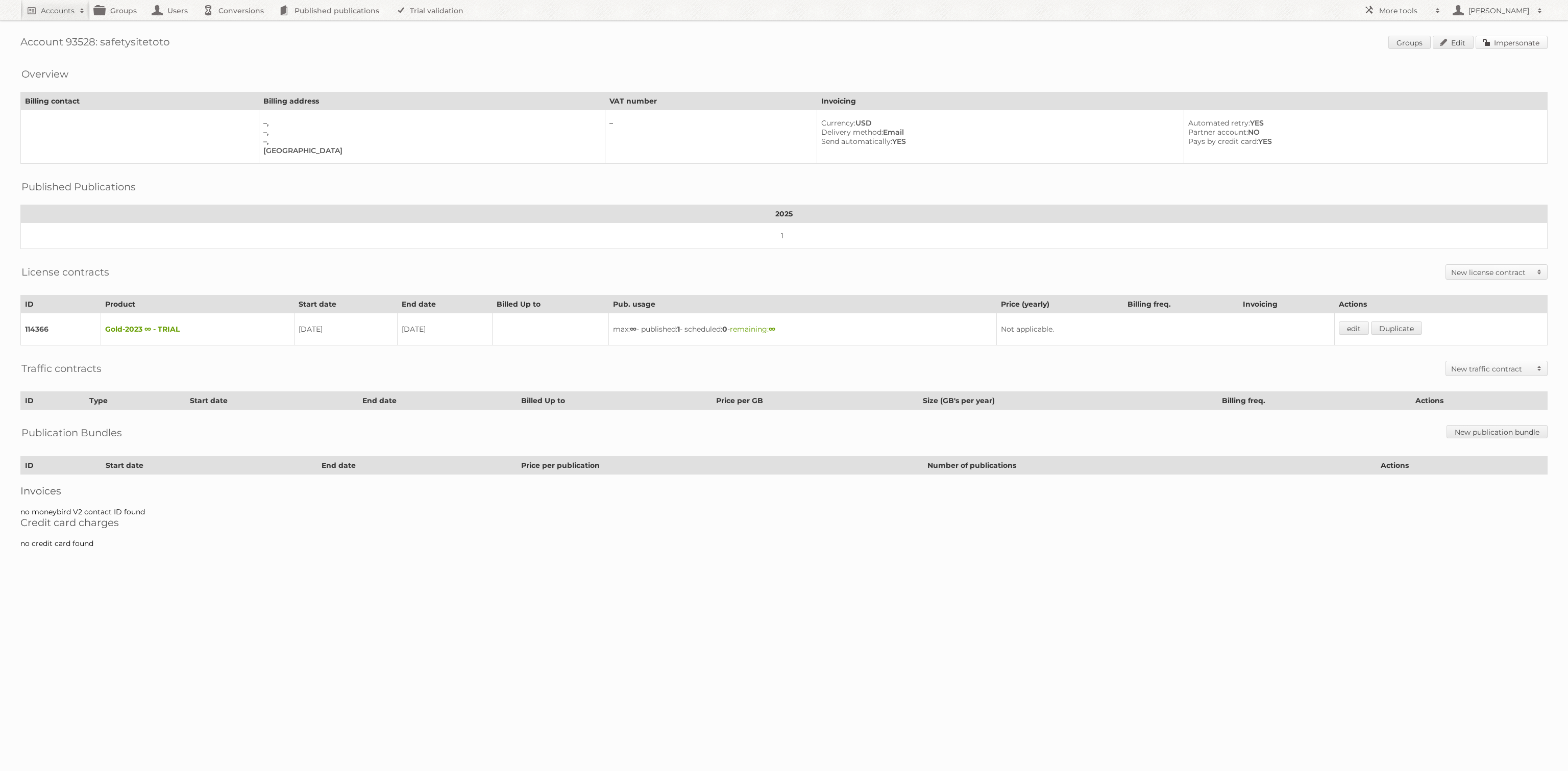
click at [1496, 47] on link "Impersonate" at bounding box center [1511, 43] width 72 height 13
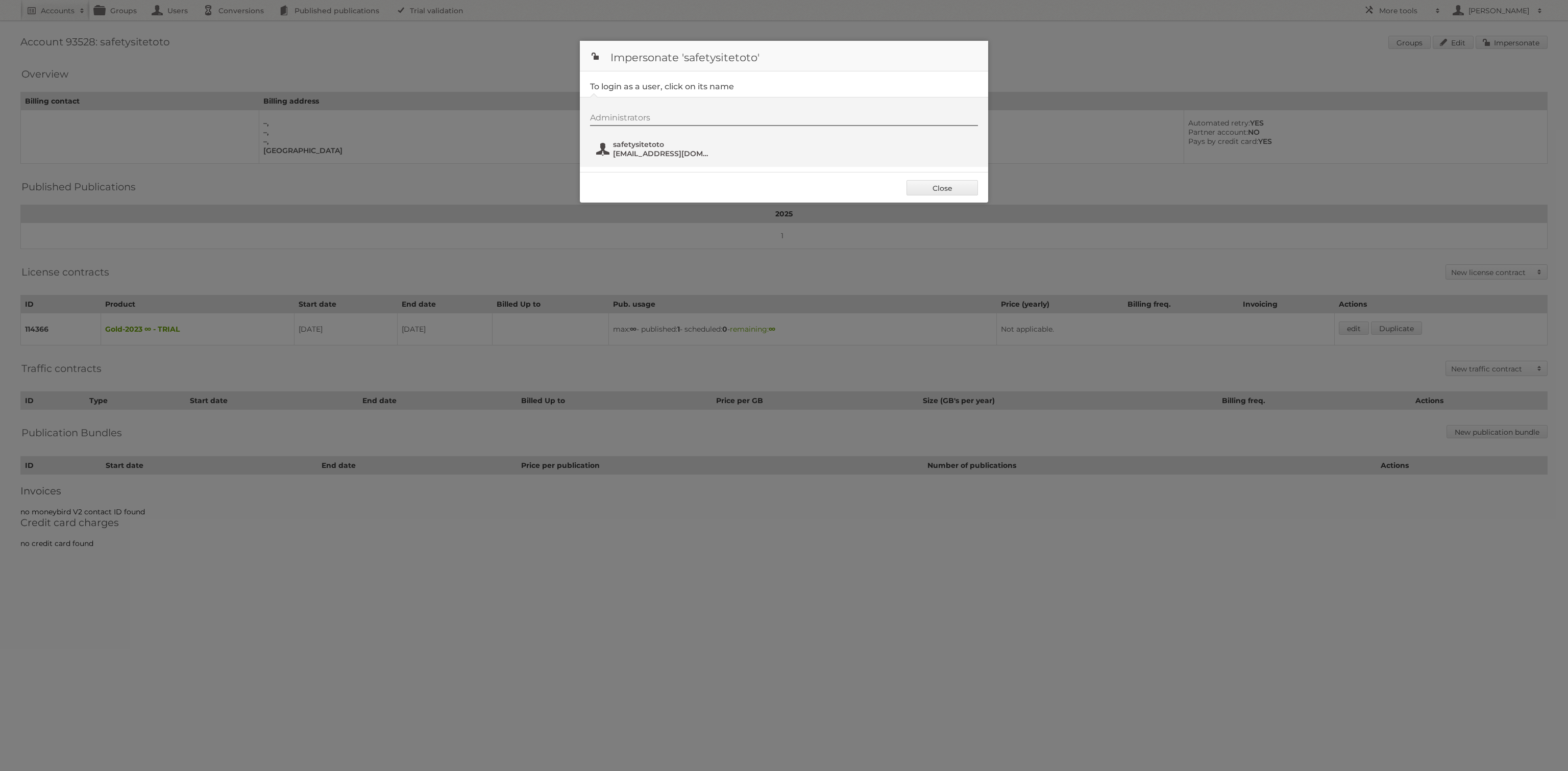
click at [686, 147] on span "safetysitetoto" at bounding box center [662, 144] width 99 height 9
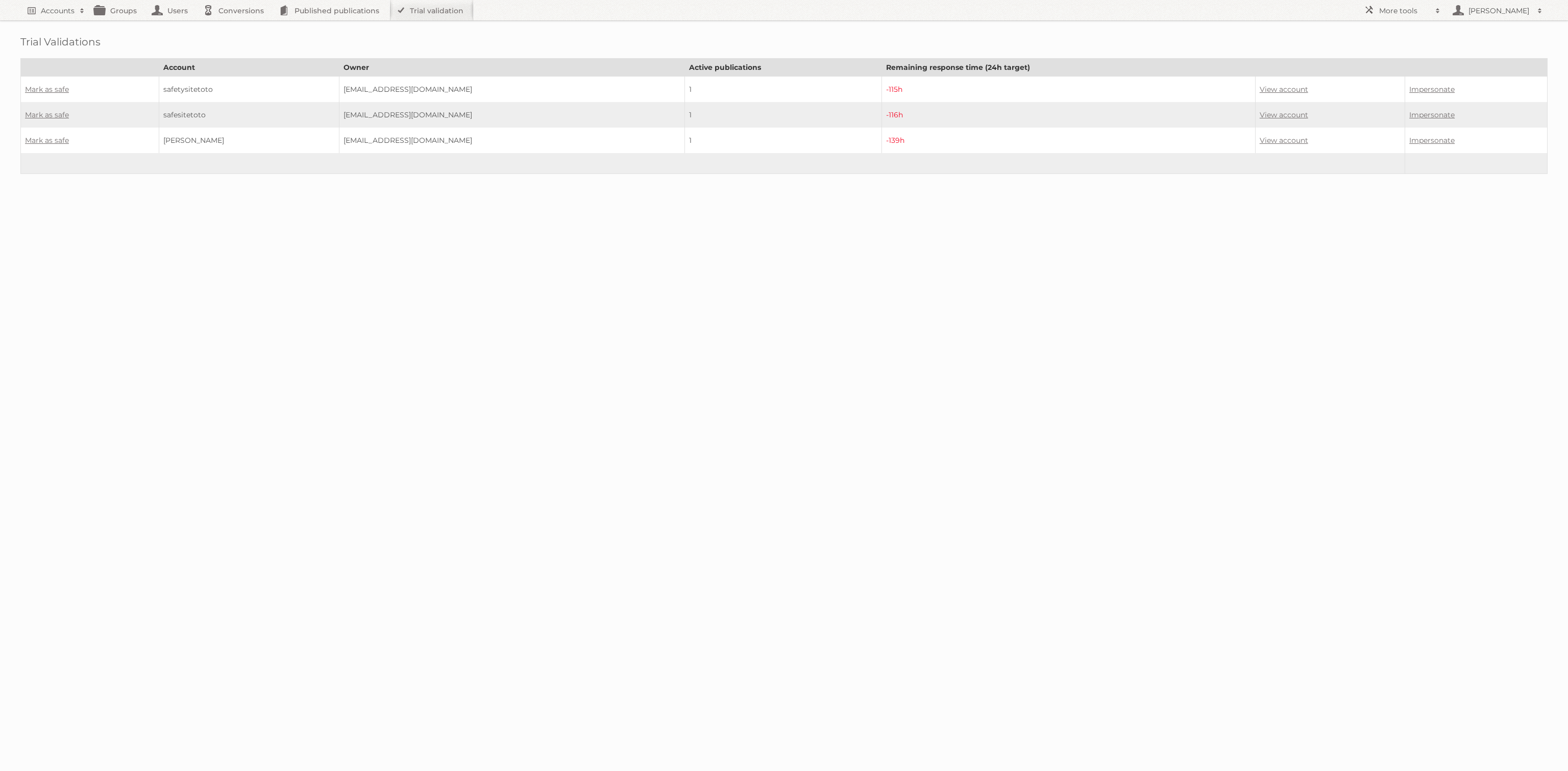
click at [710, 264] on body "Accounts Search Advanced Search Create new account Groups Users Conversions Pub…" at bounding box center [784, 385] width 1568 height 771
click at [1272, 88] on link "View account" at bounding box center [1284, 89] width 49 height 9
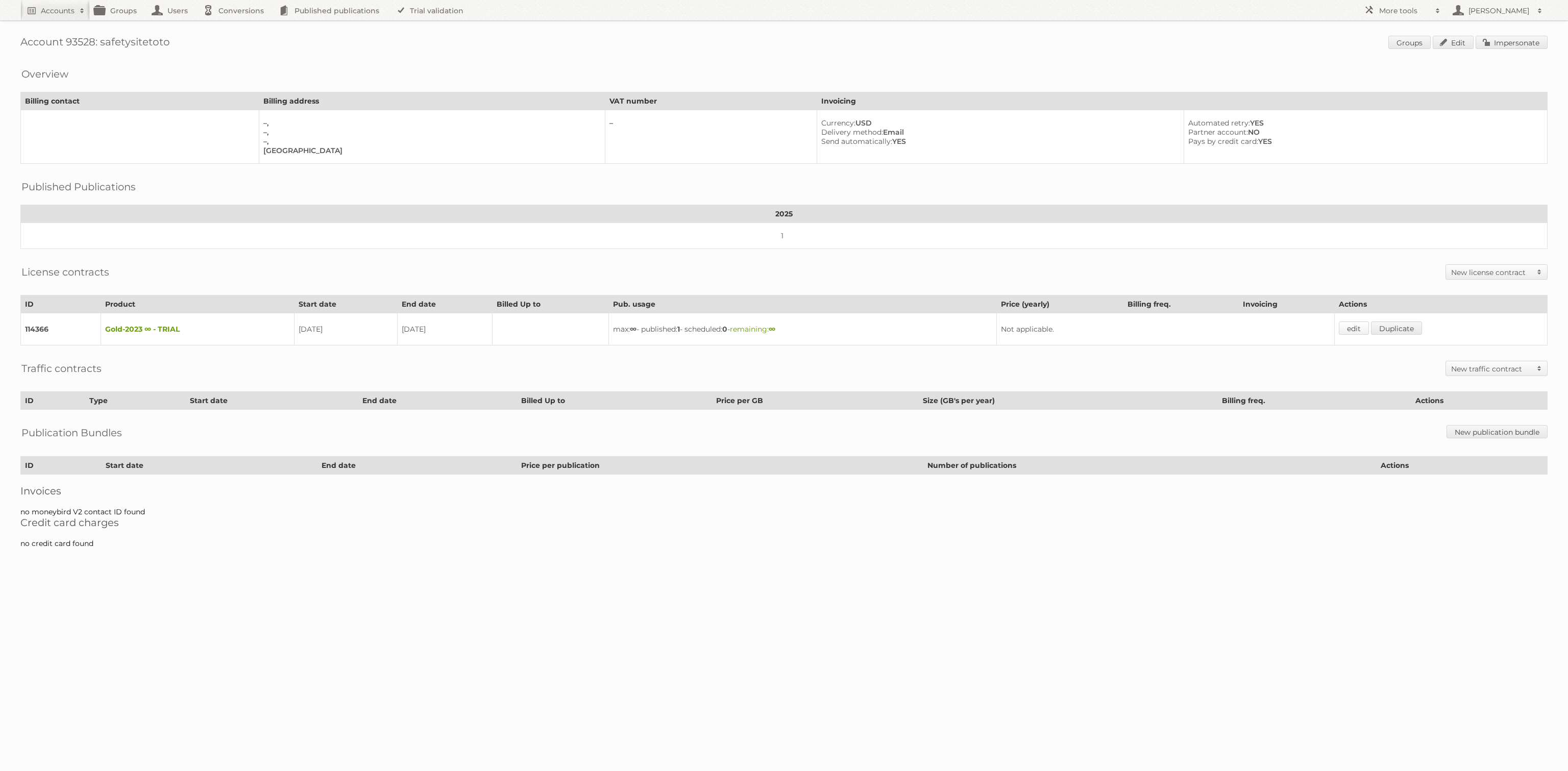
click at [1364, 325] on link "edit" at bounding box center [1353, 328] width 30 height 13
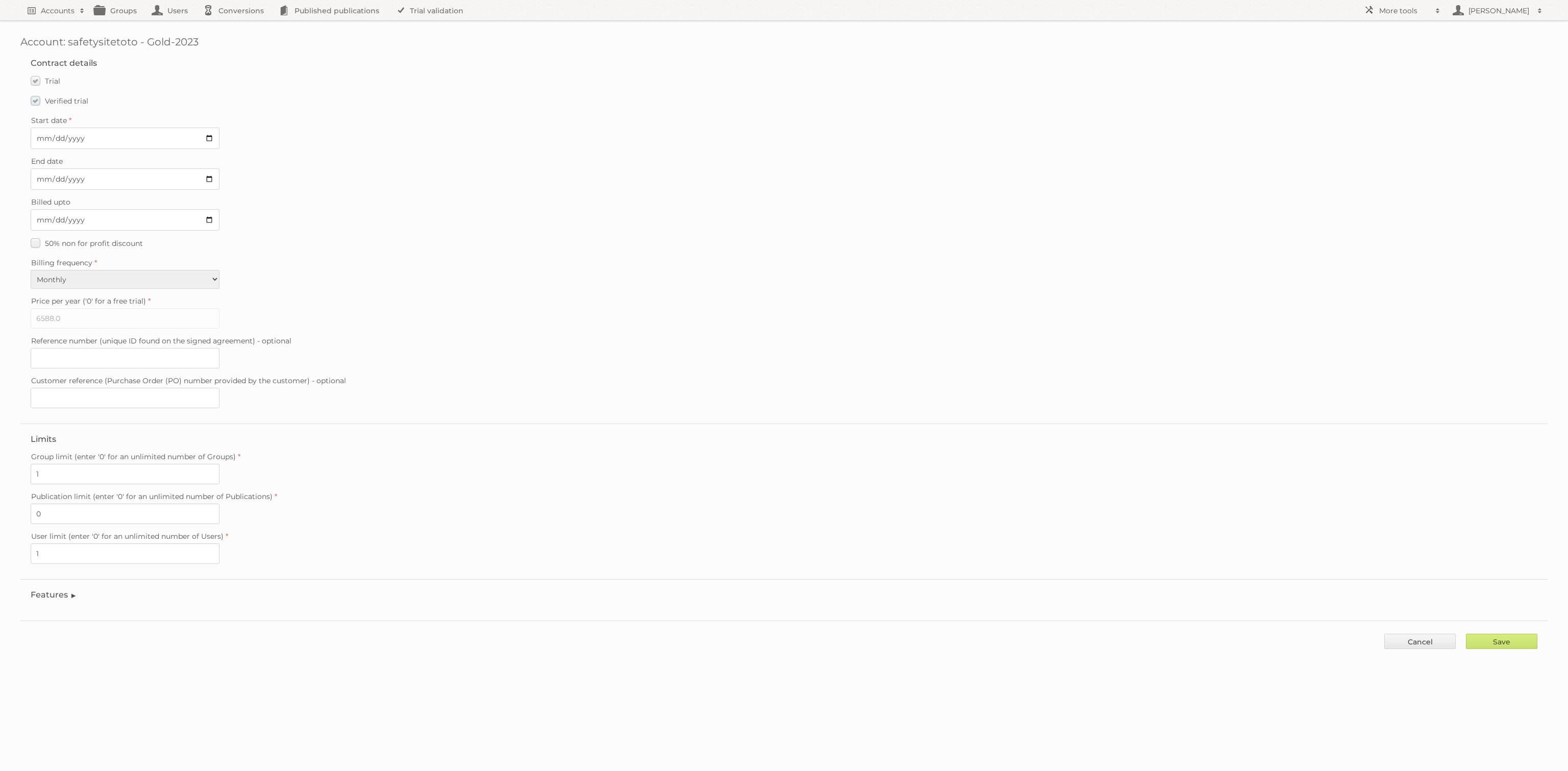
click at [64, 100] on span "Verified trial" at bounding box center [66, 100] width 43 height 9
click at [0, 0] on input "Verified trial" at bounding box center [0, 0] width 0 height 0
click at [206, 178] on input "2025-08-26" at bounding box center [125, 179] width 189 height 21
type input "2025-08-17"
click at [1516, 633] on input "Save" at bounding box center [1501, 641] width 71 height 15
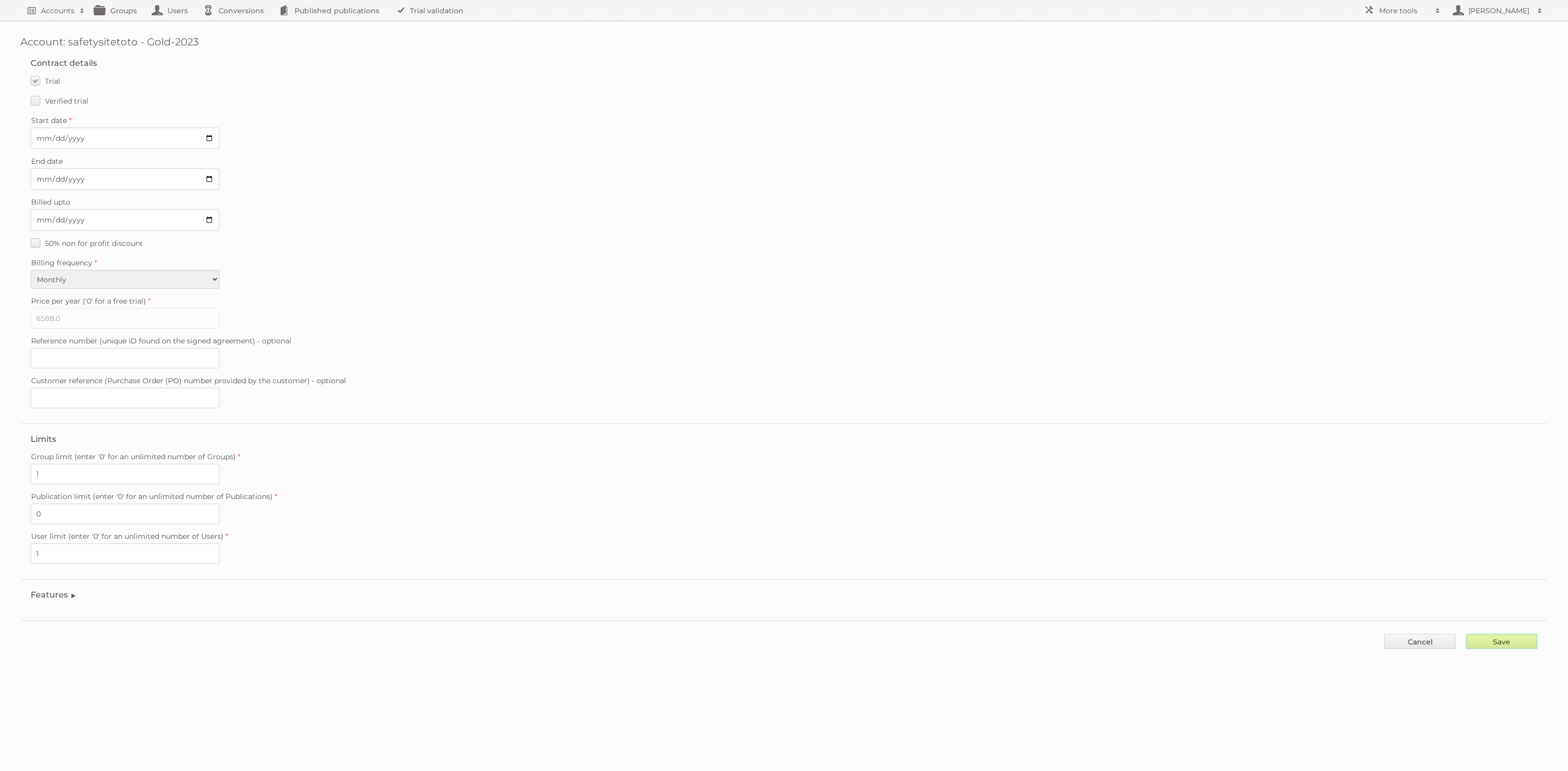
type input "..."
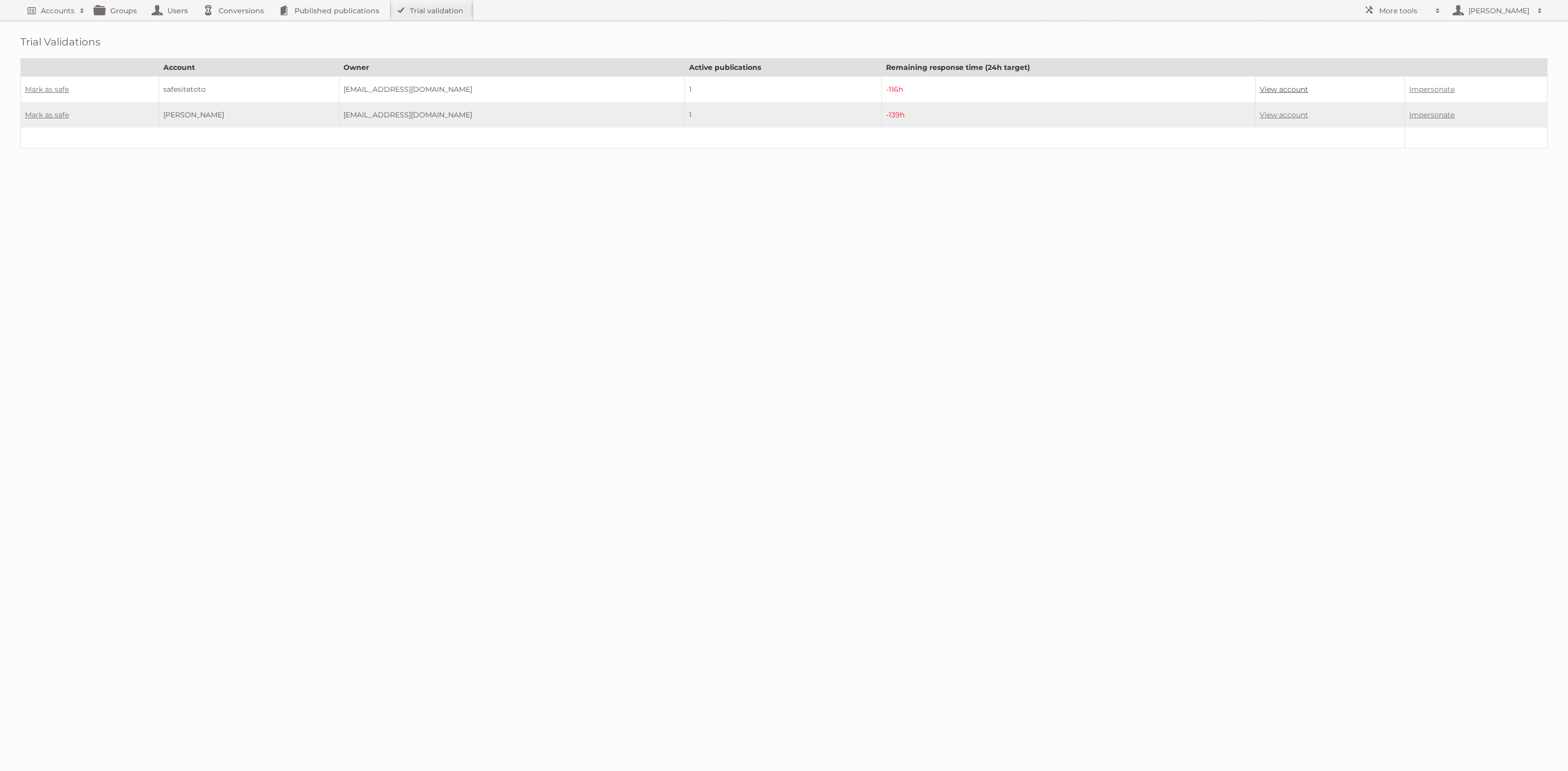
click at [1260, 86] on link "View account" at bounding box center [1284, 89] width 49 height 9
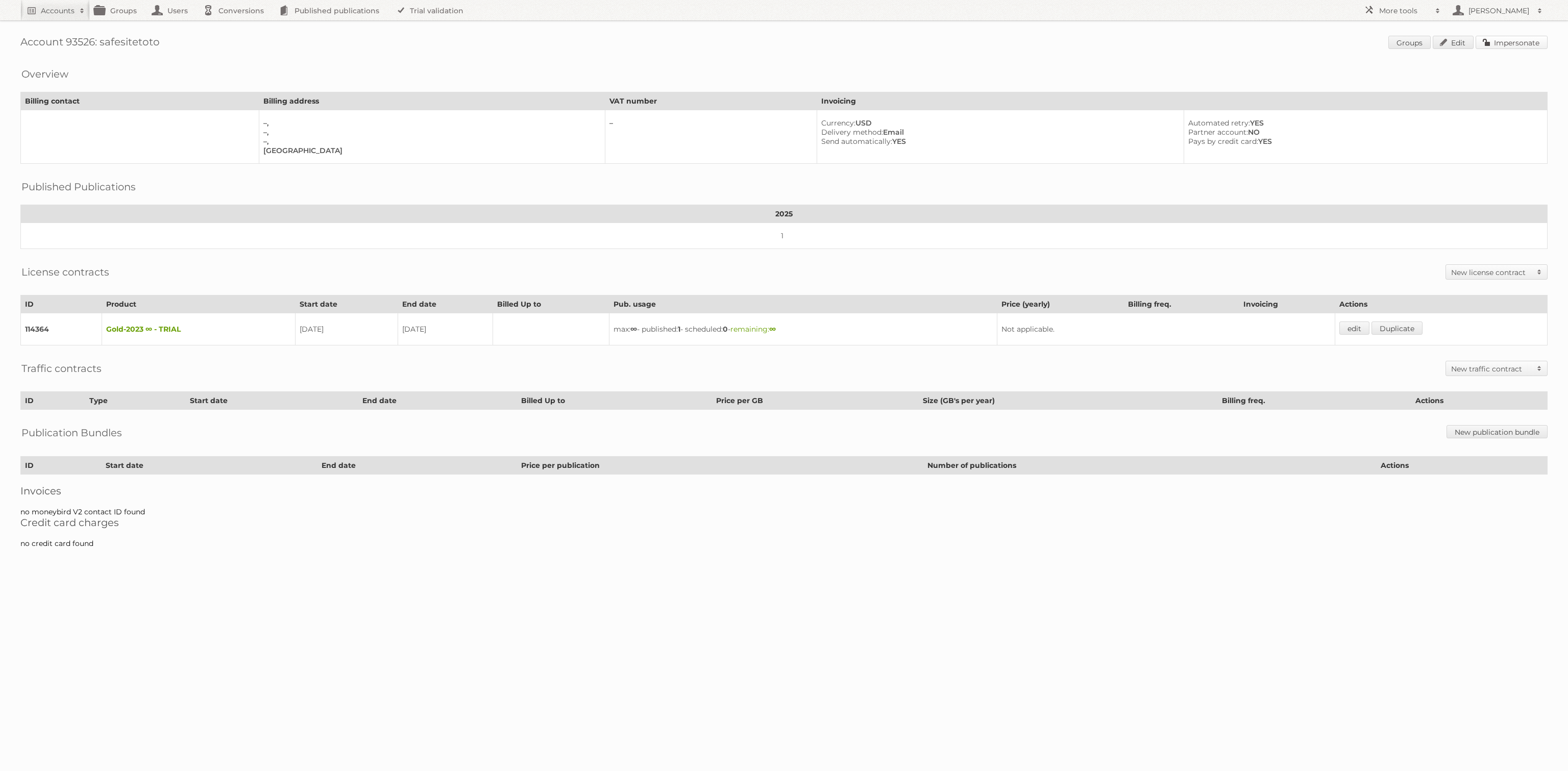
click at [1513, 47] on link "Impersonate" at bounding box center [1511, 43] width 72 height 13
click at [1351, 321] on link "edit" at bounding box center [1354, 328] width 30 height 13
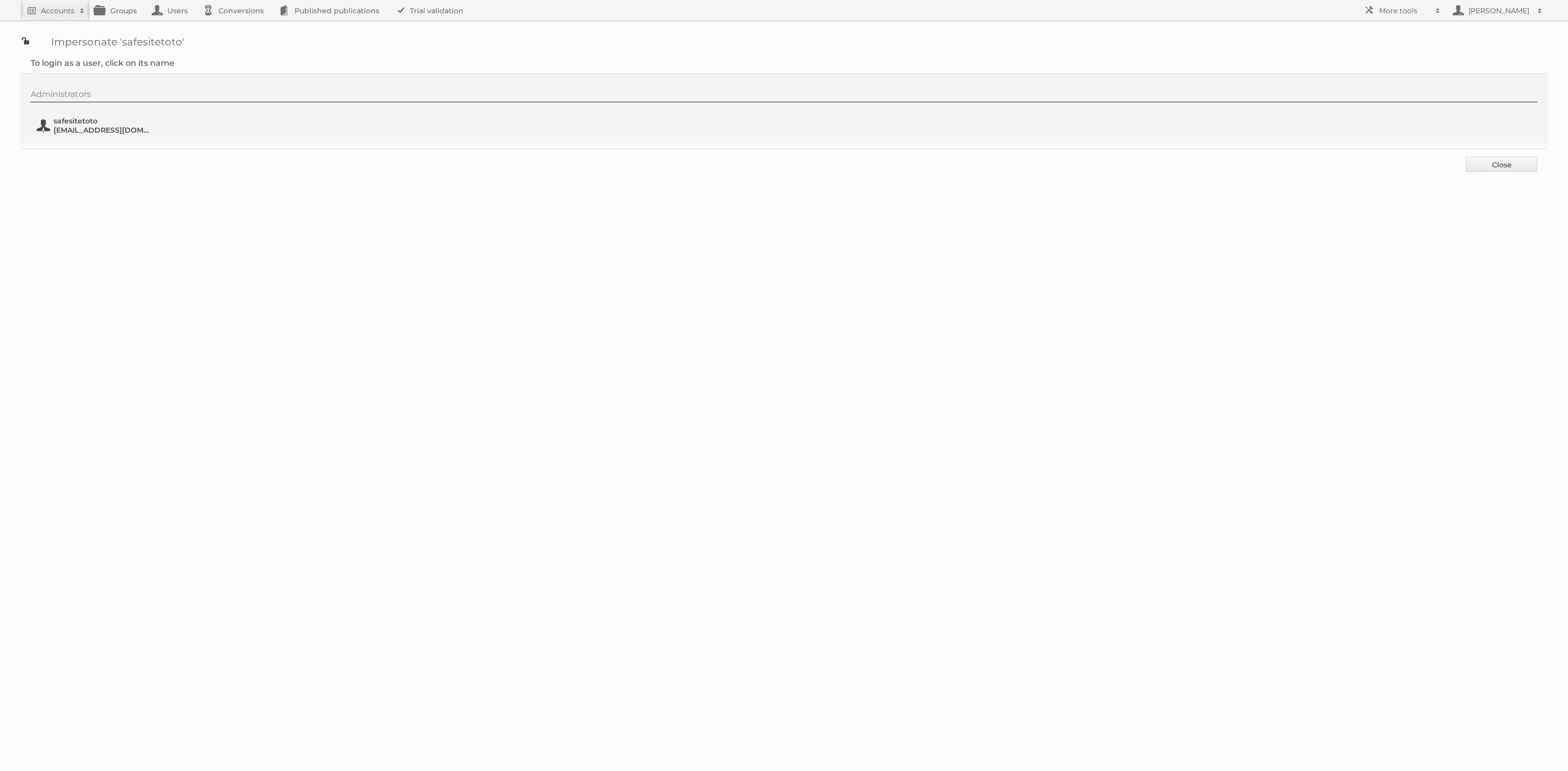
click at [123, 122] on span "safesitetoto" at bounding box center [103, 120] width 99 height 9
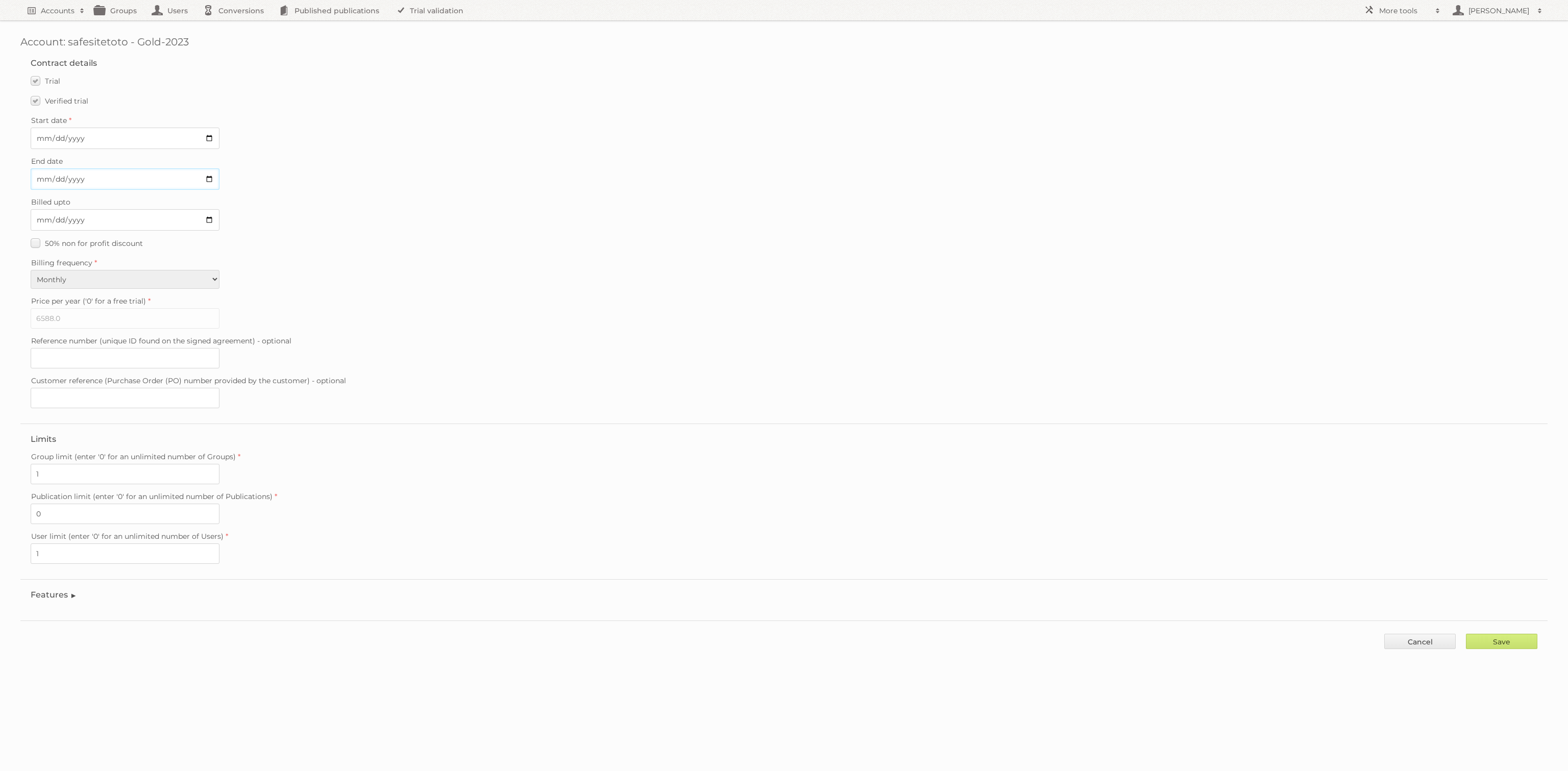
click at [210, 179] on input "2025-08-26" at bounding box center [125, 179] width 189 height 21
type input "2025-08-17"
click at [46, 102] on span "Verified trial" at bounding box center [66, 100] width 43 height 9
click at [0, 0] on input "Verified trial" at bounding box center [0, 0] width 0 height 0
click at [1522, 633] on input "Save" at bounding box center [1501, 641] width 71 height 15
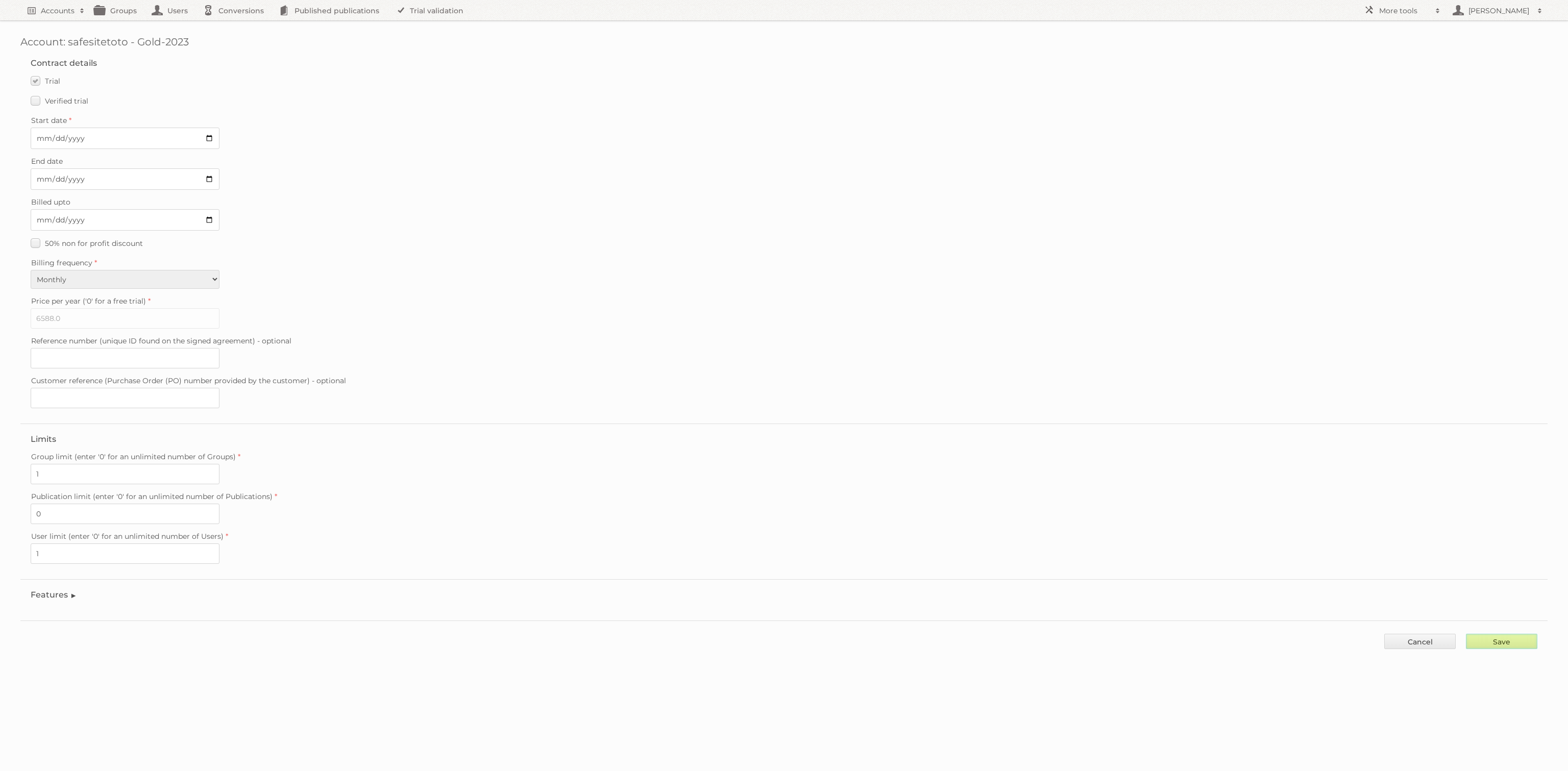
type input "..."
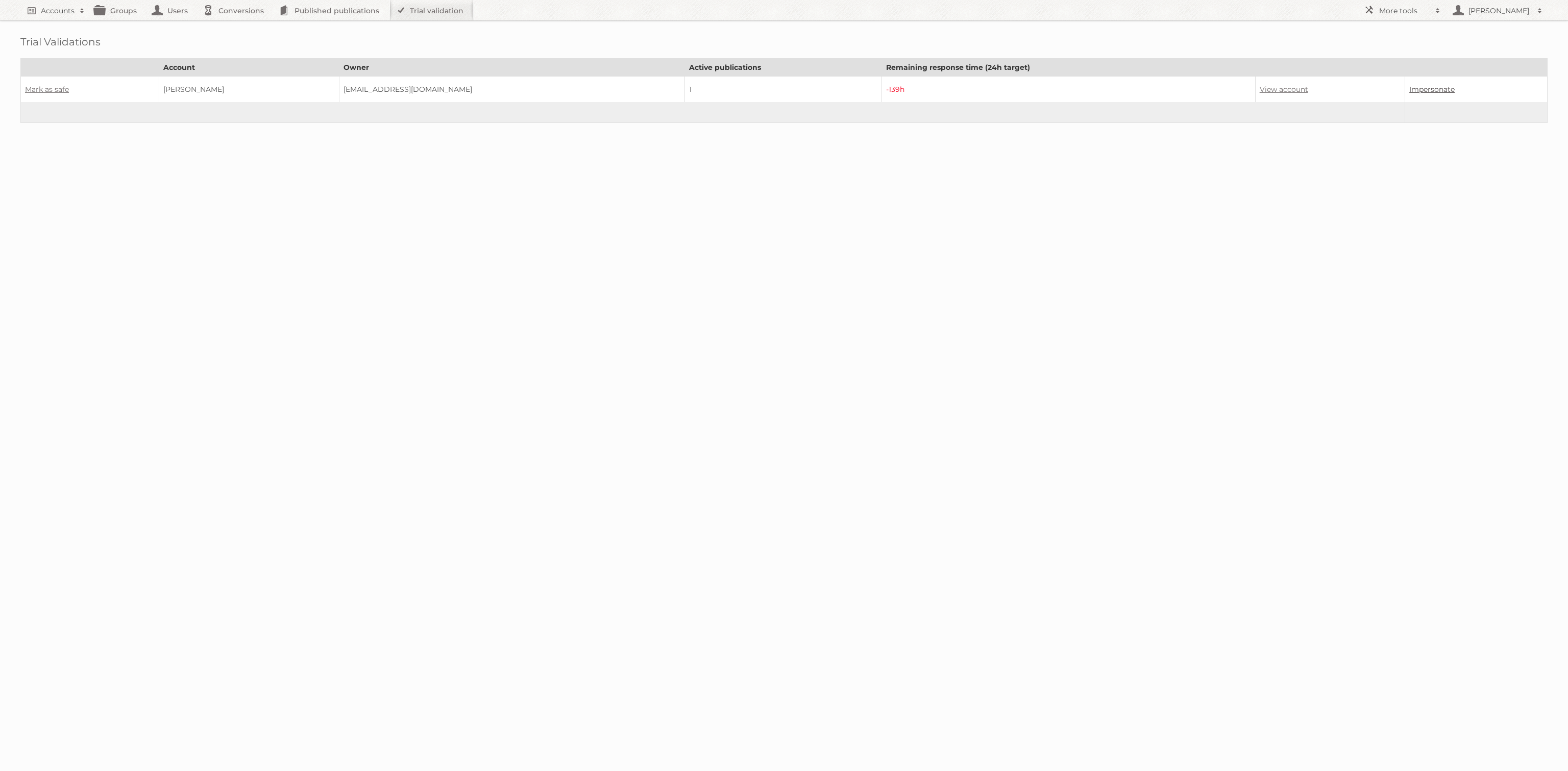
click at [1409, 87] on link "Impersonate" at bounding box center [1432, 89] width 46 height 9
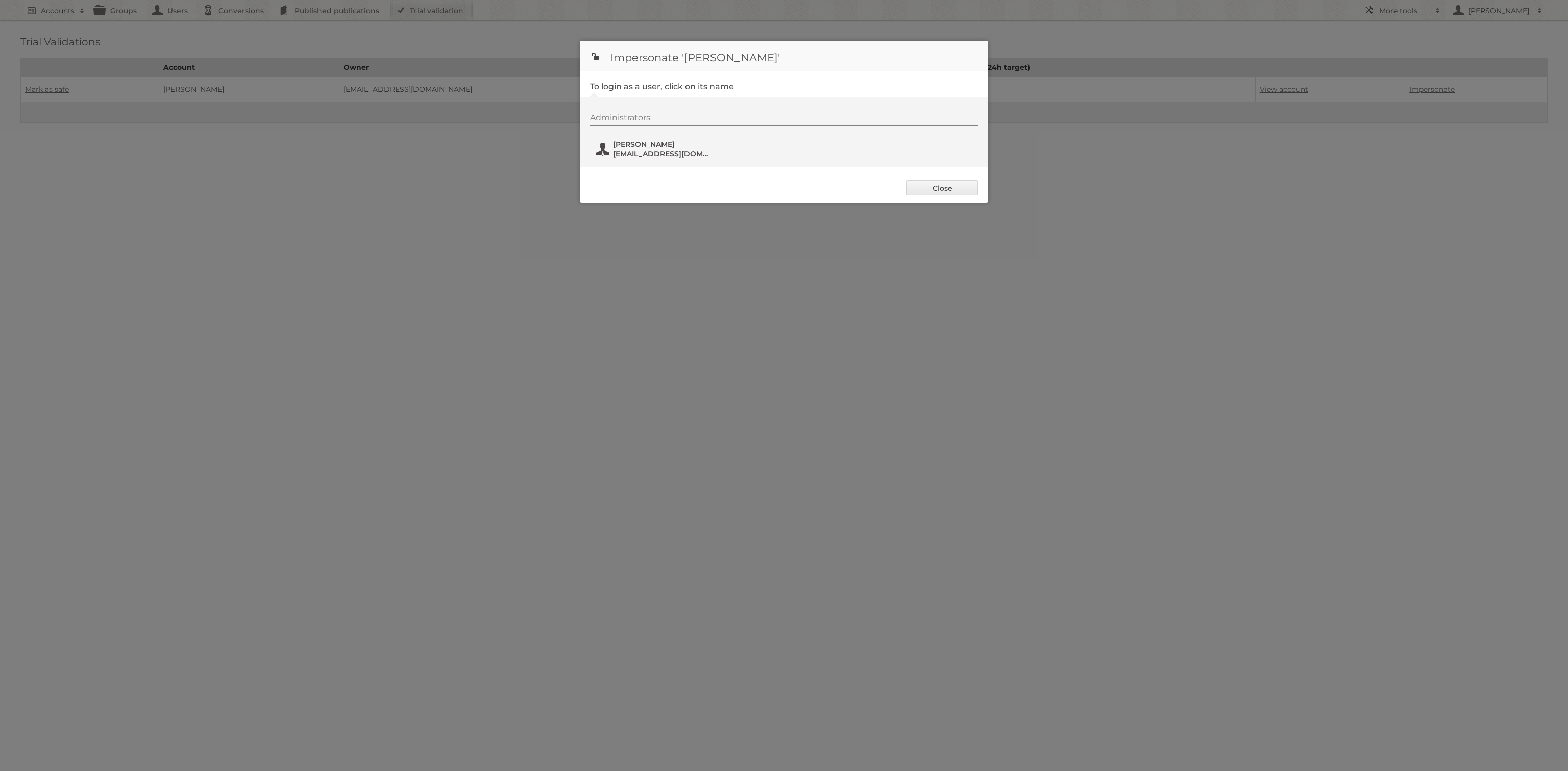
click at [660, 156] on span "felention@tuta.io" at bounding box center [662, 153] width 99 height 9
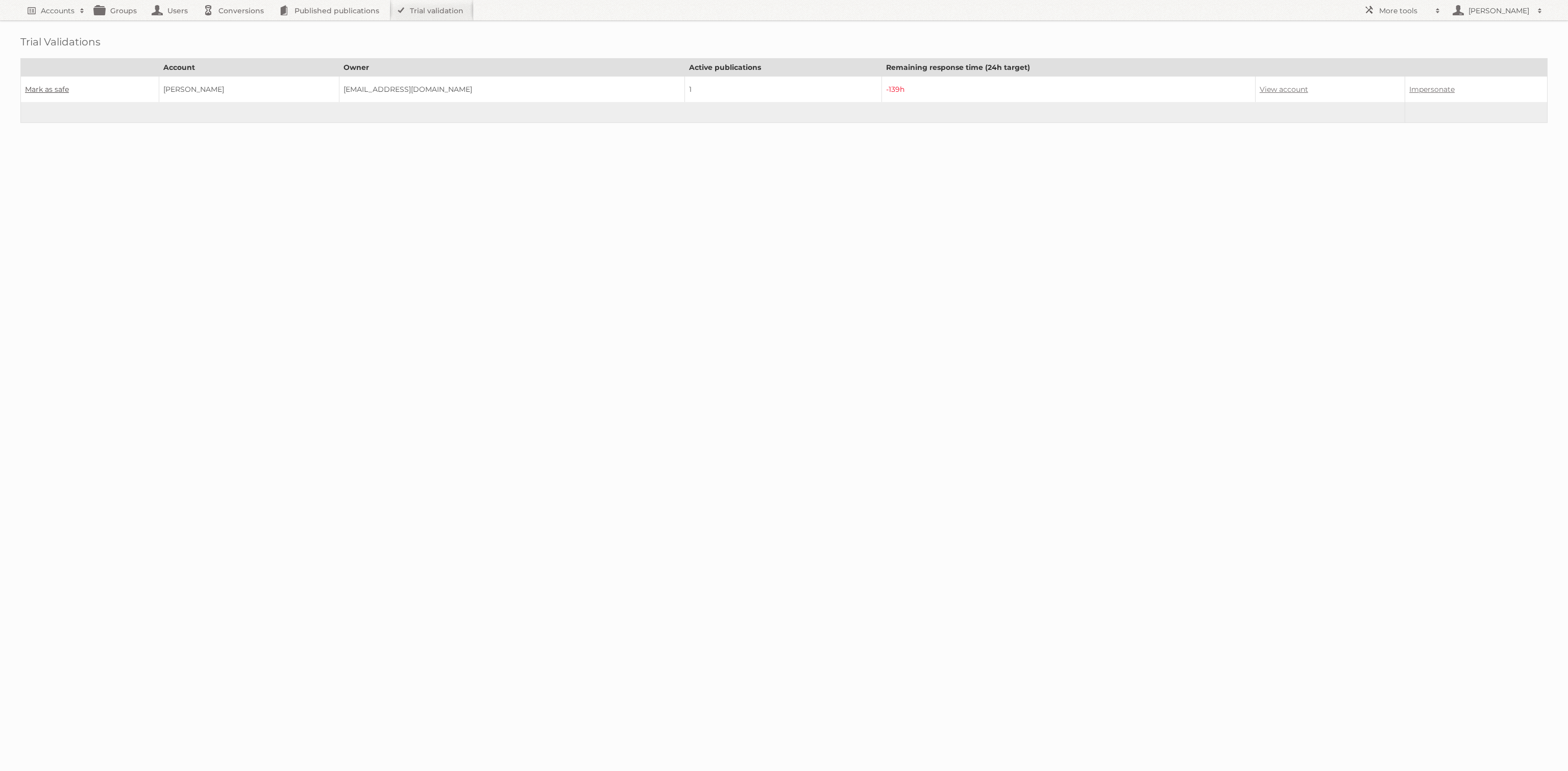
click at [54, 89] on link "Mark as safe" at bounding box center [47, 89] width 44 height 9
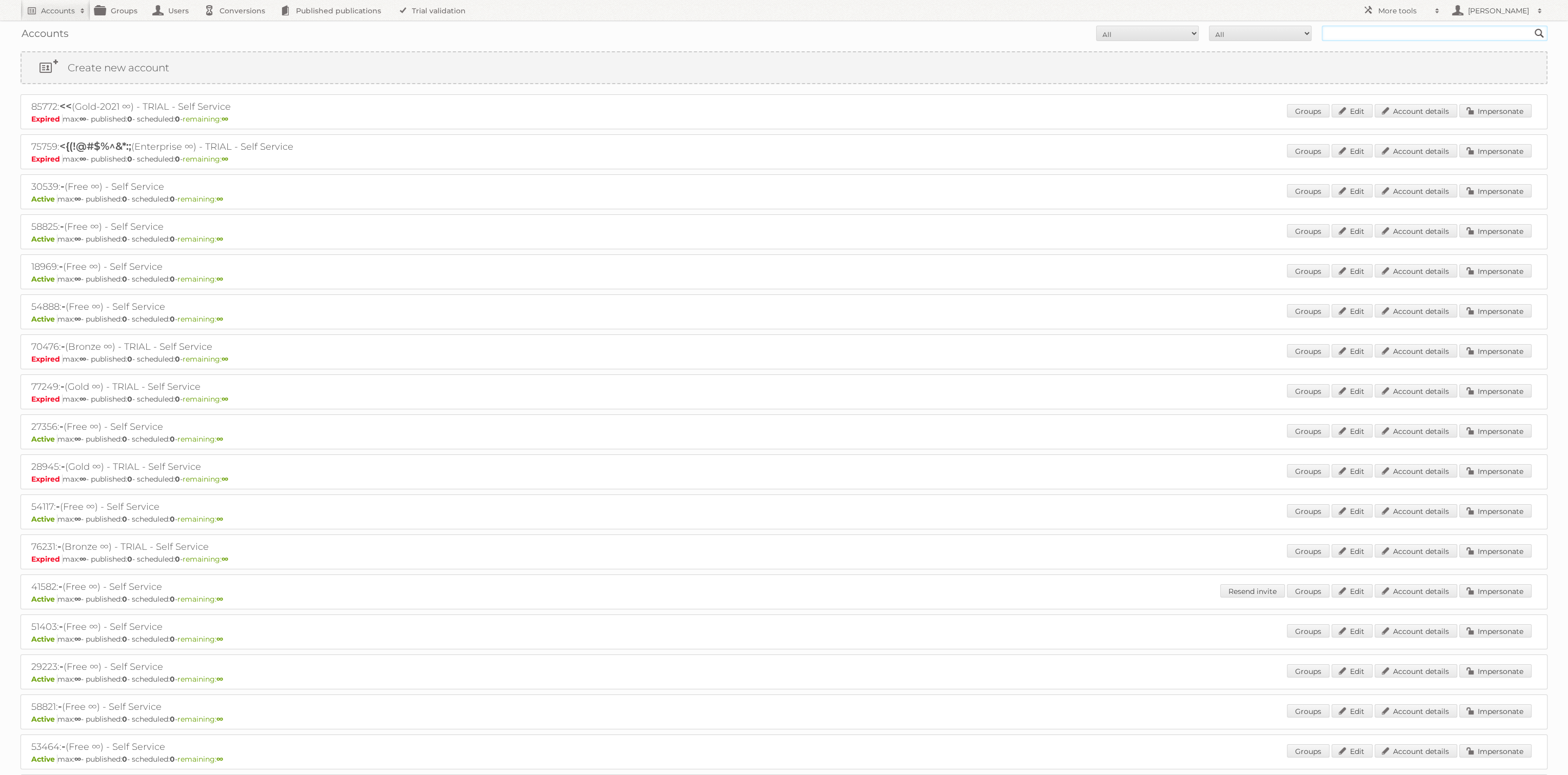
click at [1359, 37] on input "text" at bounding box center [1435, 33] width 226 height 15
type input "burda luxury"
click at [1532, 26] on input "Search" at bounding box center [1539, 33] width 15 height 15
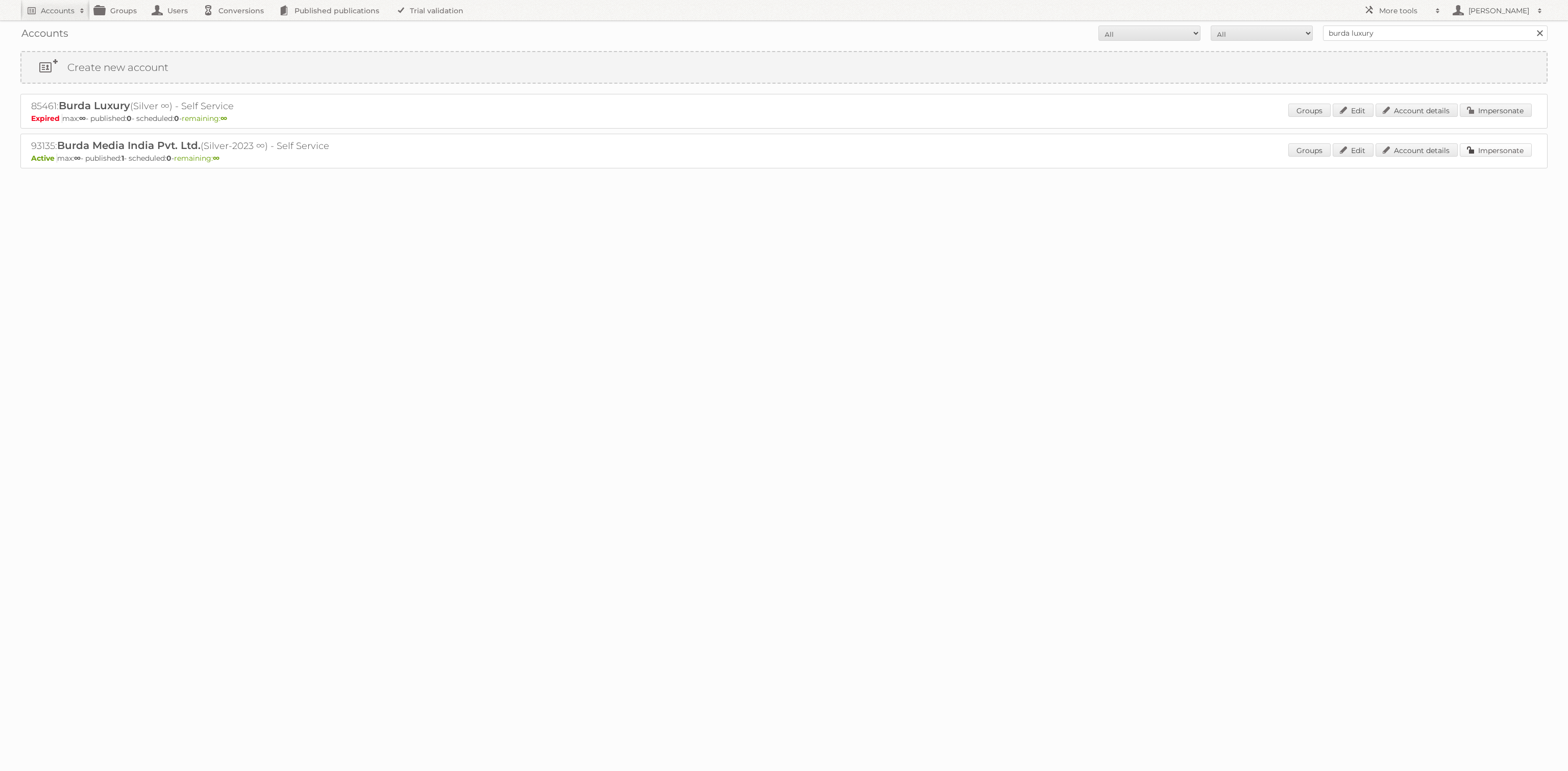
click at [1473, 147] on link "Impersonate" at bounding box center [1496, 150] width 72 height 13
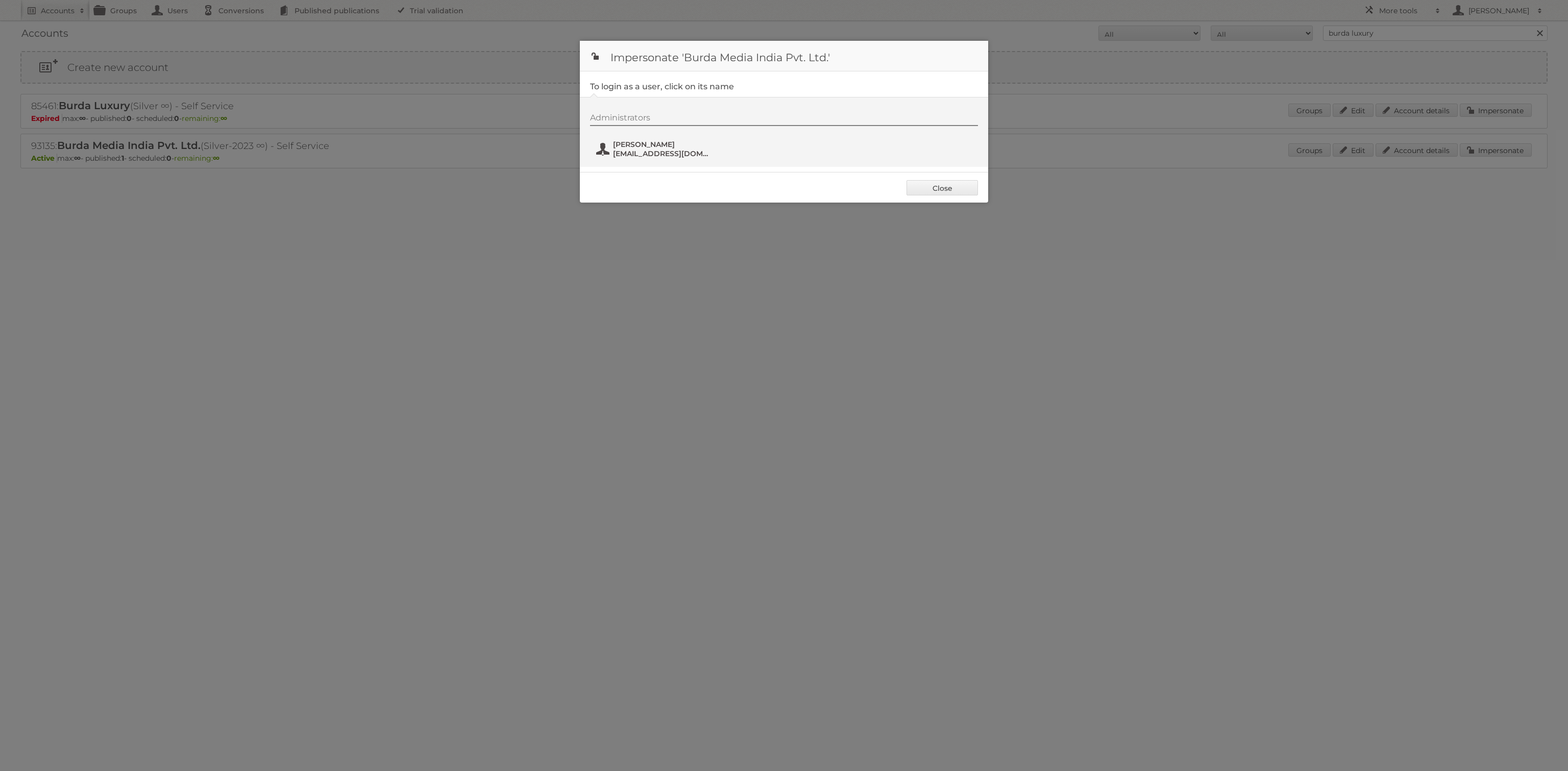
click at [653, 153] on span "[EMAIL_ADDRESS][DOMAIN_NAME]" at bounding box center [662, 153] width 99 height 9
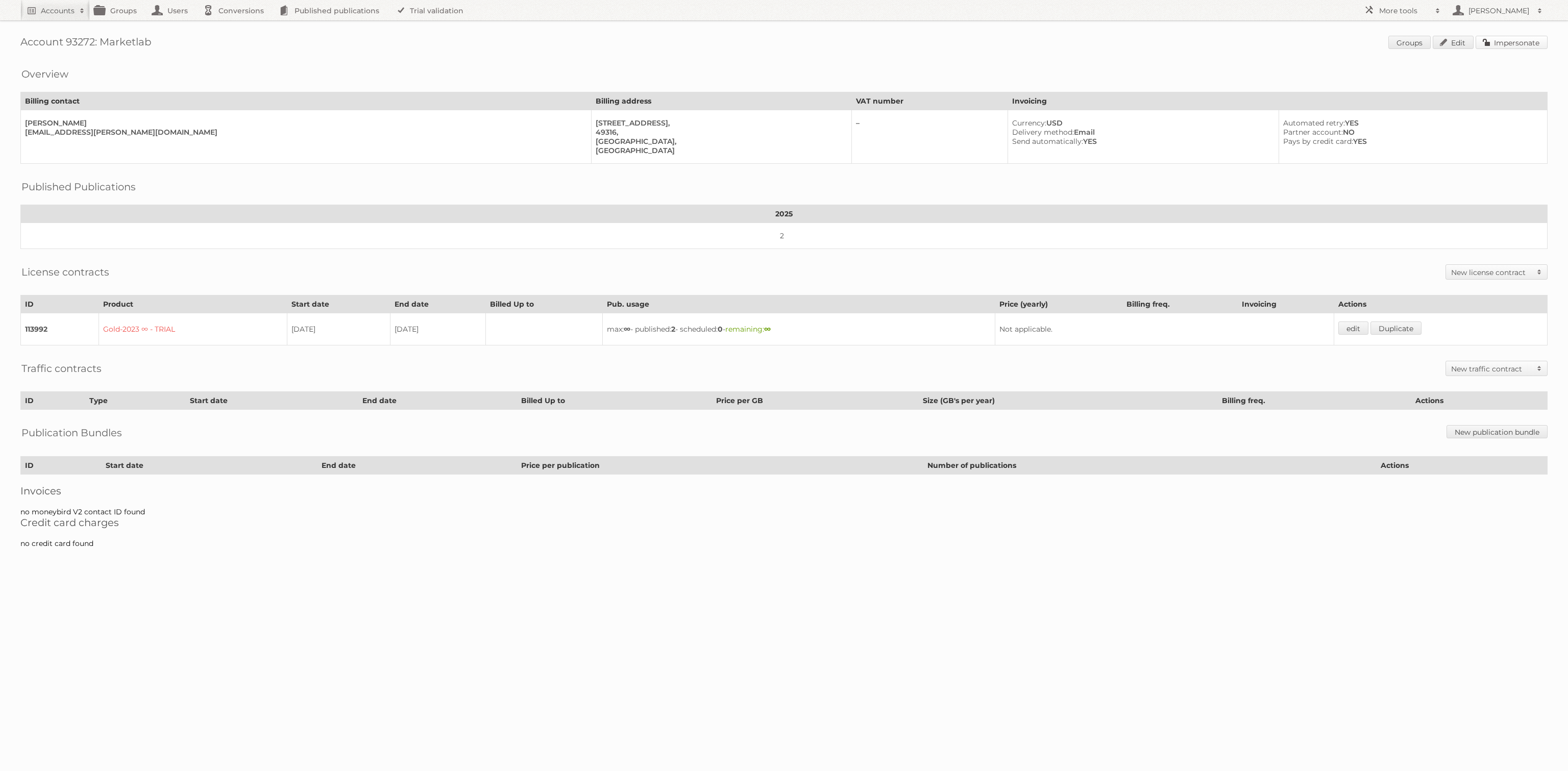
click at [1510, 41] on link "Impersonate" at bounding box center [1511, 43] width 72 height 13
click at [47, 10] on h2 "Accounts" at bounding box center [57, 10] width 33 height 10
type input"] "marketlab"
click at [236, 26] on input "Search" at bounding box center [243, 33] width 15 height 15
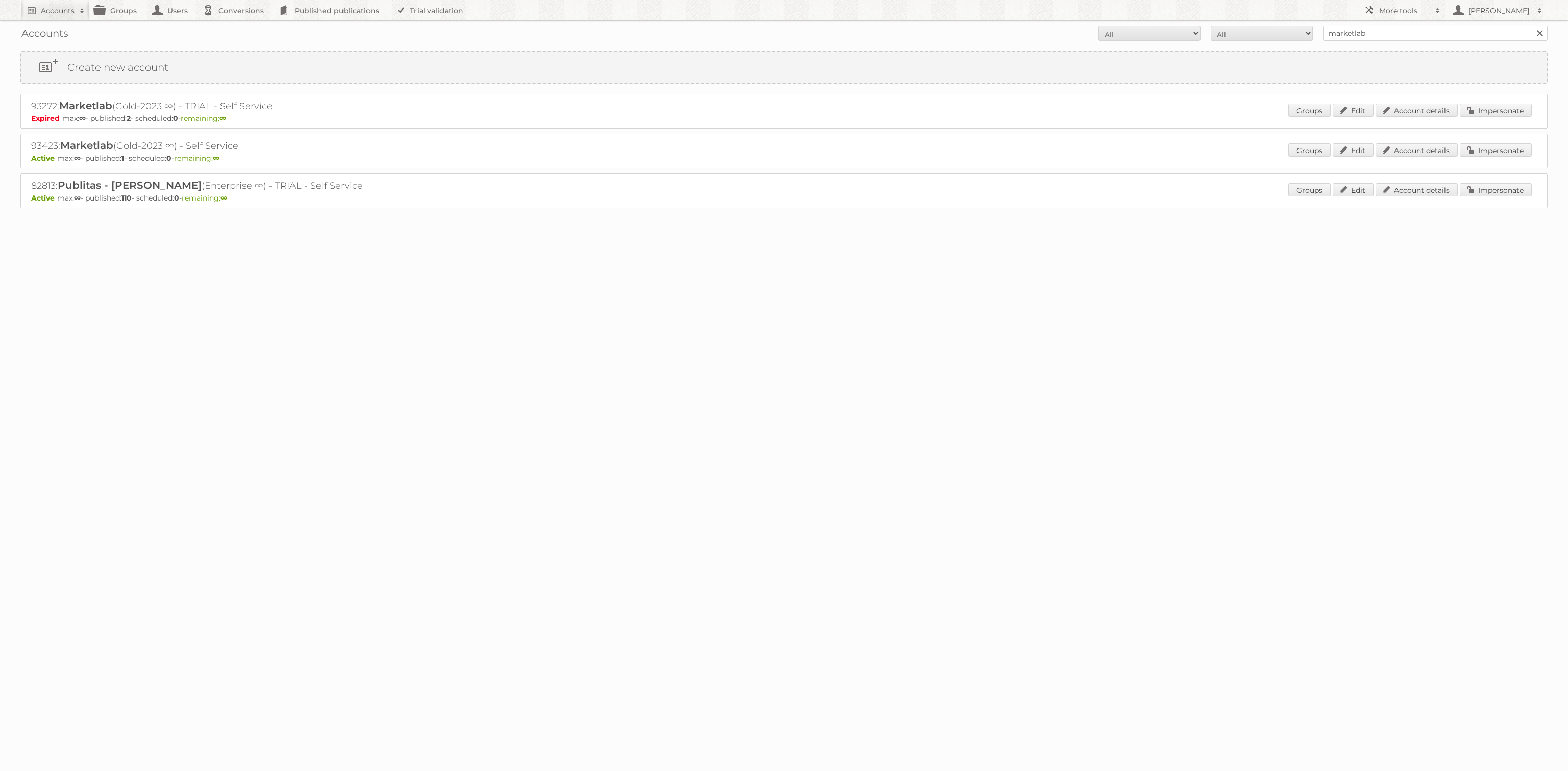
click at [1510, 140] on div "93423: Marketlab (Gold-2023 ∞) - Self Service Active max: ∞ - published: 1 - sc…" at bounding box center [784, 151] width 1527 height 35
click at [1510, 145] on link "Impersonate" at bounding box center [1496, 150] width 72 height 13
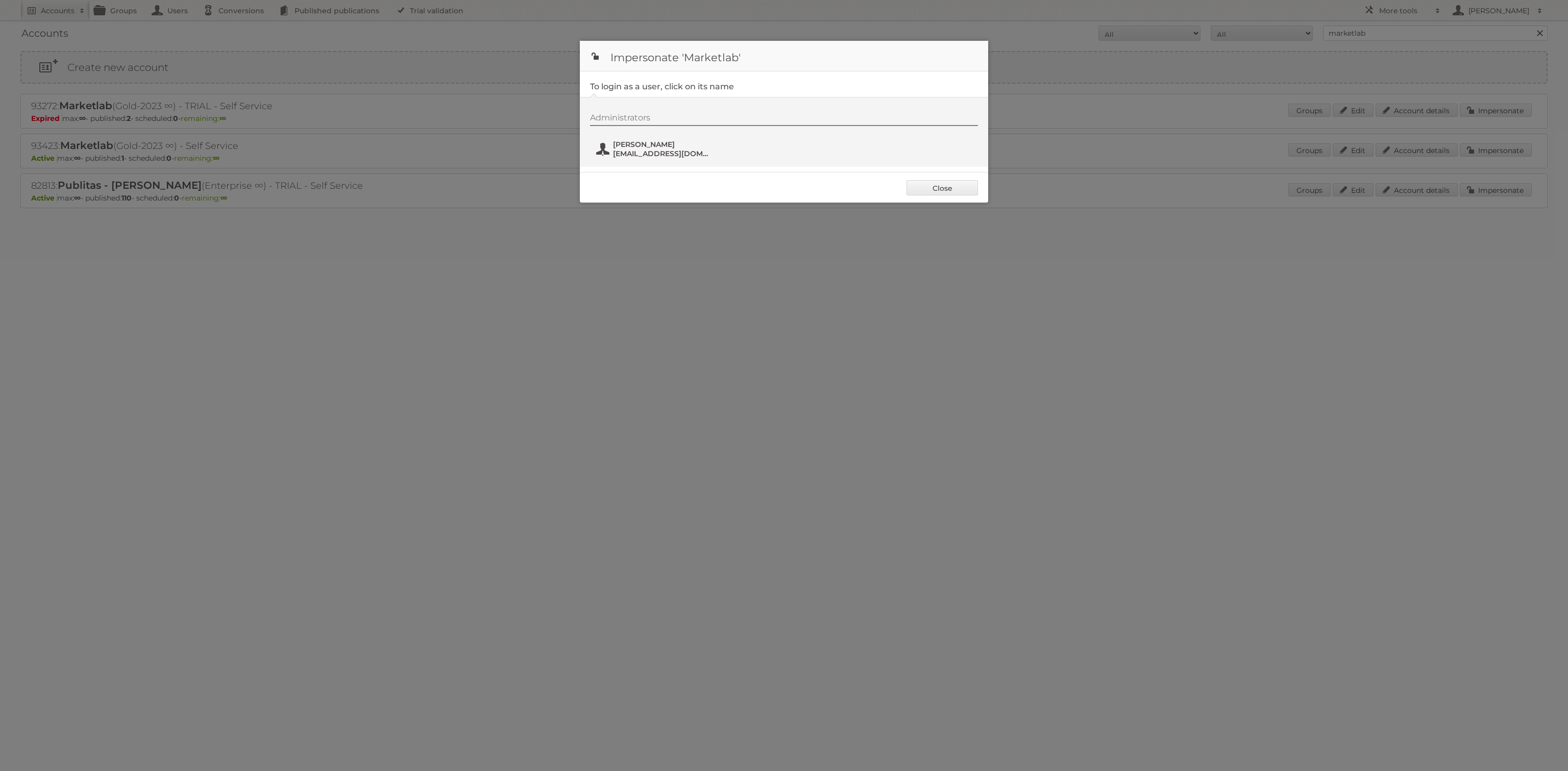
click at [625, 144] on span "[PERSON_NAME]" at bounding box center [662, 144] width 99 height 9
